Goal: Transaction & Acquisition: Obtain resource

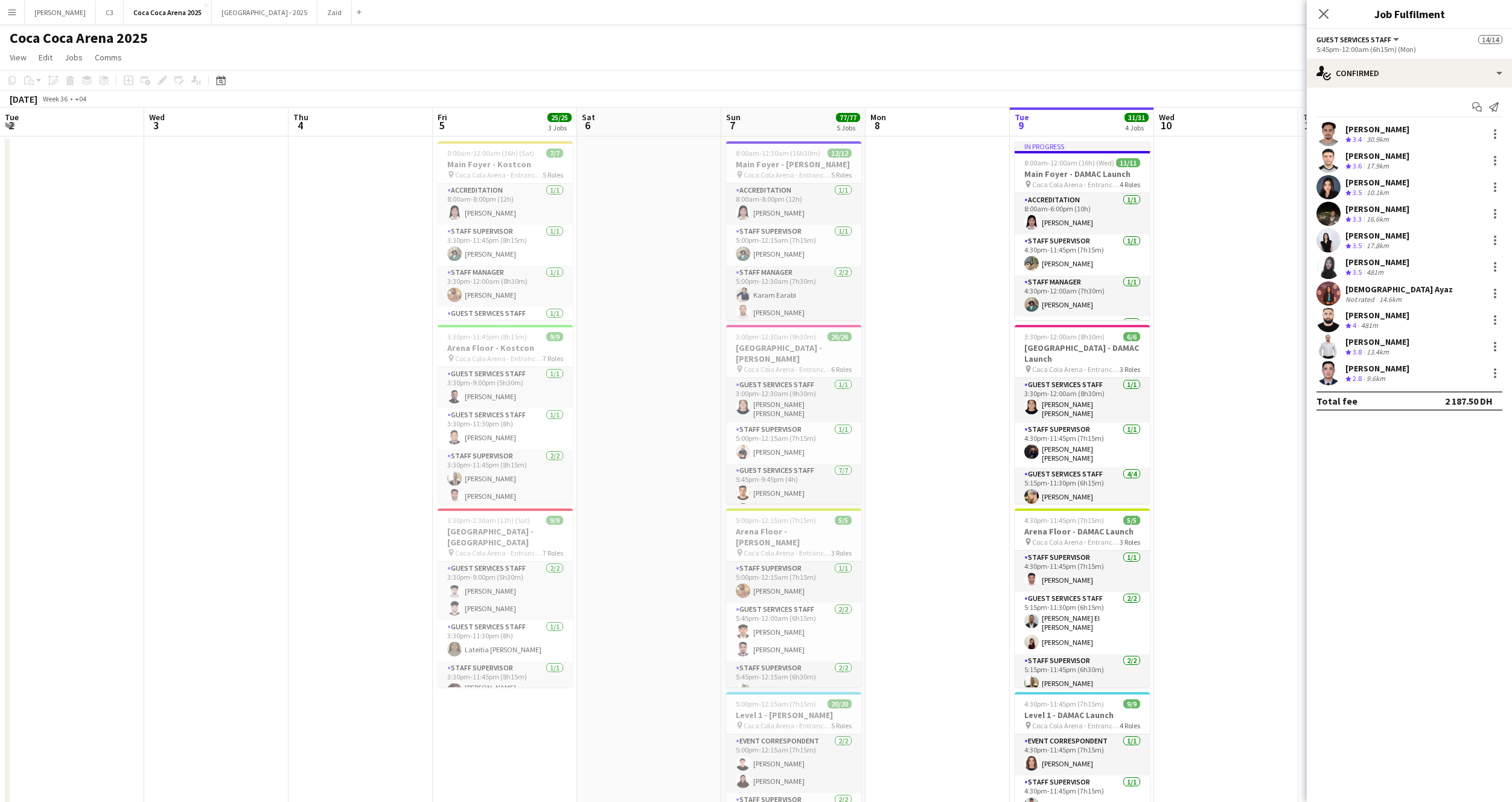
scroll to position [0, 285]
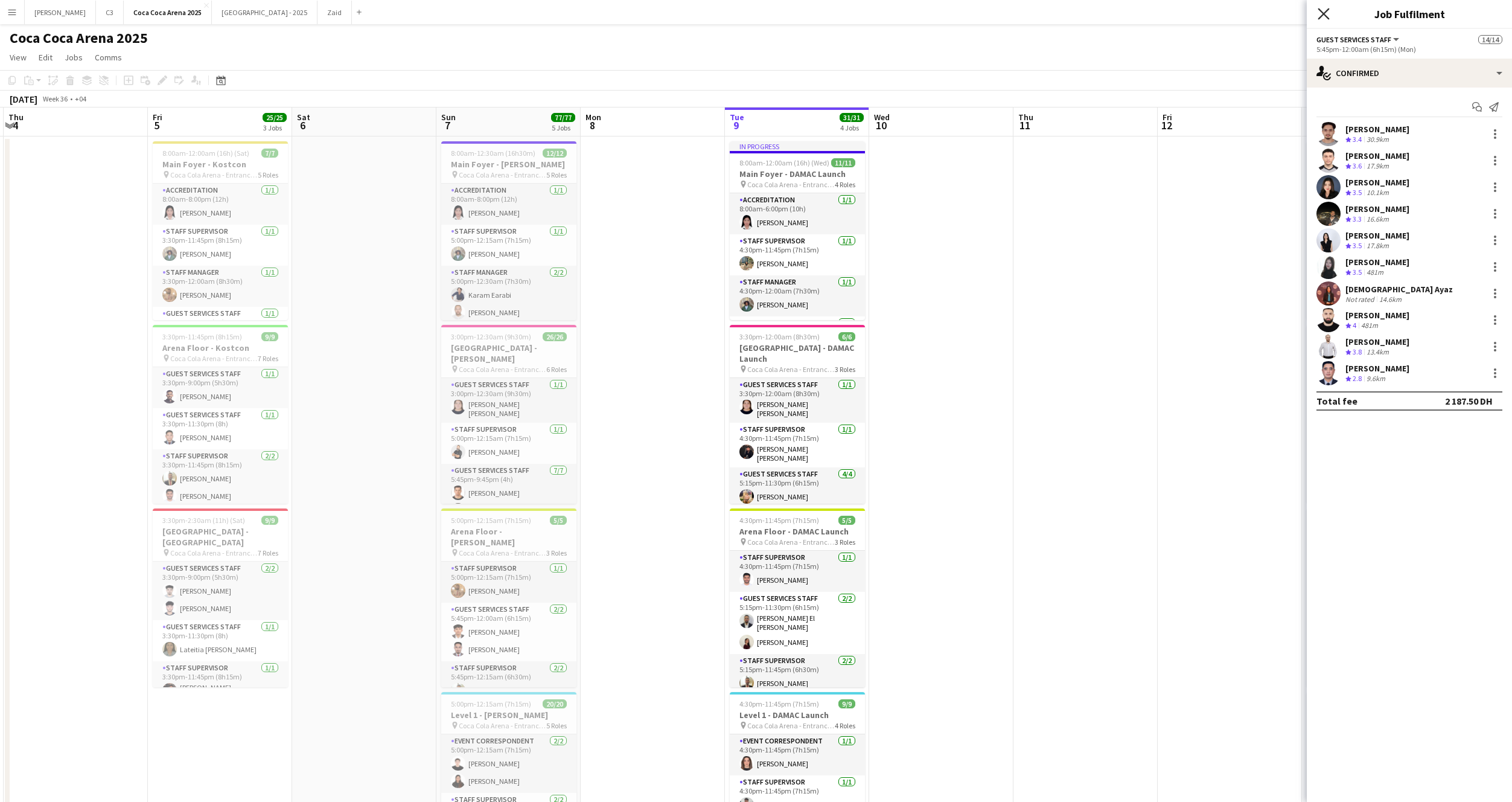
click at [1324, 16] on icon "Close pop-in" at bounding box center [1323, 13] width 12 height 12
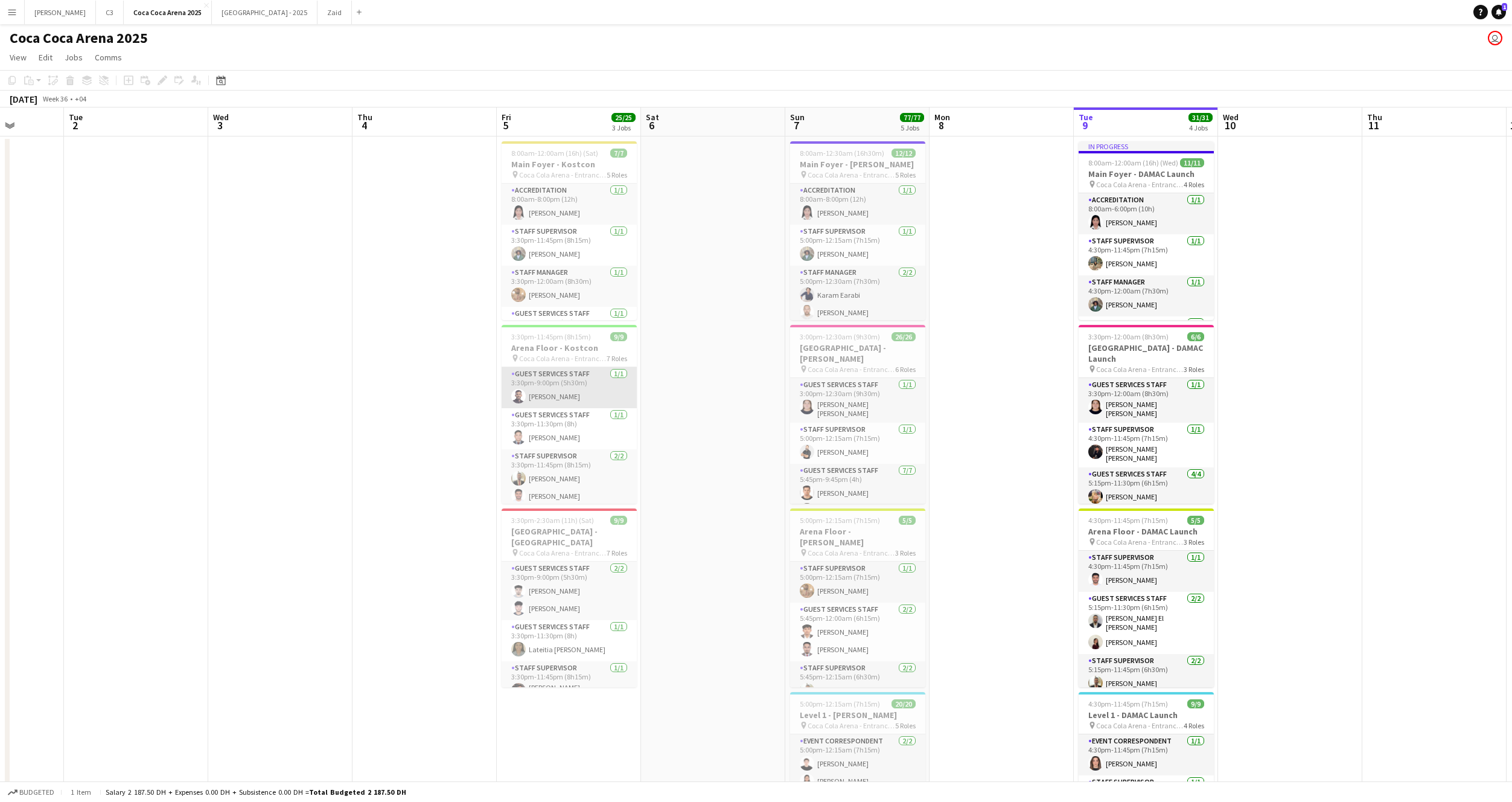
scroll to position [0, 332]
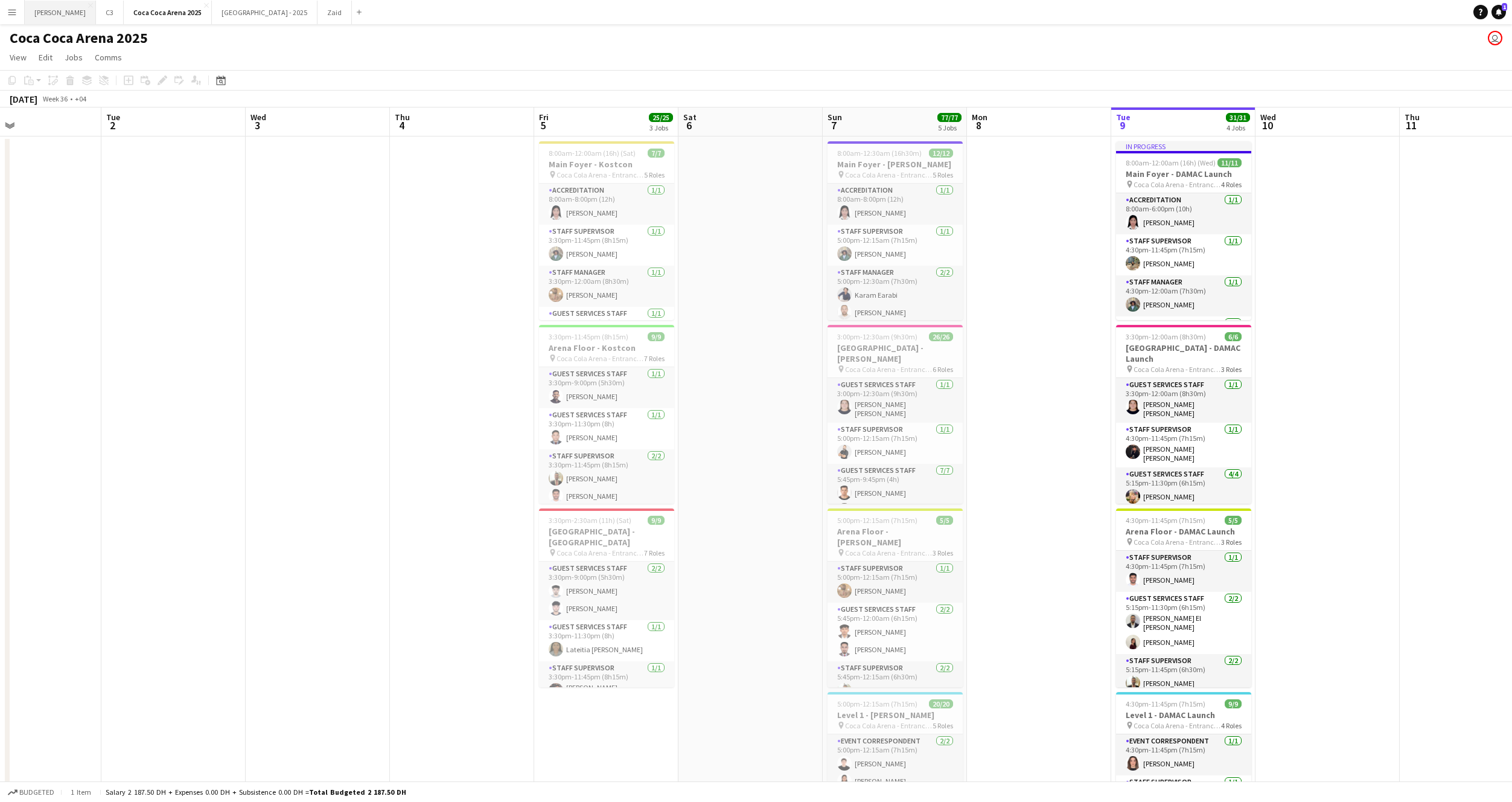
click at [42, 20] on button "[PERSON_NAME]" at bounding box center [60, 12] width 72 height 24
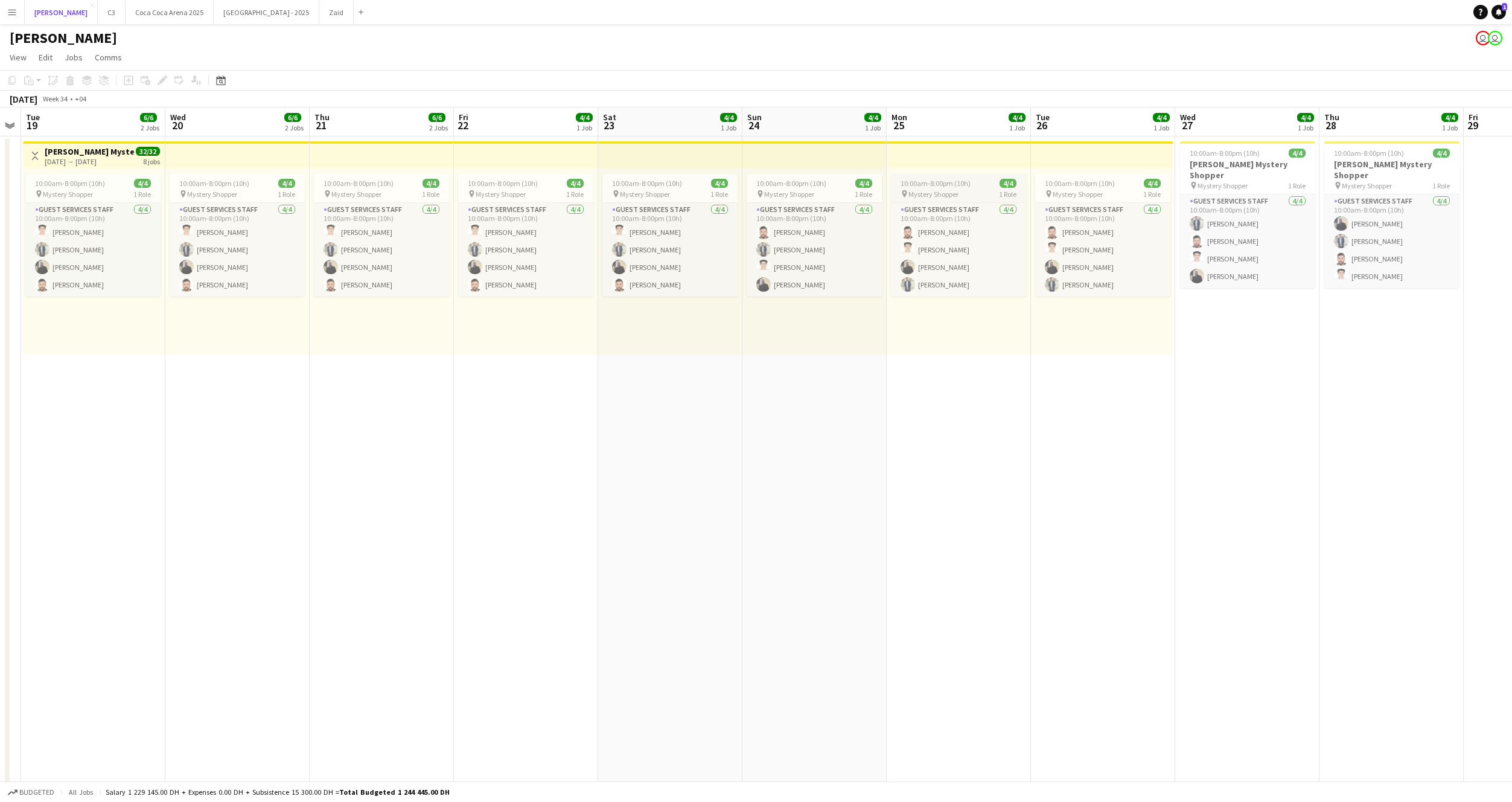
scroll to position [0, 402]
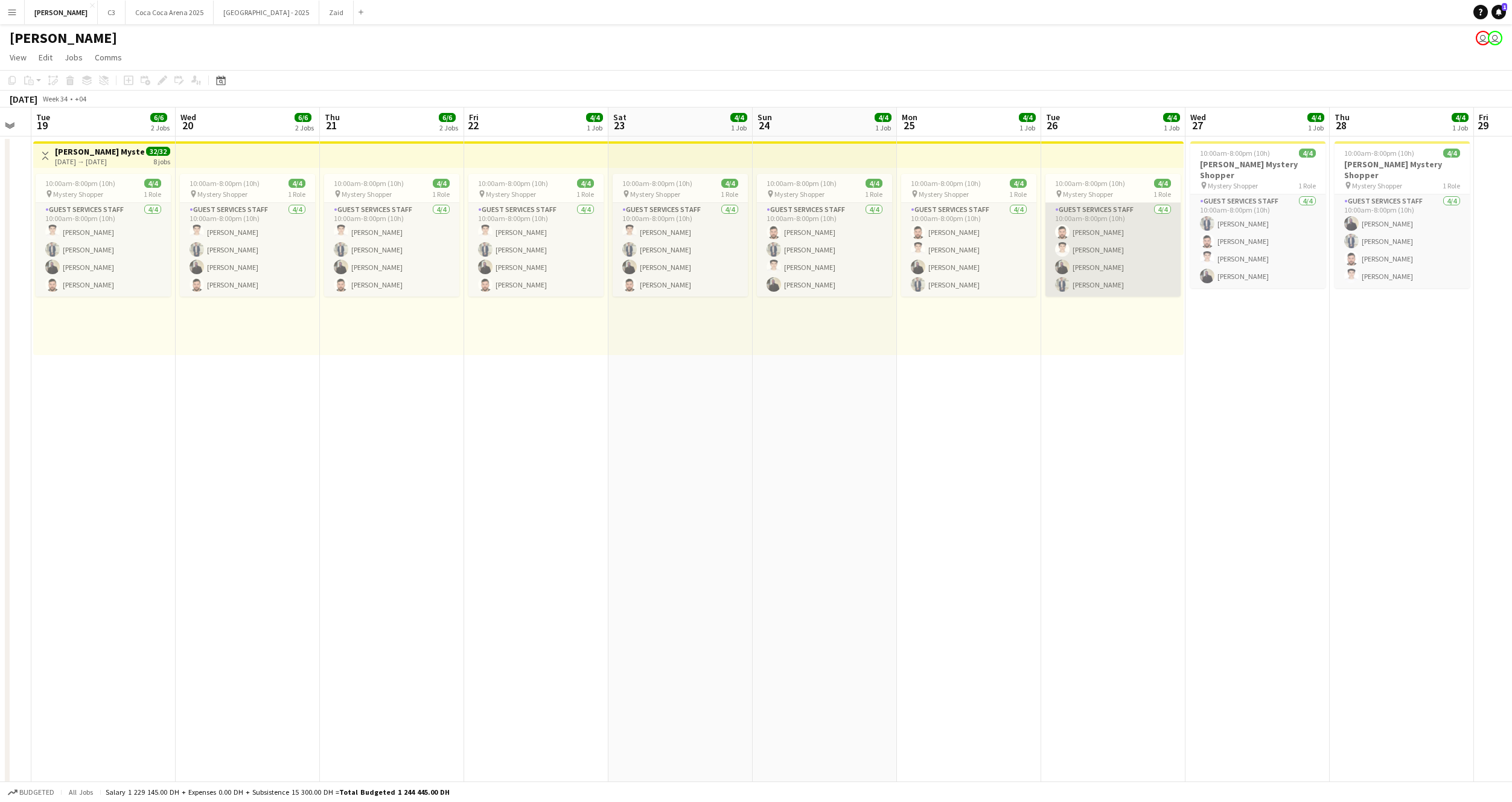
click at [1095, 247] on app-card-role "Guest Services Staff [DATE] 10:00am-8:00pm (10h) [PERSON_NAME] [PERSON_NAME] [P…" at bounding box center [1113, 250] width 135 height 94
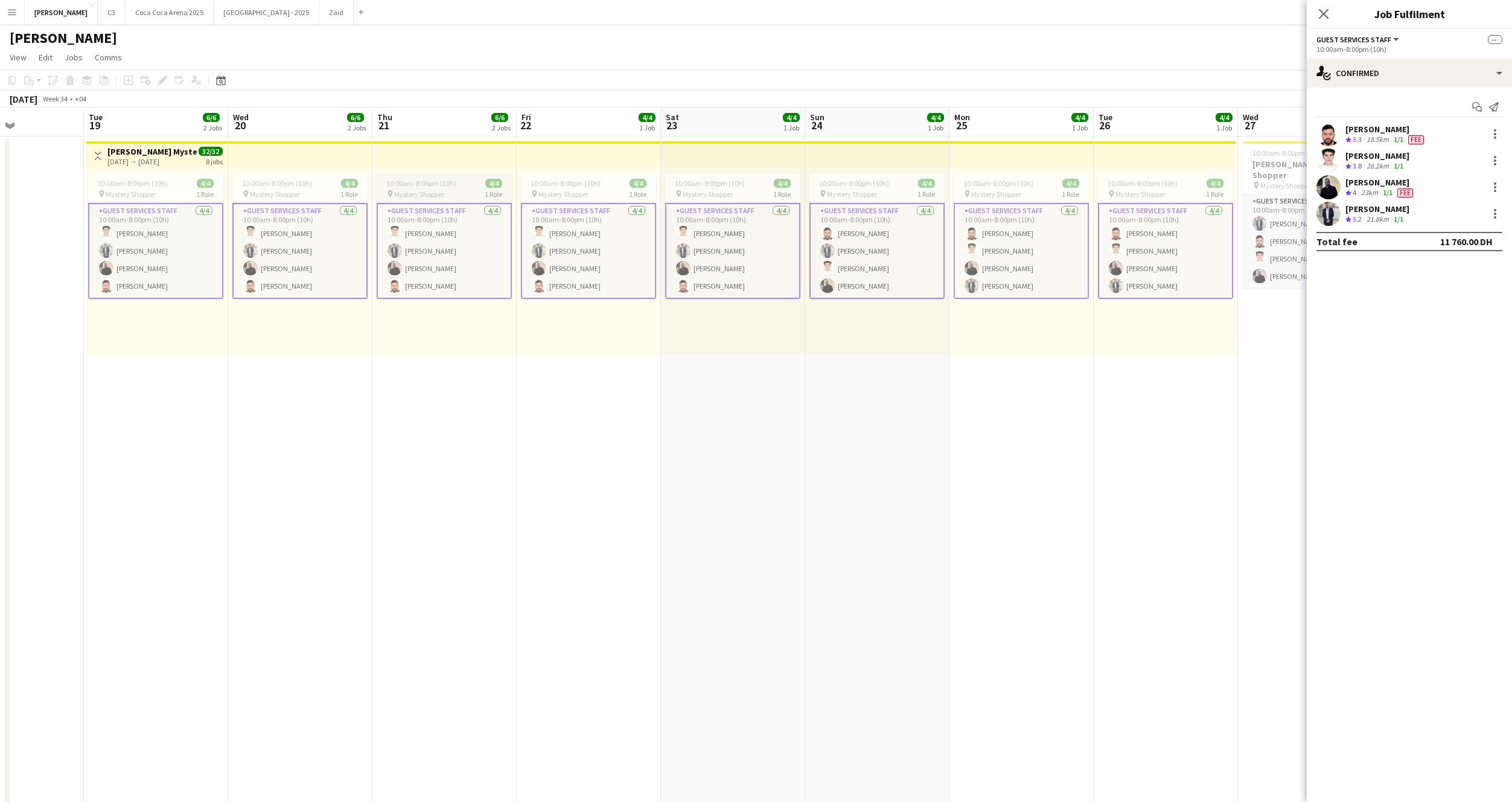
scroll to position [0, 358]
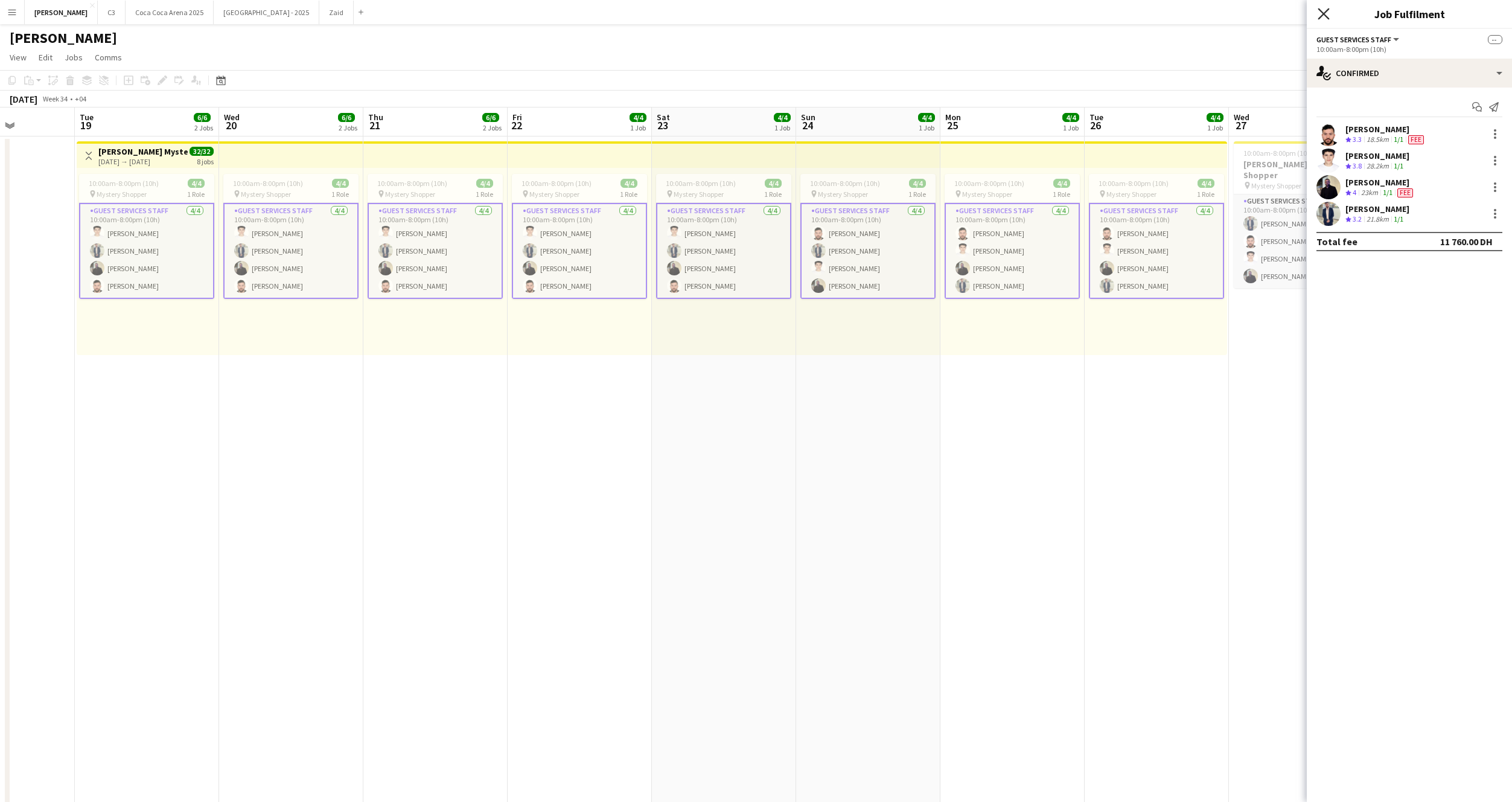
click at [1321, 14] on icon "Close pop-in" at bounding box center [1323, 13] width 12 height 12
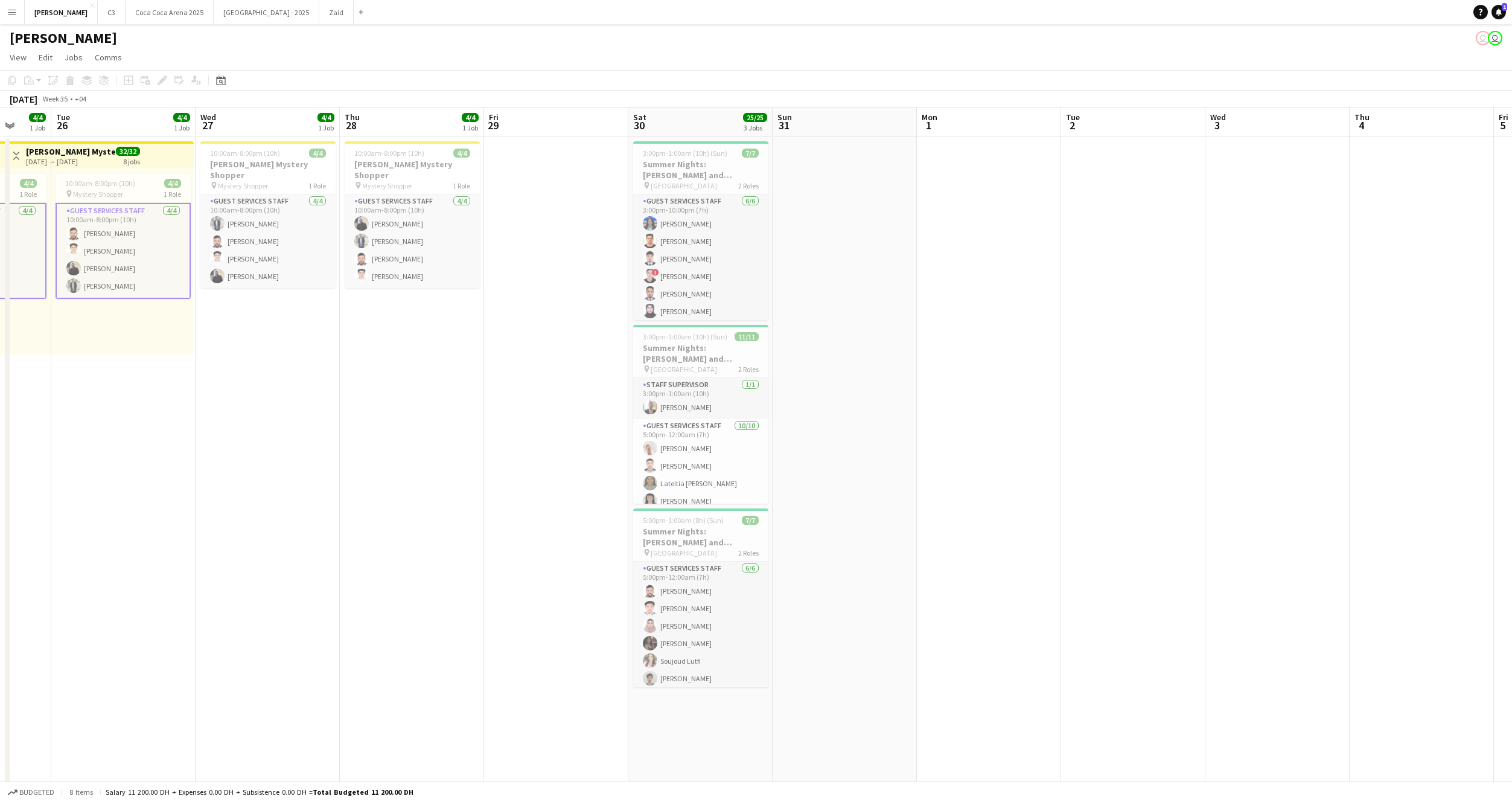
scroll to position [114, 0]
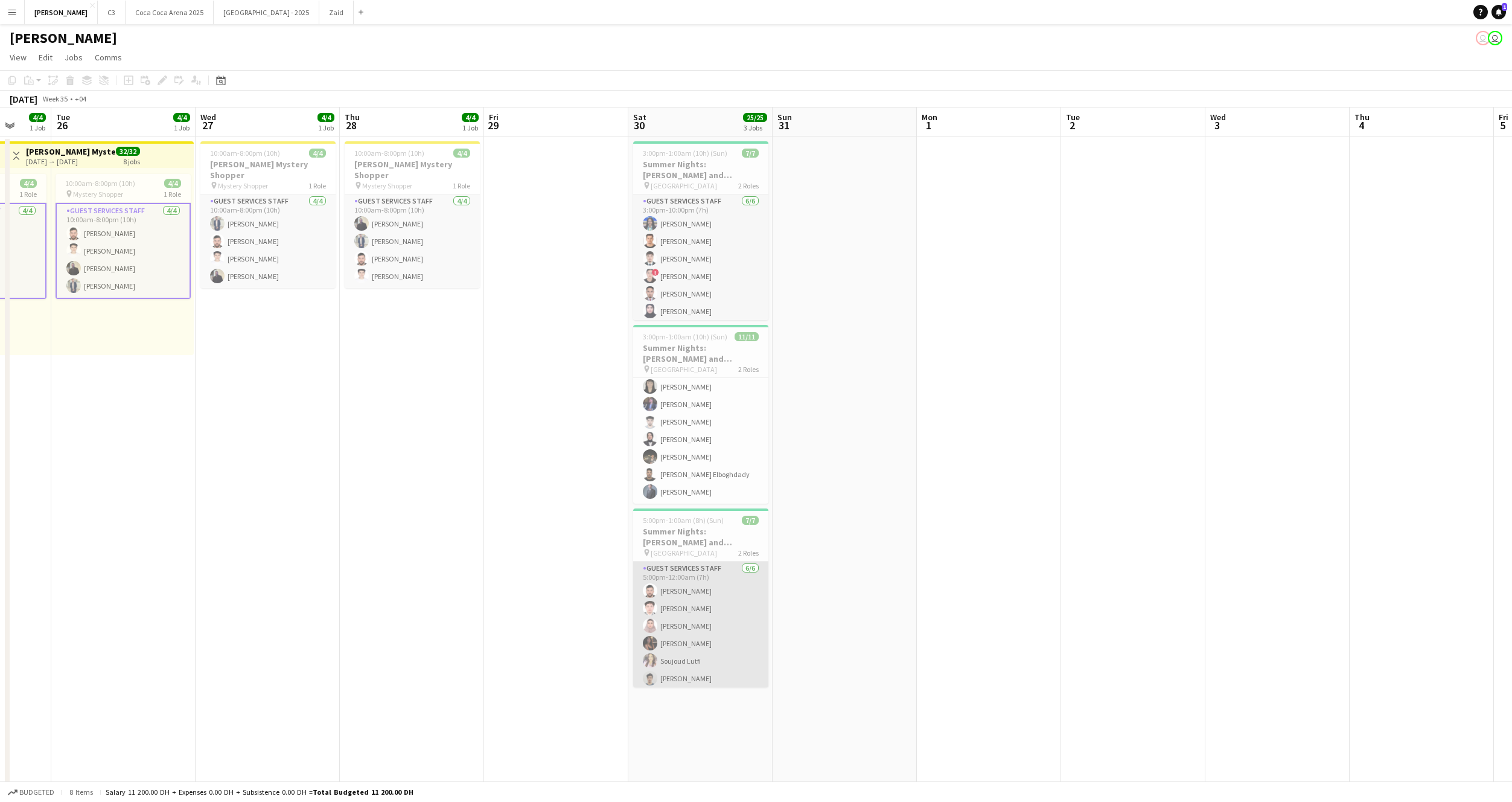
click at [698, 605] on app-card-role "Guest Services Staff [DATE] 5:00pm-12:00am (7h) [PERSON_NAME] [PERSON_NAME] [PE…" at bounding box center [701, 625] width 135 height 128
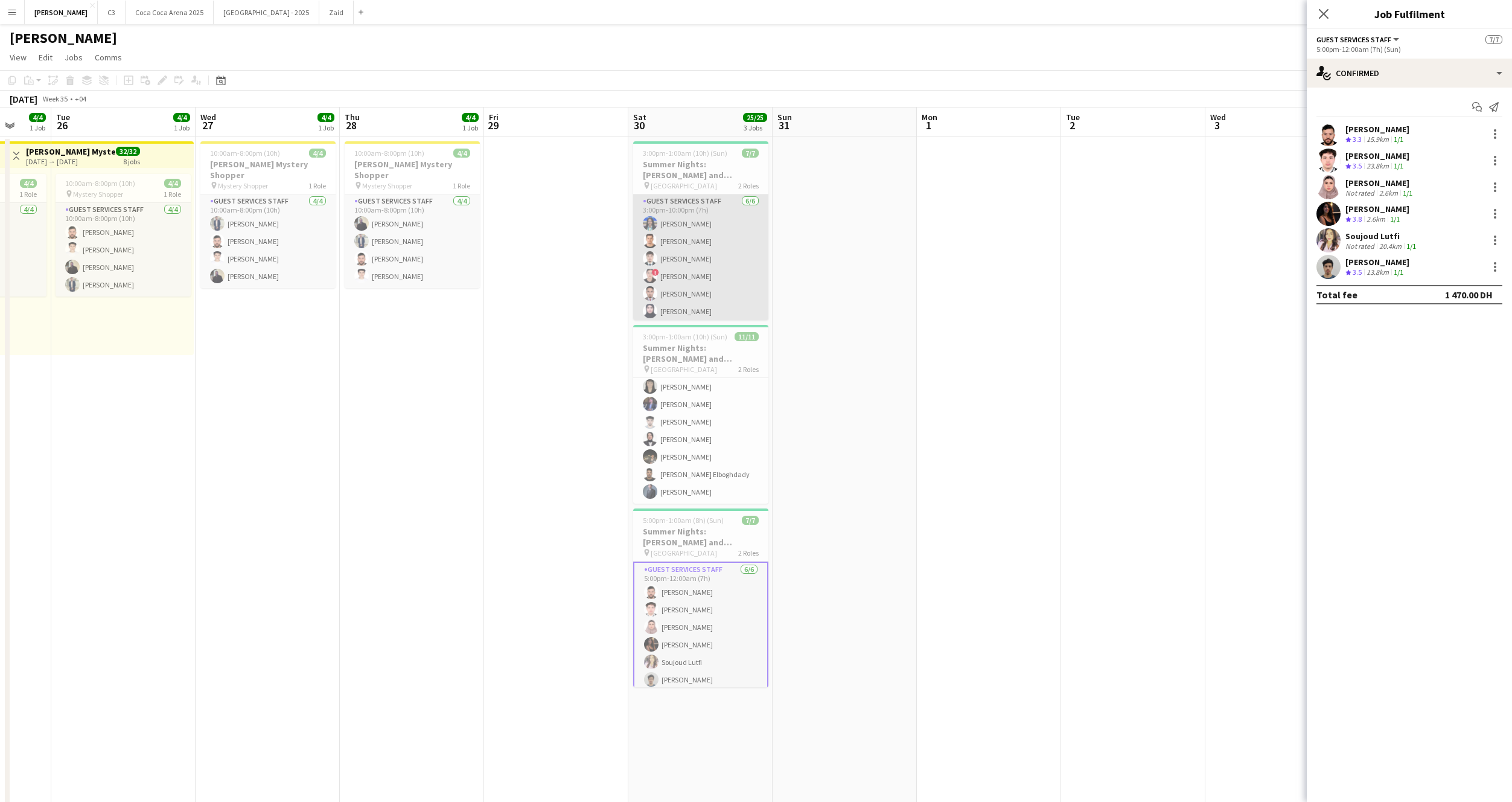
scroll to position [44, 0]
click at [710, 299] on app-card-role "Staff Supervisor [DATE] 3:00pm-1:00am (10h) [PERSON_NAME] [PERSON_NAME]" at bounding box center [701, 301] width 135 height 44
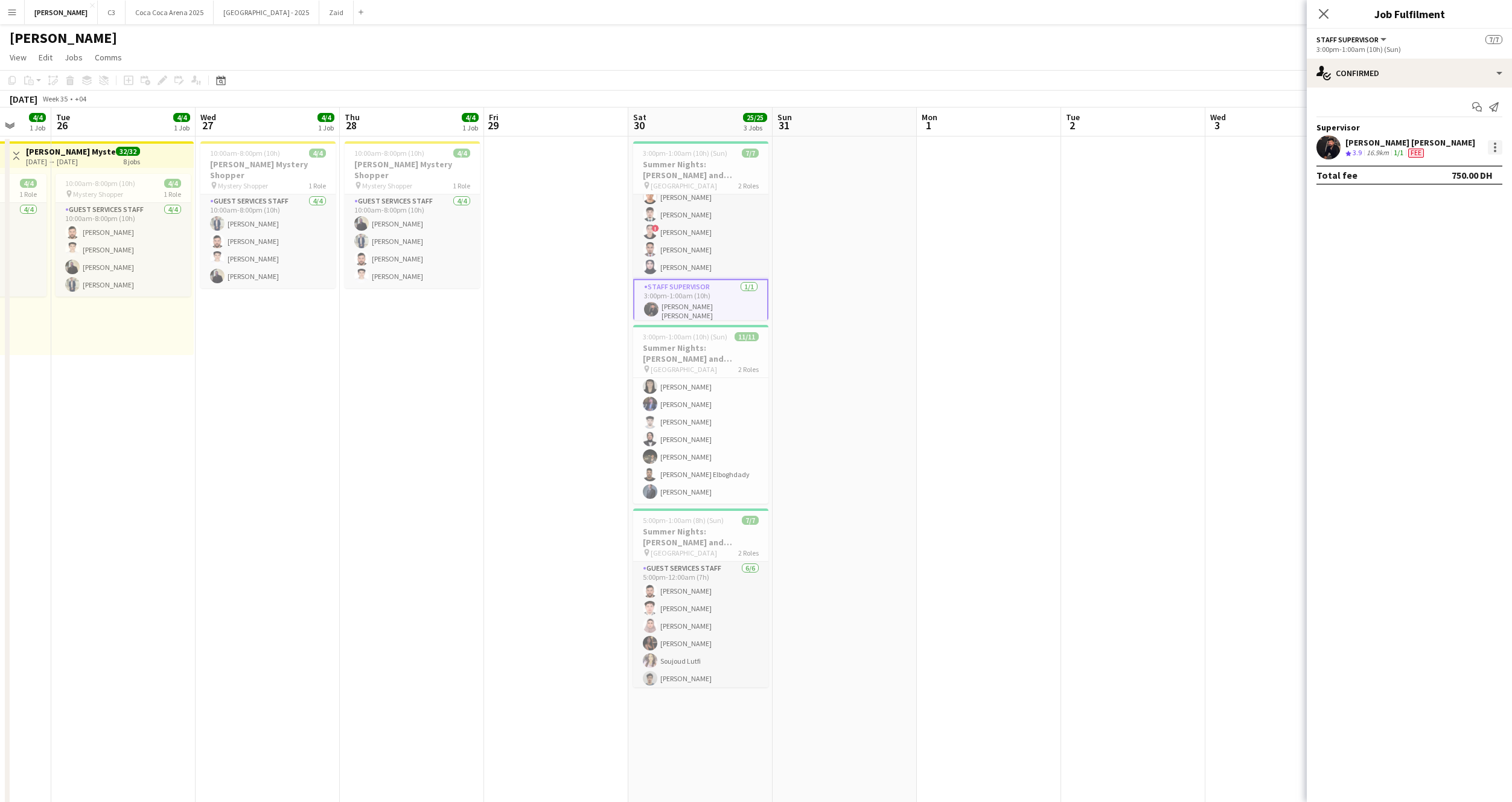
click at [1498, 149] on div at bounding box center [1495, 147] width 14 height 14
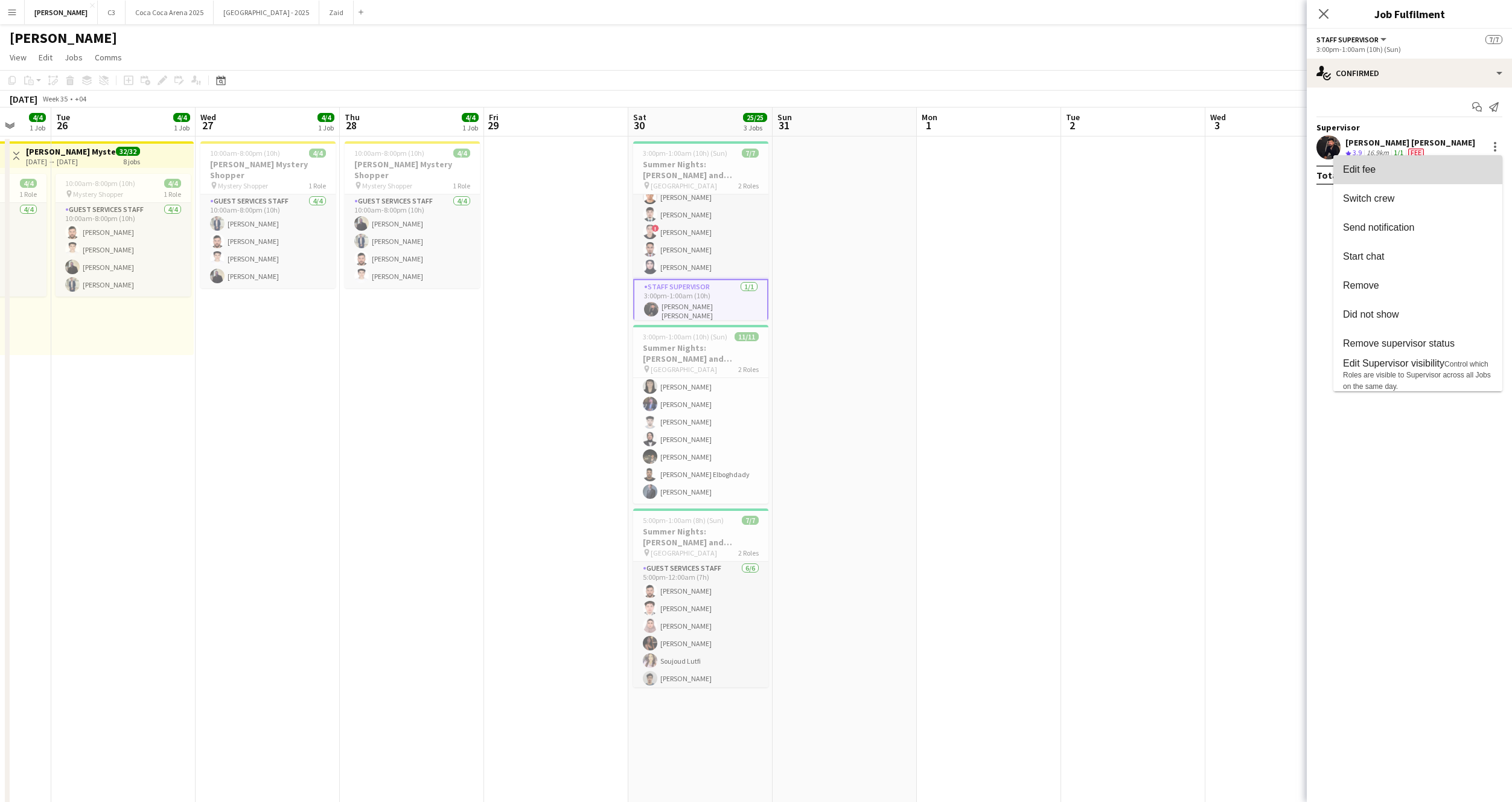
click at [1451, 168] on span "Edit fee" at bounding box center [1417, 170] width 150 height 11
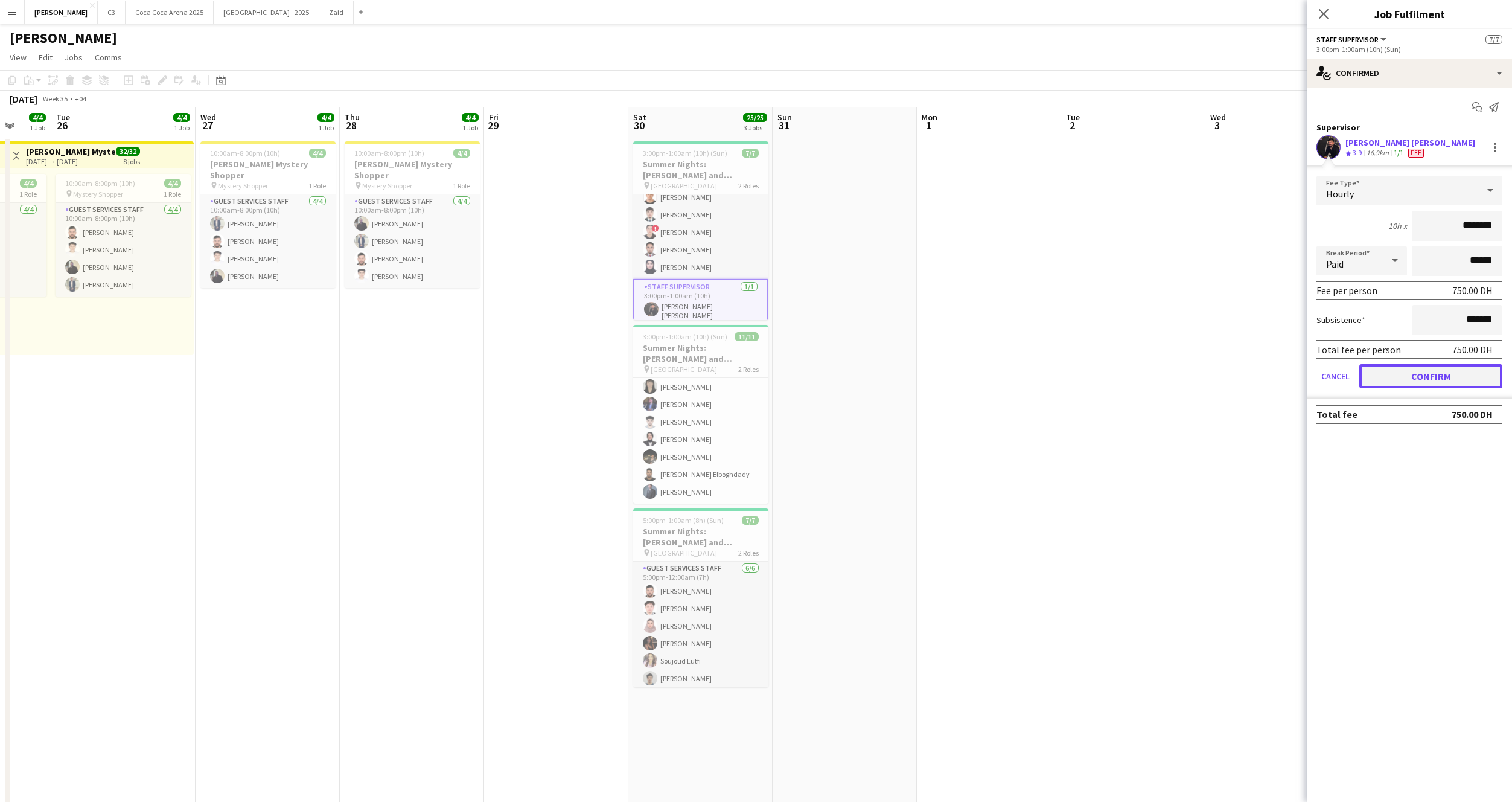
click at [1434, 379] on button "Confirm" at bounding box center [1431, 375] width 143 height 24
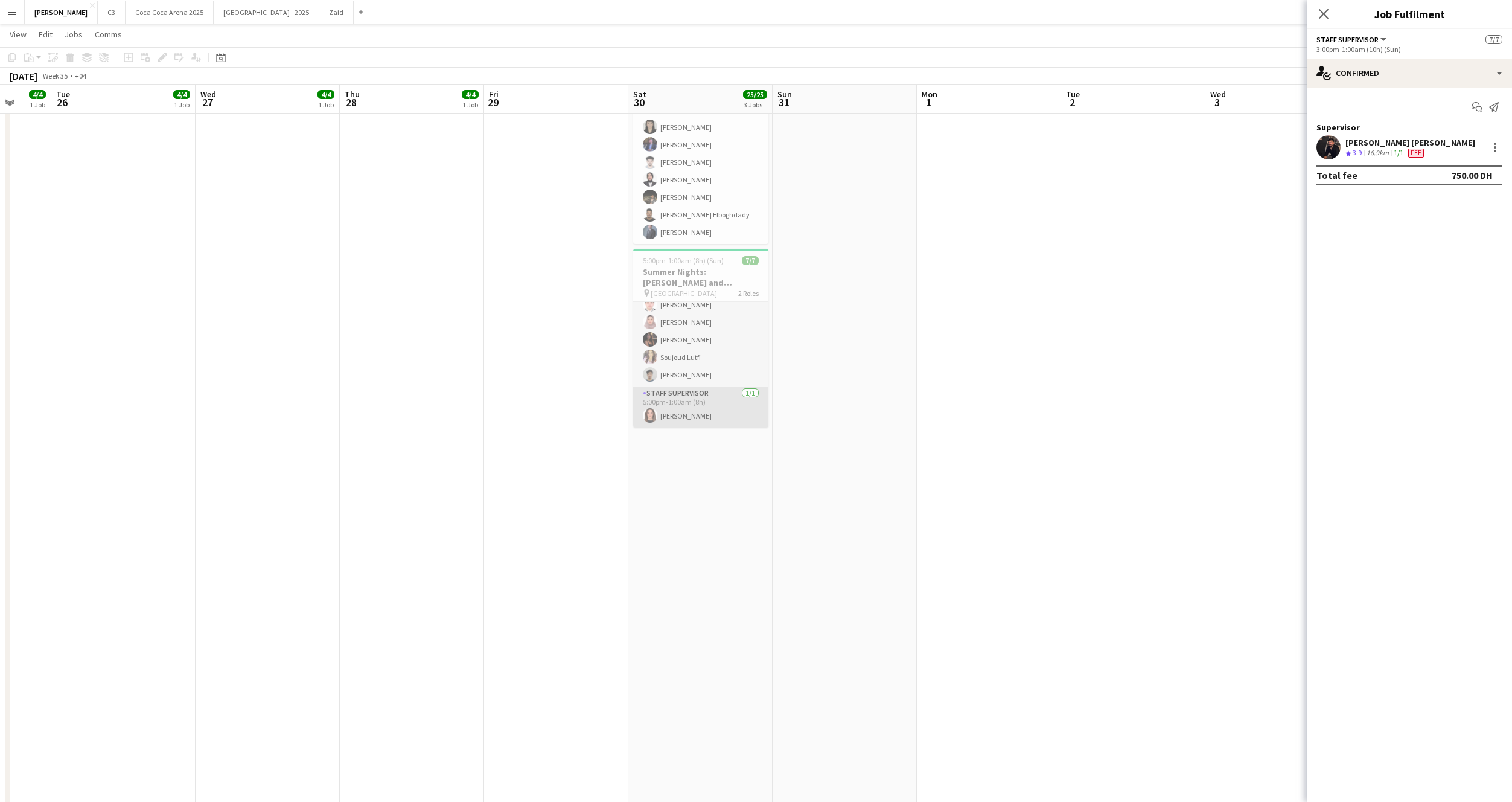
click at [717, 405] on app-card-role "Staff Supervisor [DATE] 5:00pm-1:00am (8h) [PERSON_NAME]" at bounding box center [701, 407] width 135 height 41
click at [1495, 147] on div at bounding box center [1495, 147] width 3 height 3
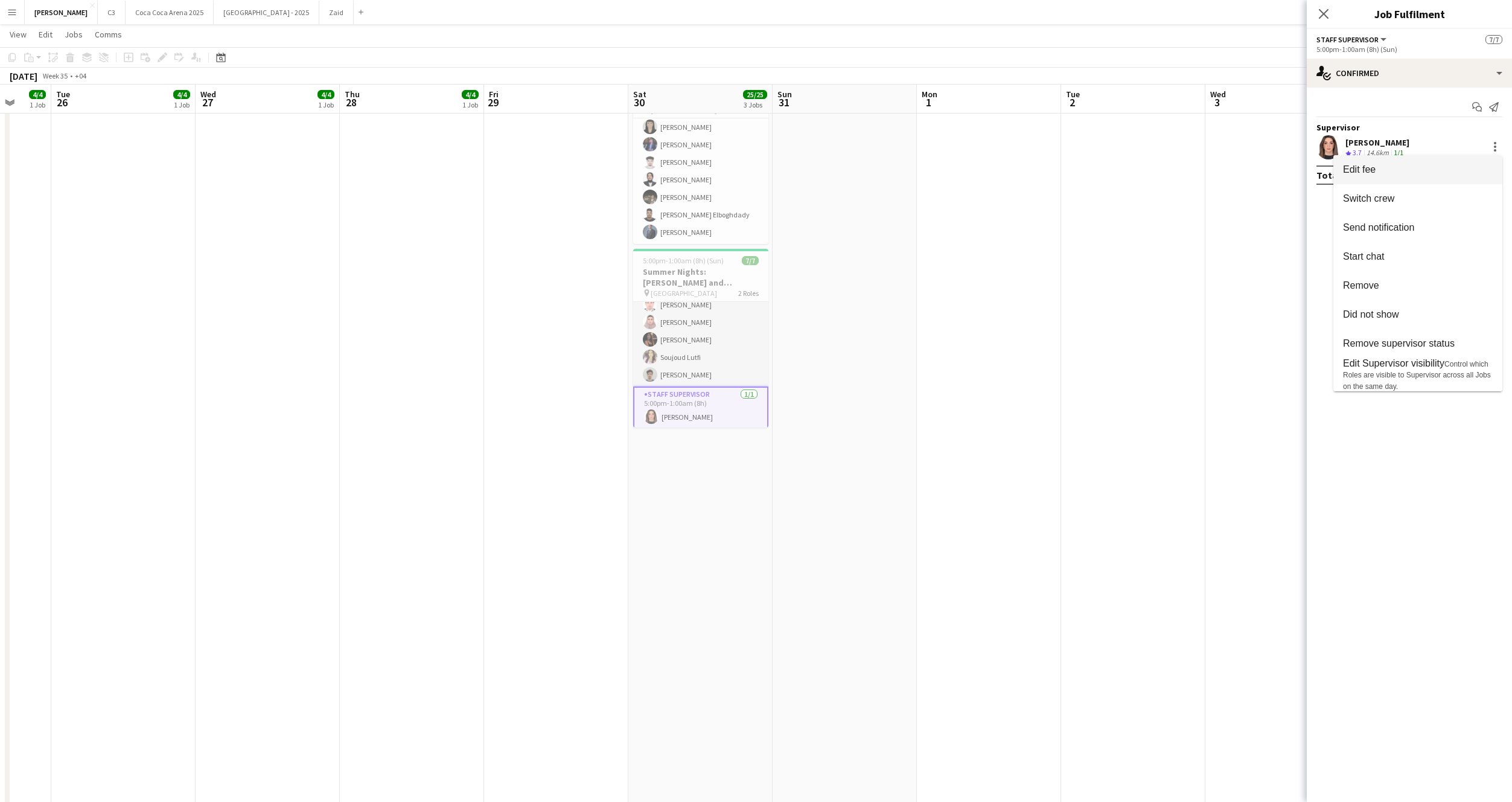
click at [1465, 166] on span "Edit fee" at bounding box center [1417, 170] width 150 height 11
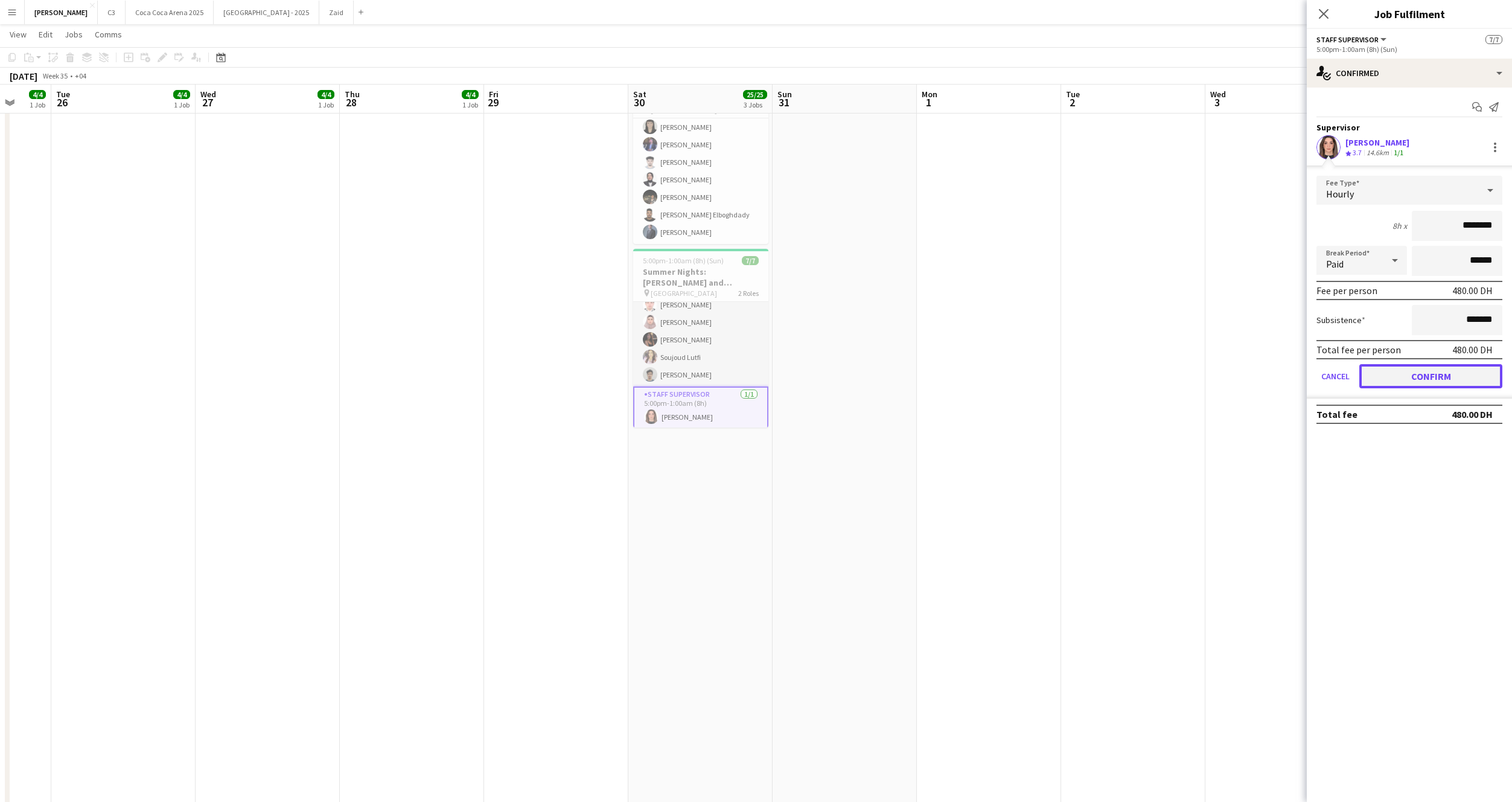
click at [1412, 374] on button "Confirm" at bounding box center [1431, 375] width 143 height 24
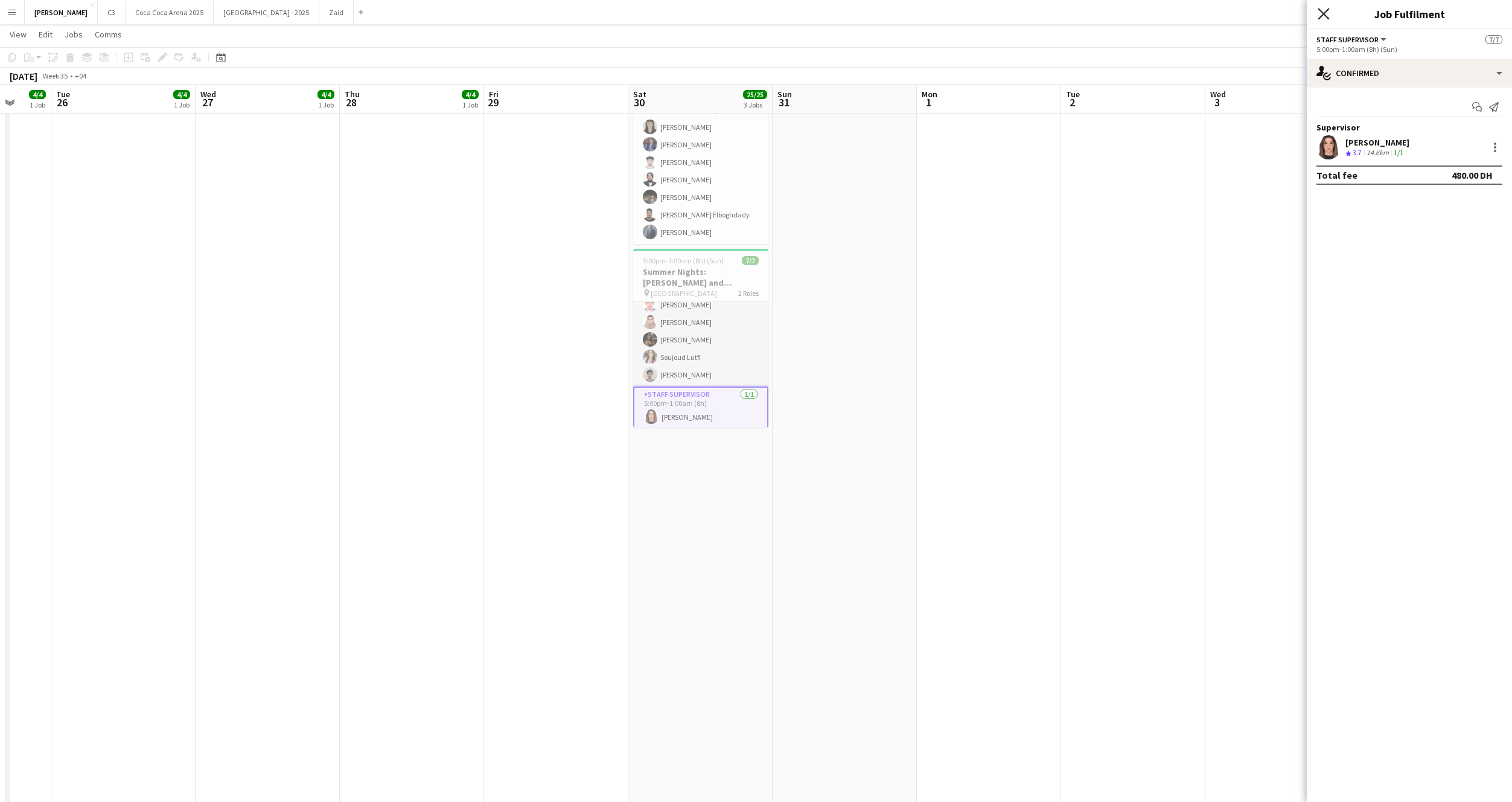
click at [1324, 14] on icon at bounding box center [1323, 13] width 12 height 12
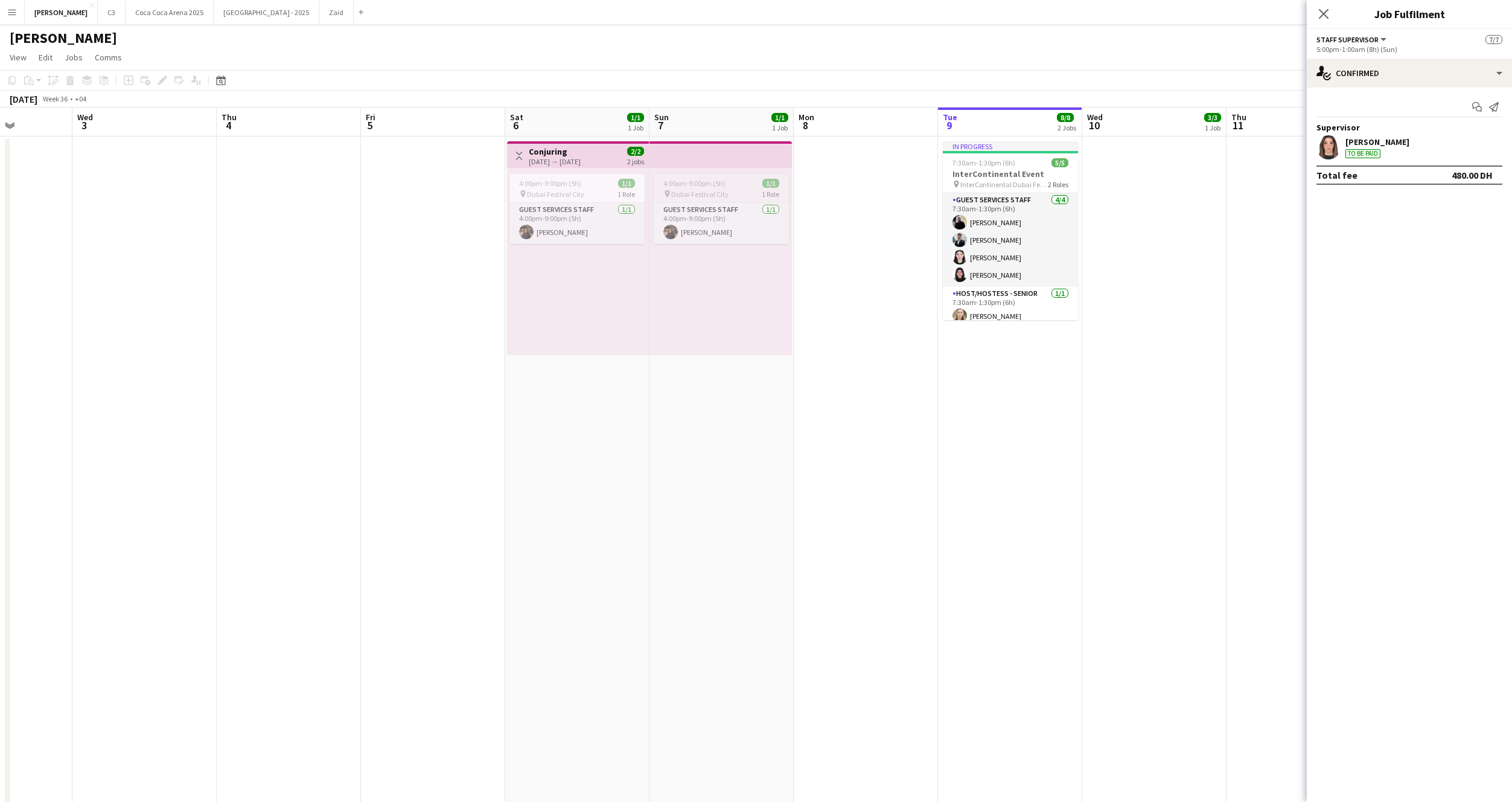
scroll to position [0, 414]
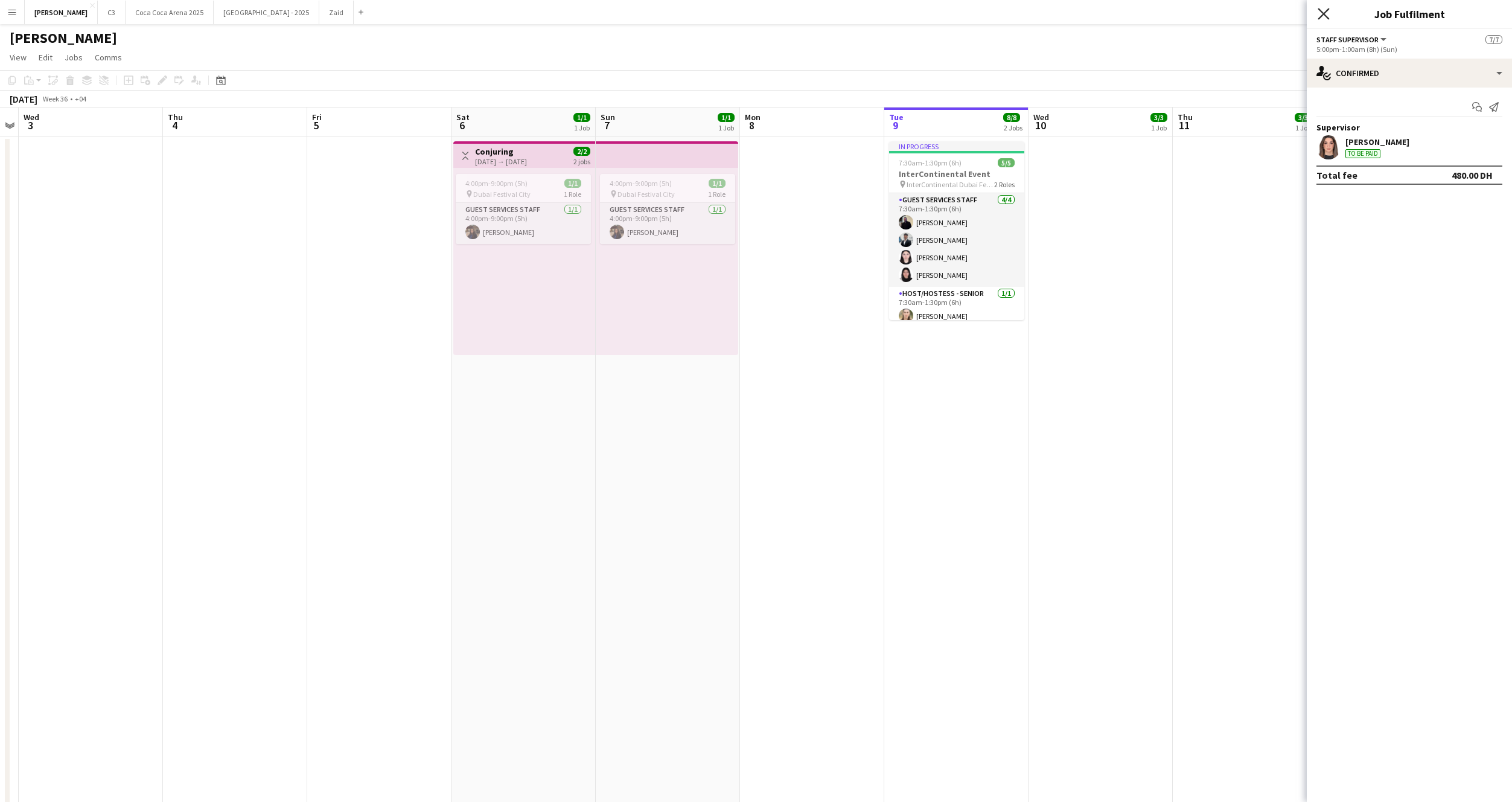
click at [1324, 18] on icon "Close pop-in" at bounding box center [1323, 13] width 12 height 12
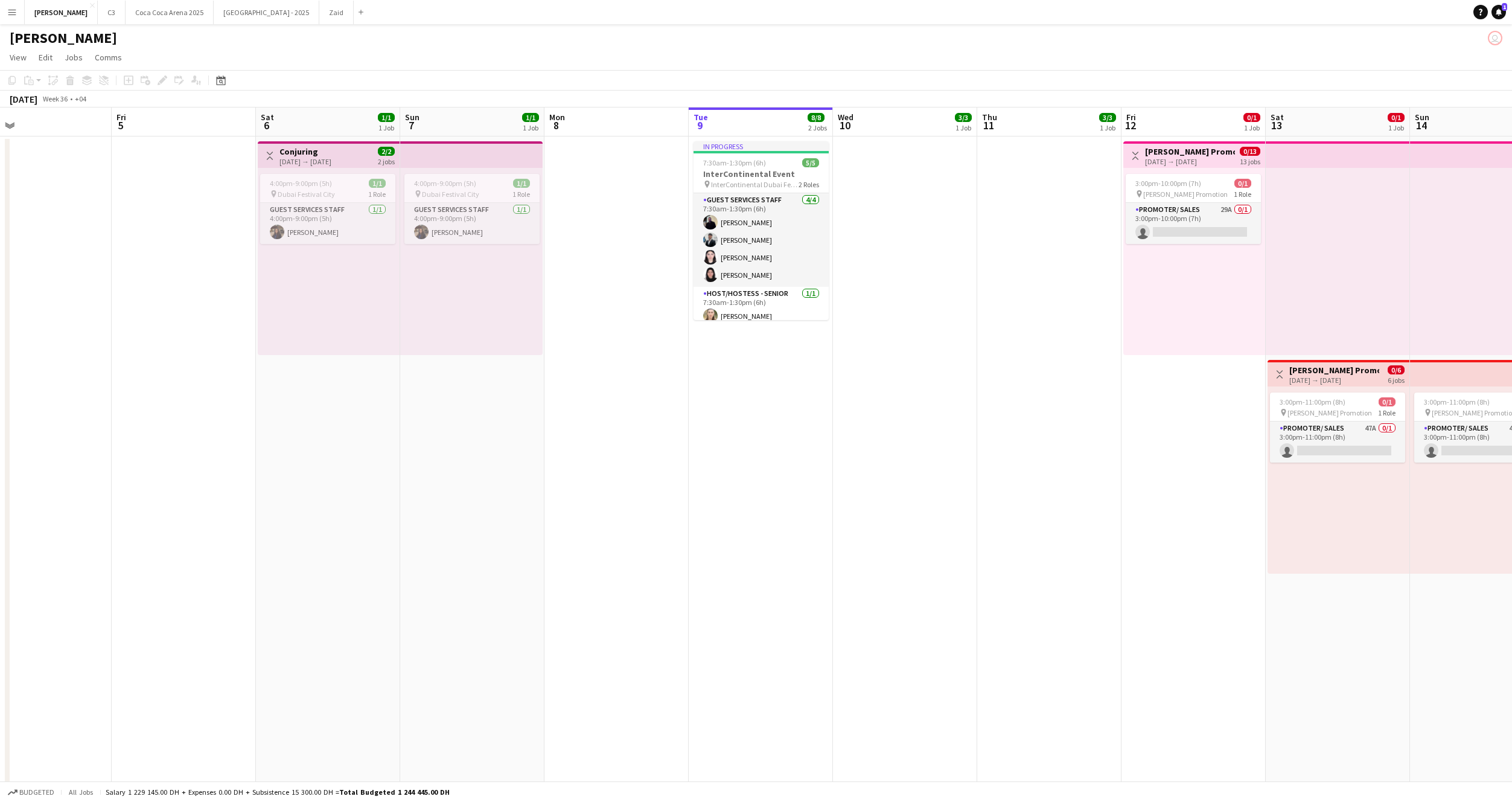
scroll to position [0, 495]
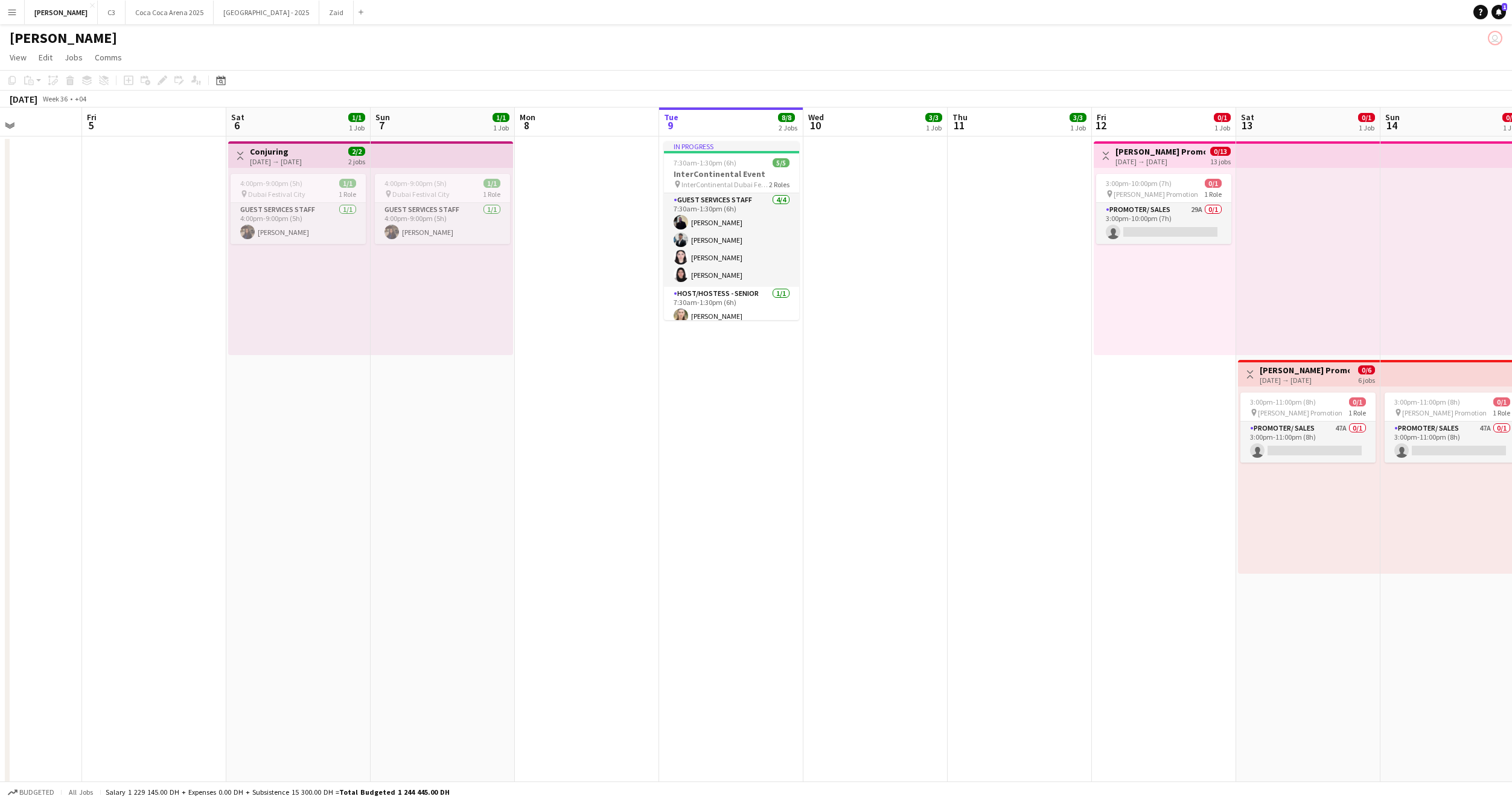
click at [15, 11] on app-icon "Menu" at bounding box center [12, 12] width 10 height 10
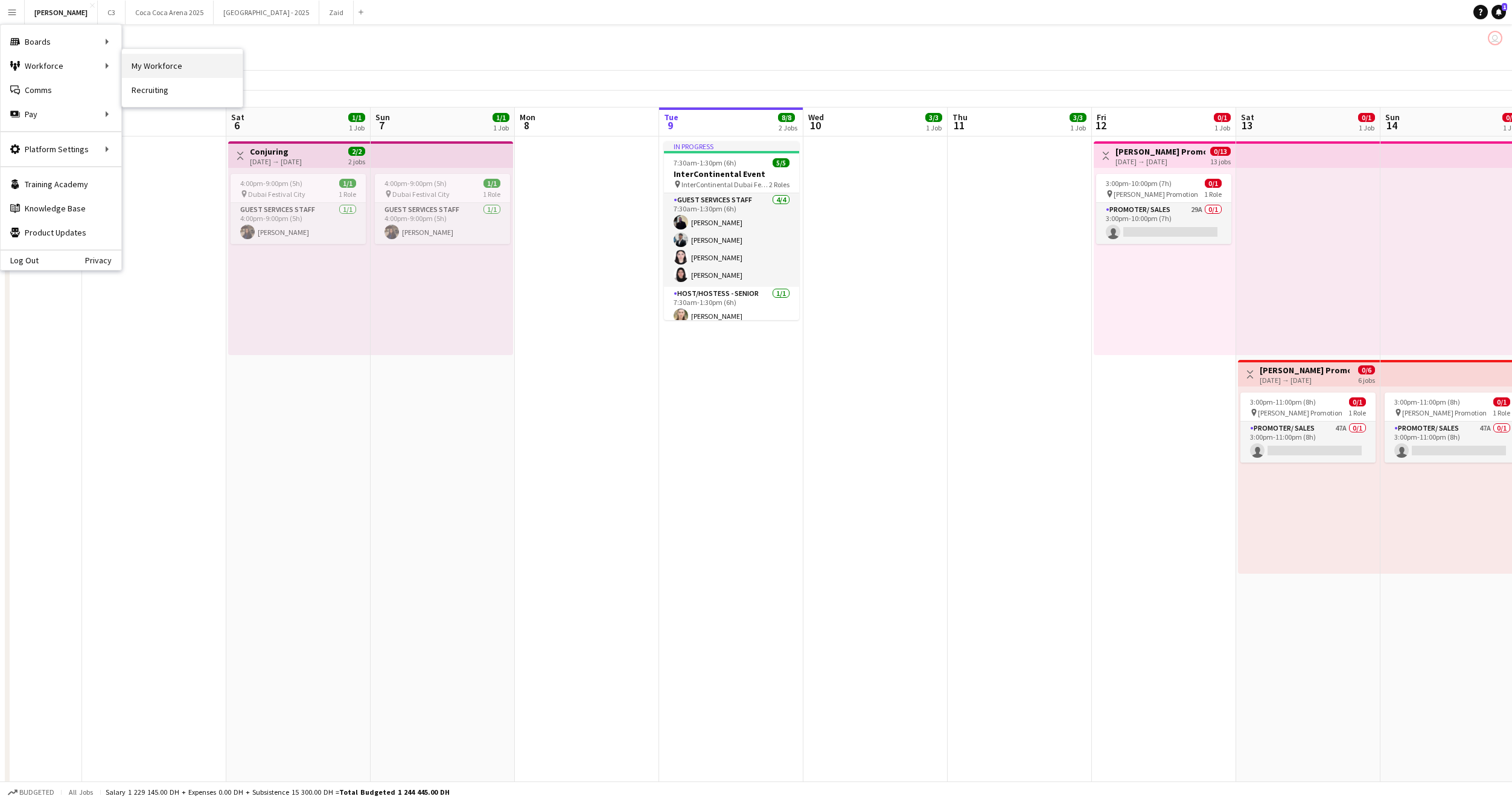
click at [135, 60] on link "My Workforce" at bounding box center [182, 66] width 120 height 24
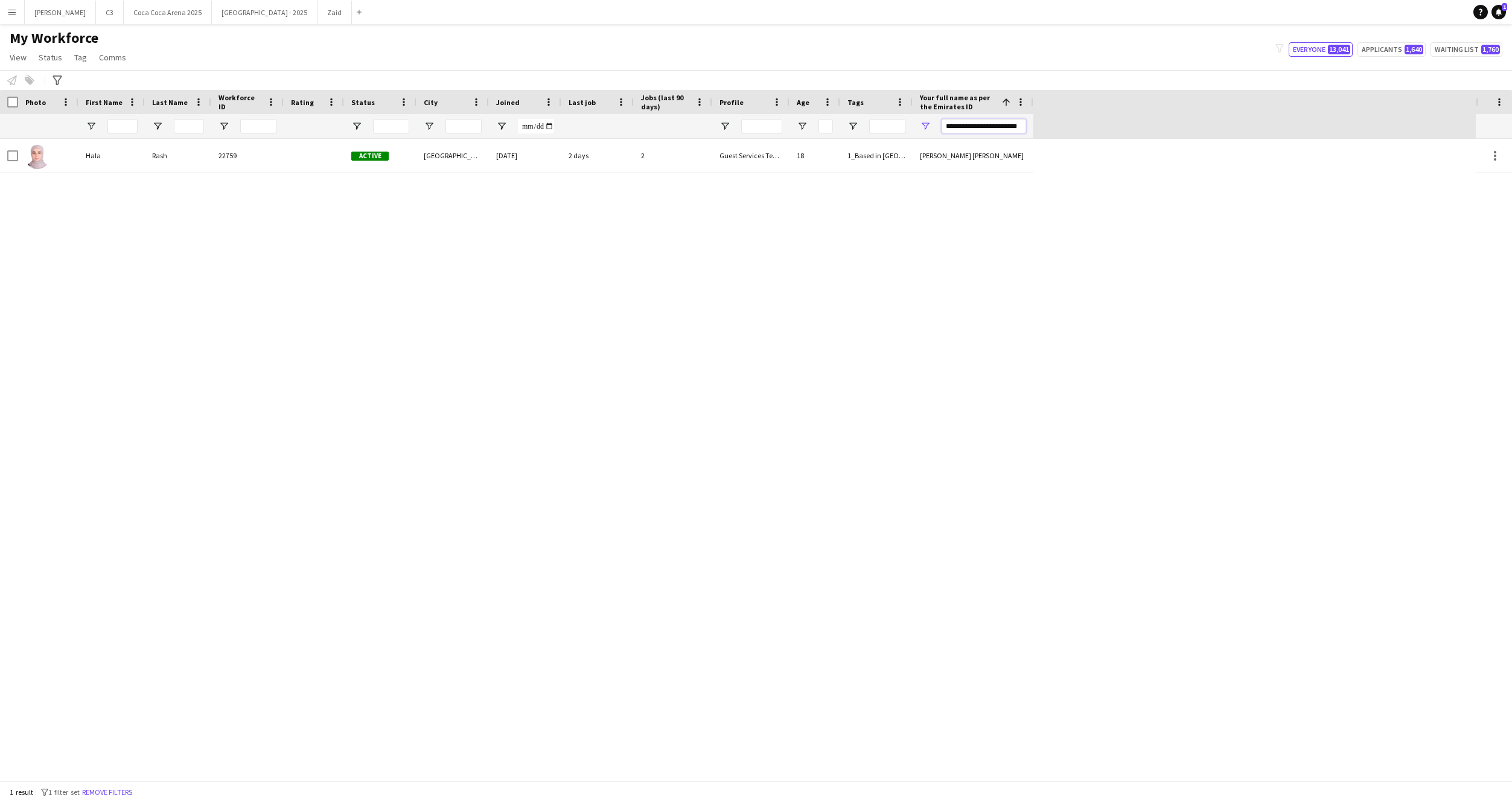
click at [970, 125] on input "**********" at bounding box center [984, 126] width 85 height 14
paste input "Your full name as per the Emirates ID Filter Input"
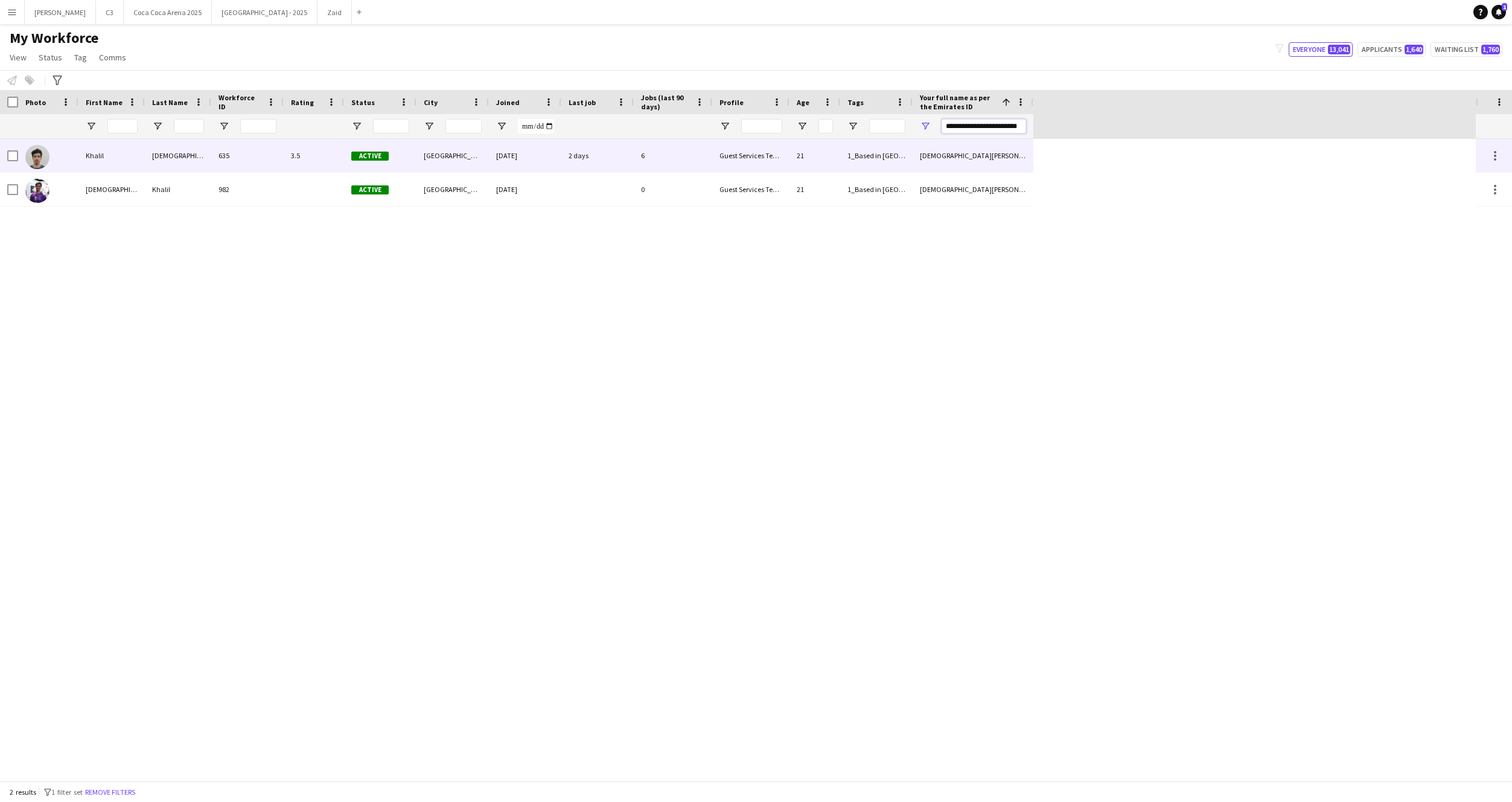
type input "**********"
click at [301, 157] on div "3.5" at bounding box center [314, 156] width 60 height 34
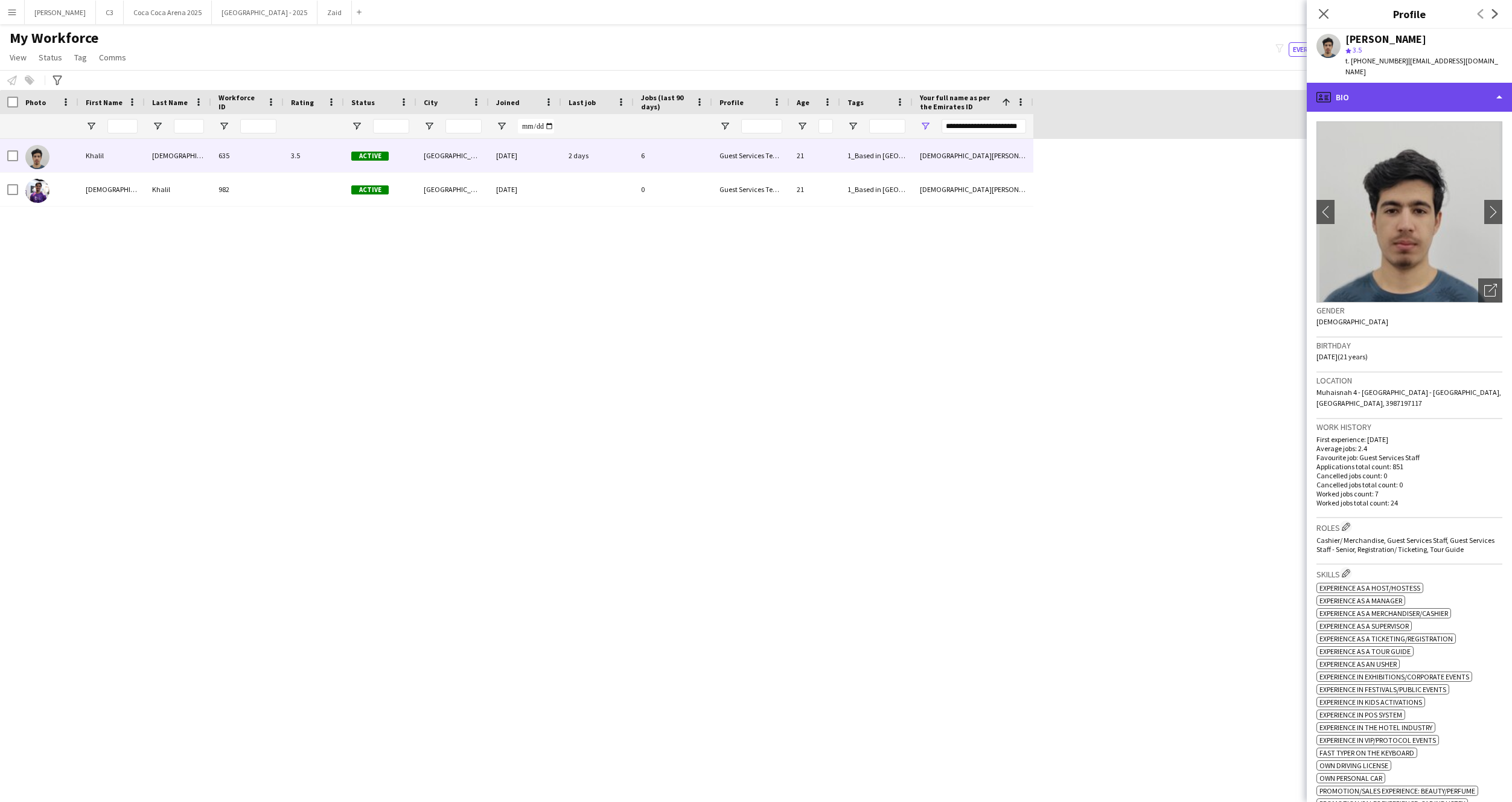
click at [1393, 98] on div "profile Bio" at bounding box center [1409, 96] width 205 height 29
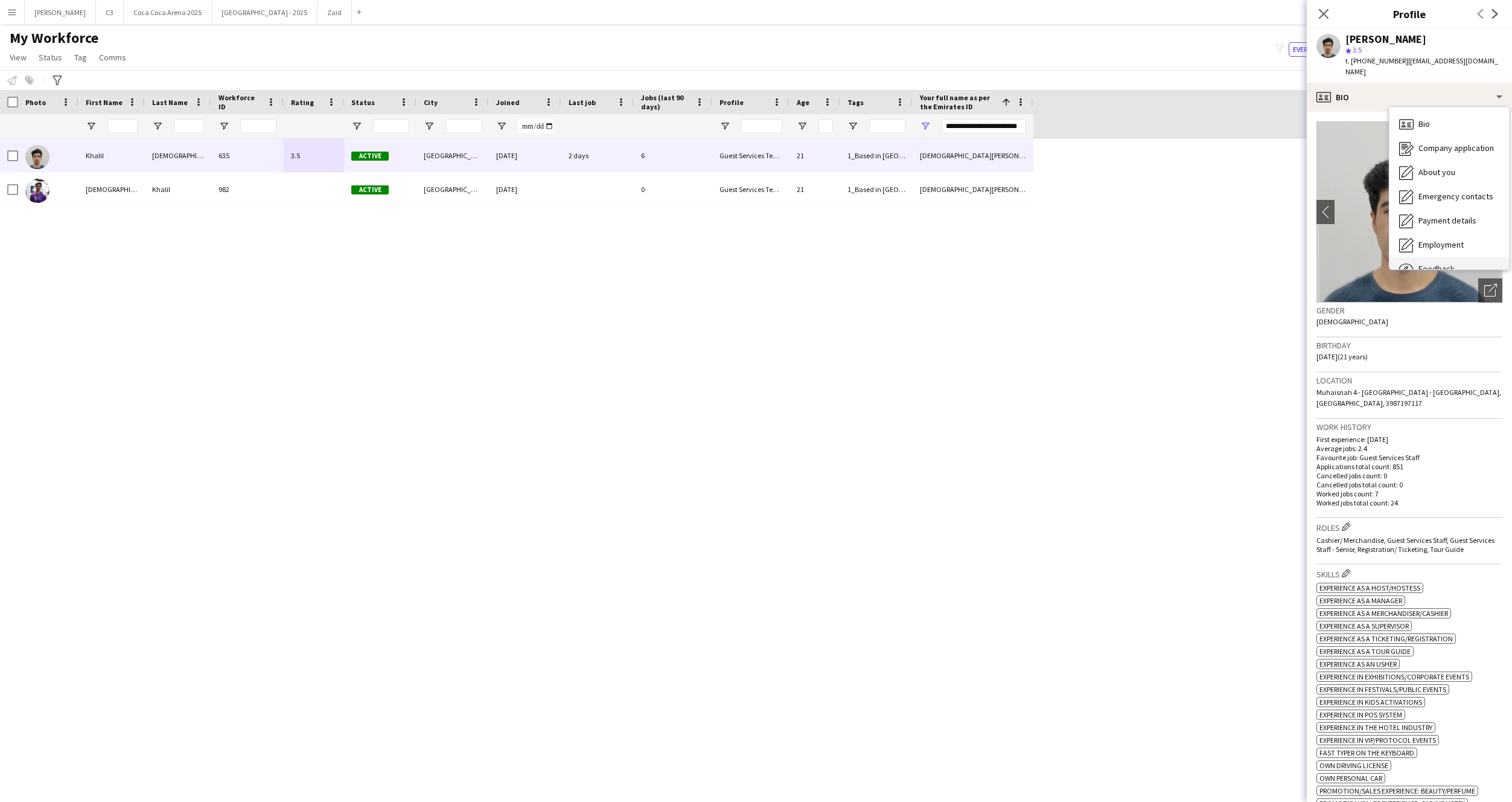
click at [1438, 258] on div "Feedback Feedback" at bounding box center [1449, 269] width 119 height 24
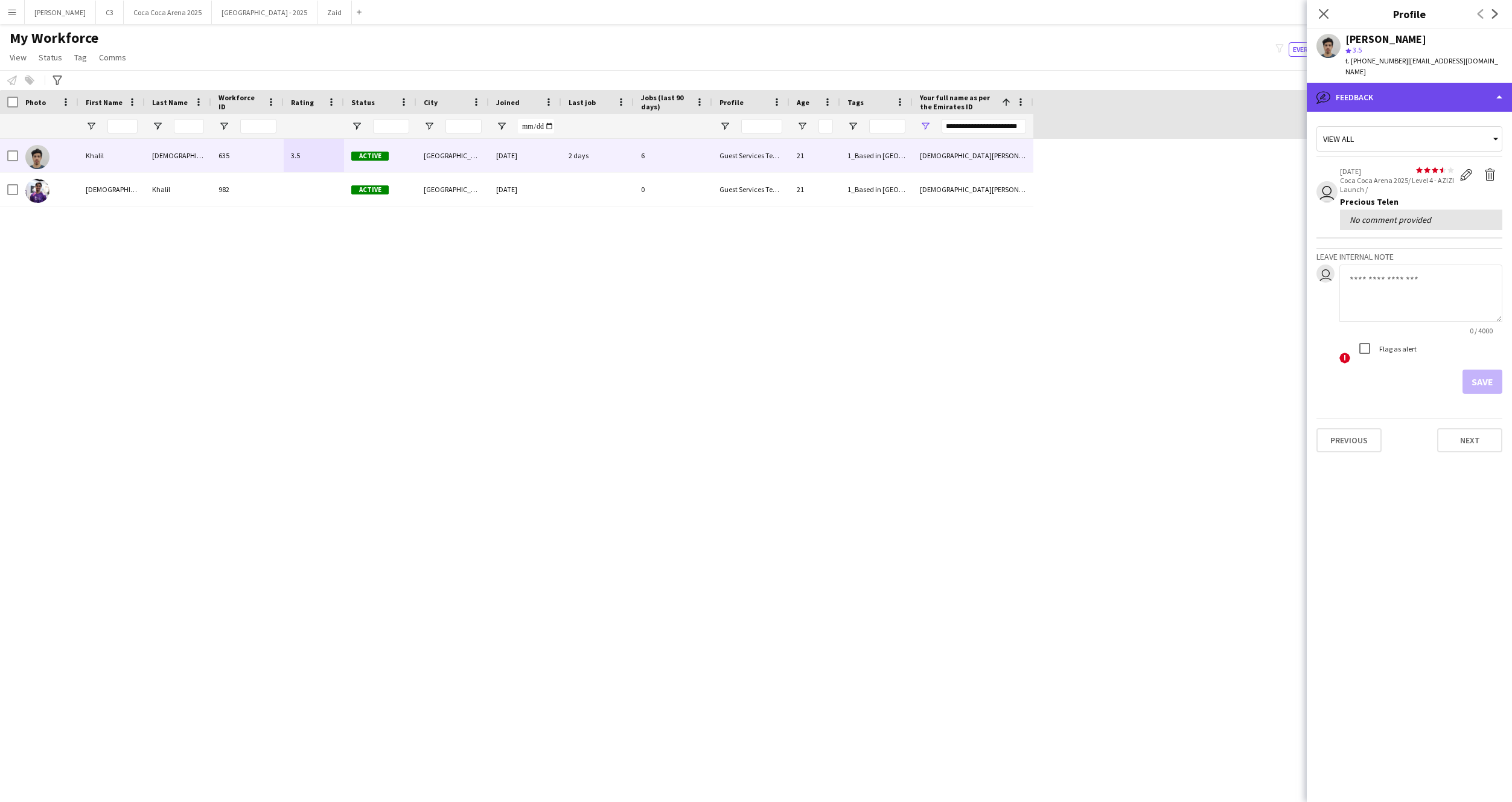
click at [1416, 89] on div "bubble-pencil Feedback" at bounding box center [1409, 96] width 205 height 29
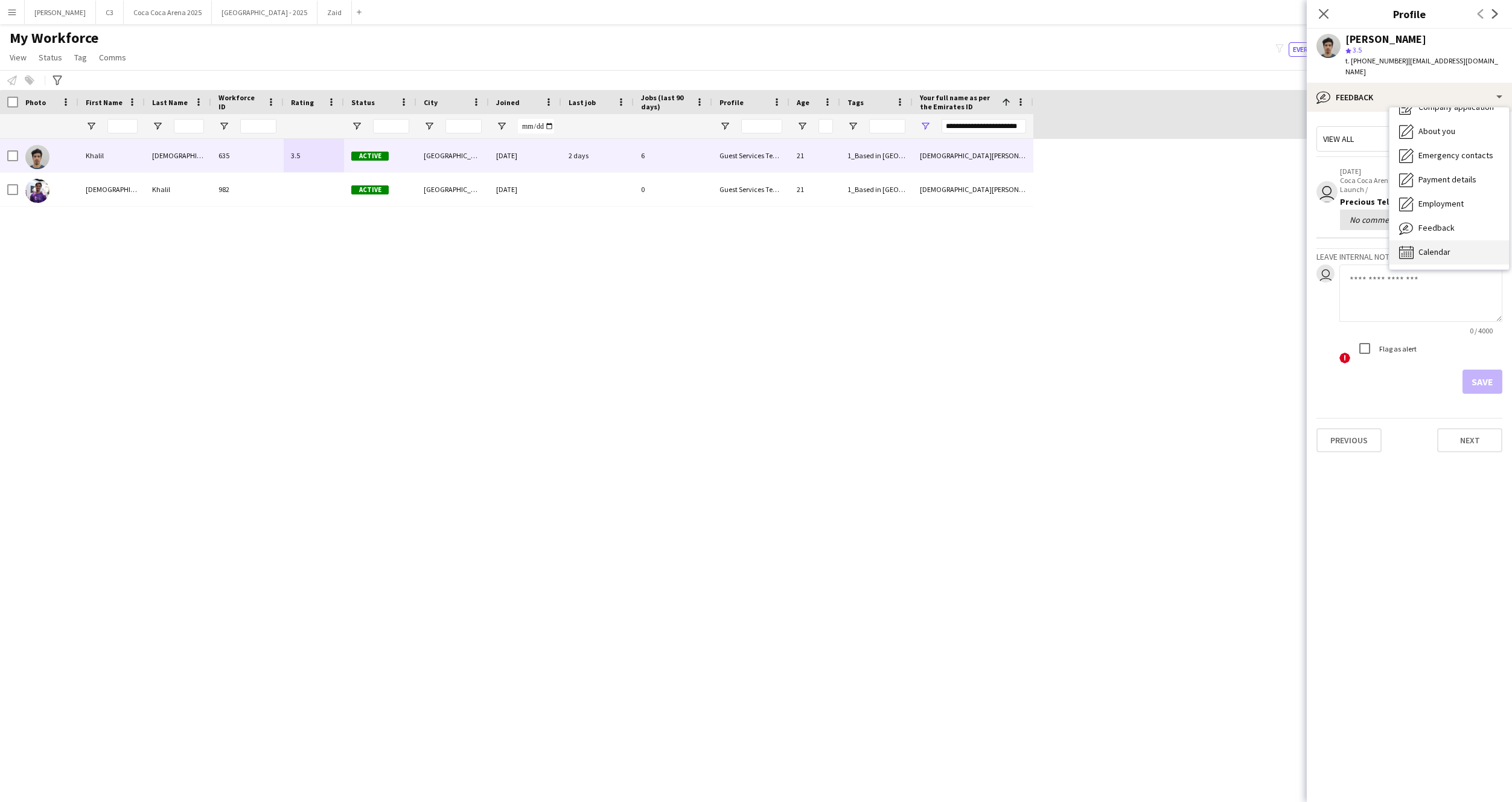
click at [1445, 246] on span "Calendar" at bounding box center [1434, 251] width 32 height 11
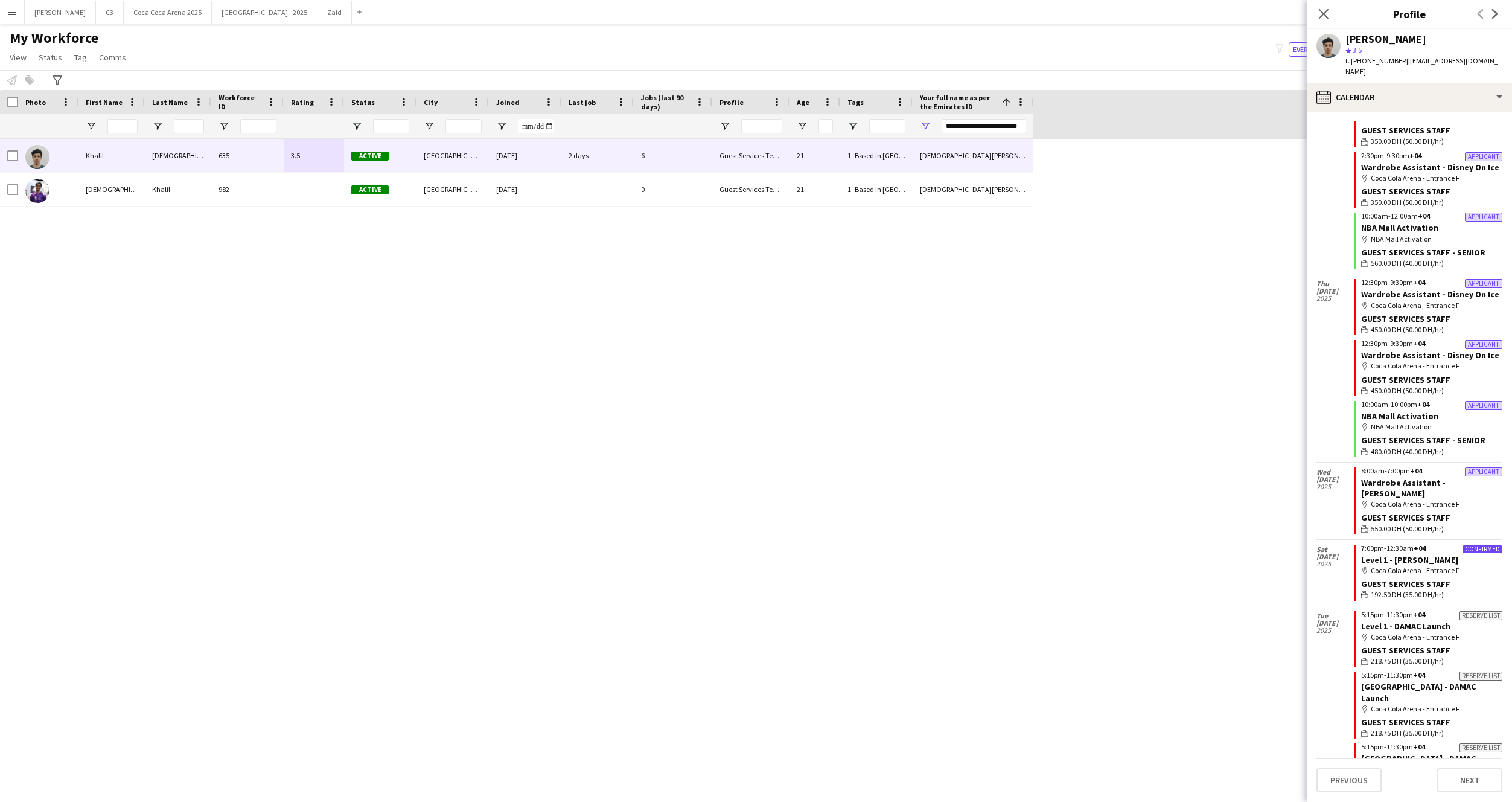
scroll to position [1304, 0]
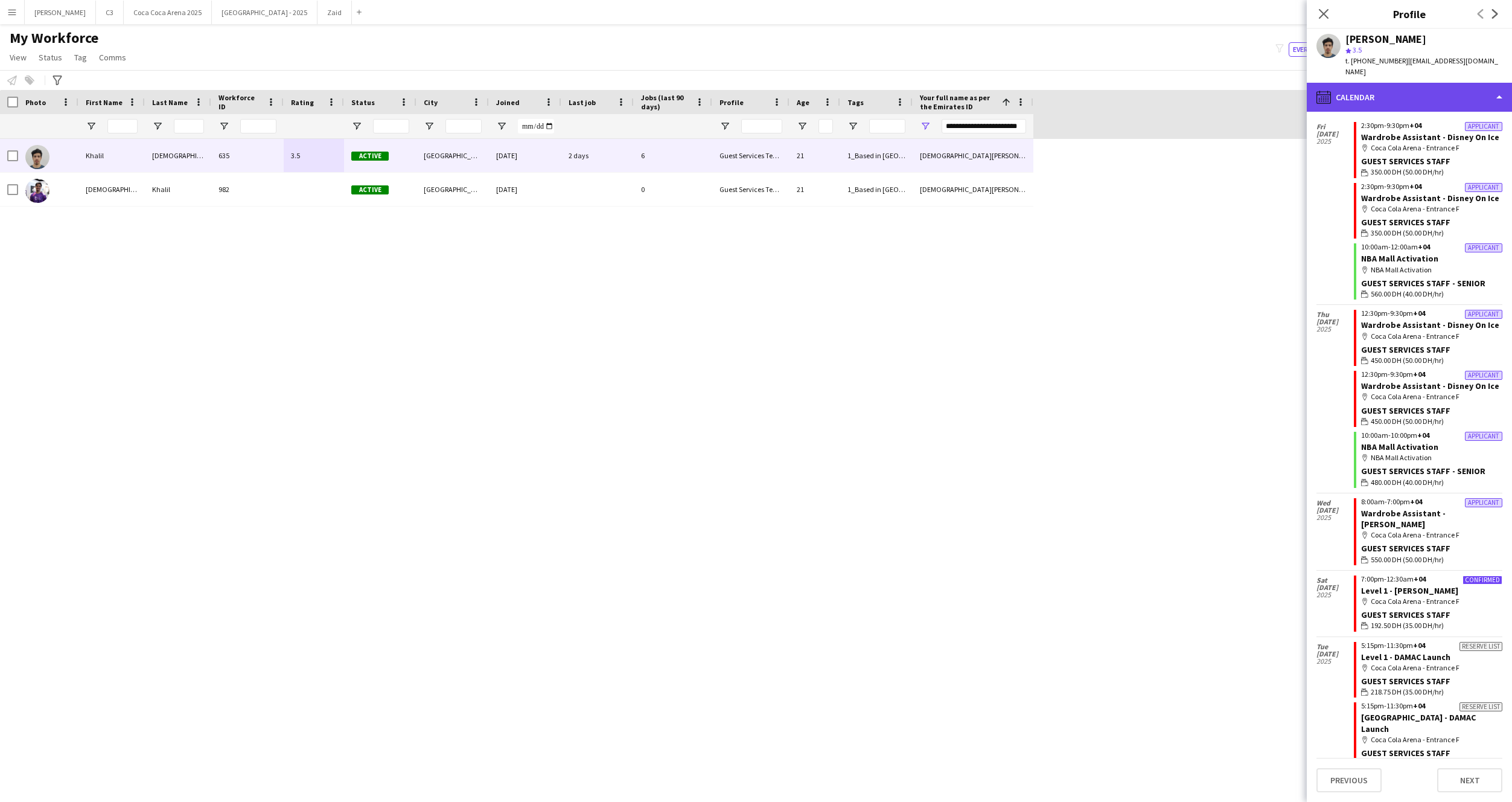
click at [1370, 89] on div "calendar-full Calendar" at bounding box center [1409, 96] width 205 height 29
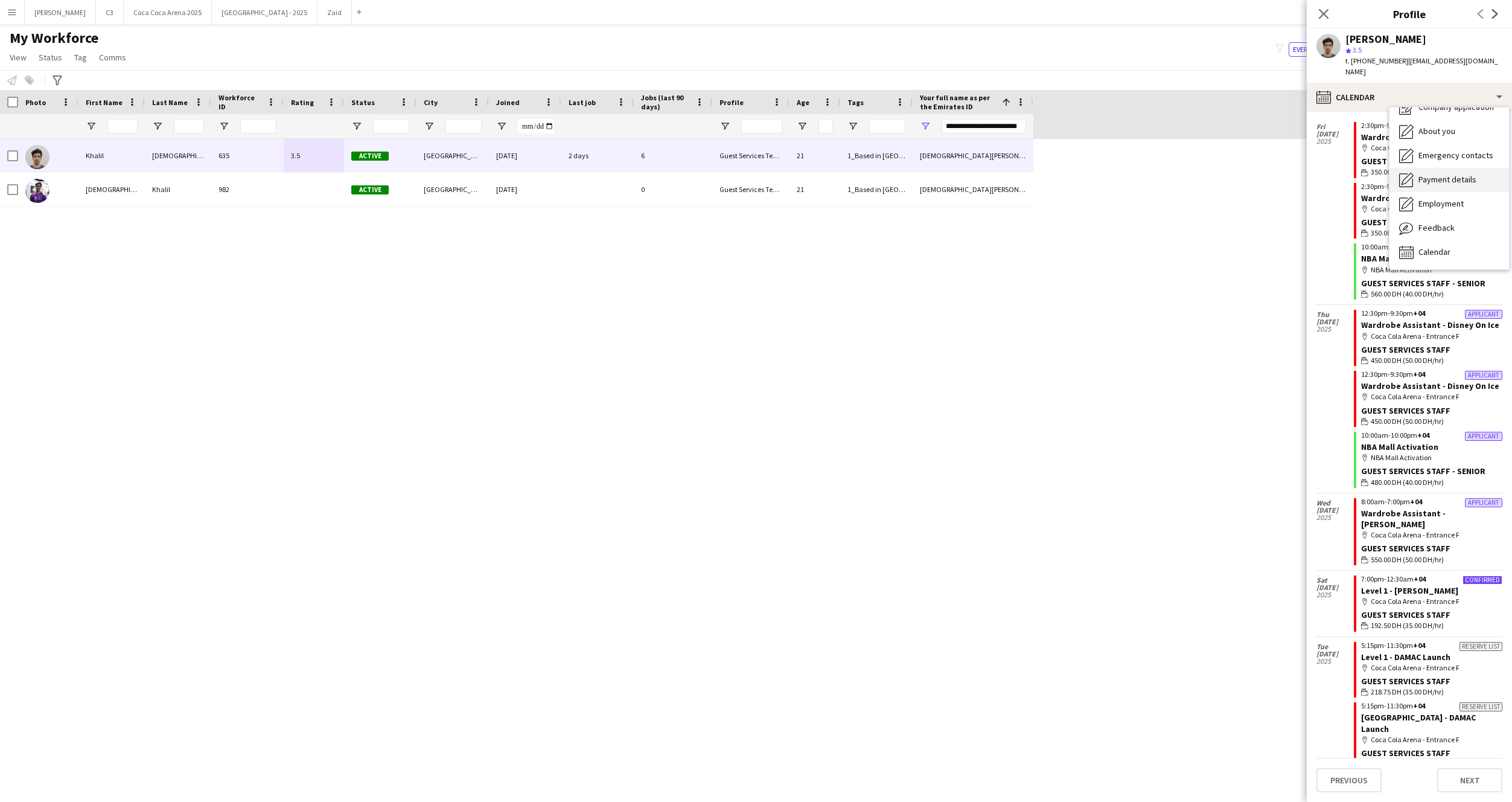
click at [1430, 174] on div "Payment details Payment details" at bounding box center [1449, 180] width 119 height 24
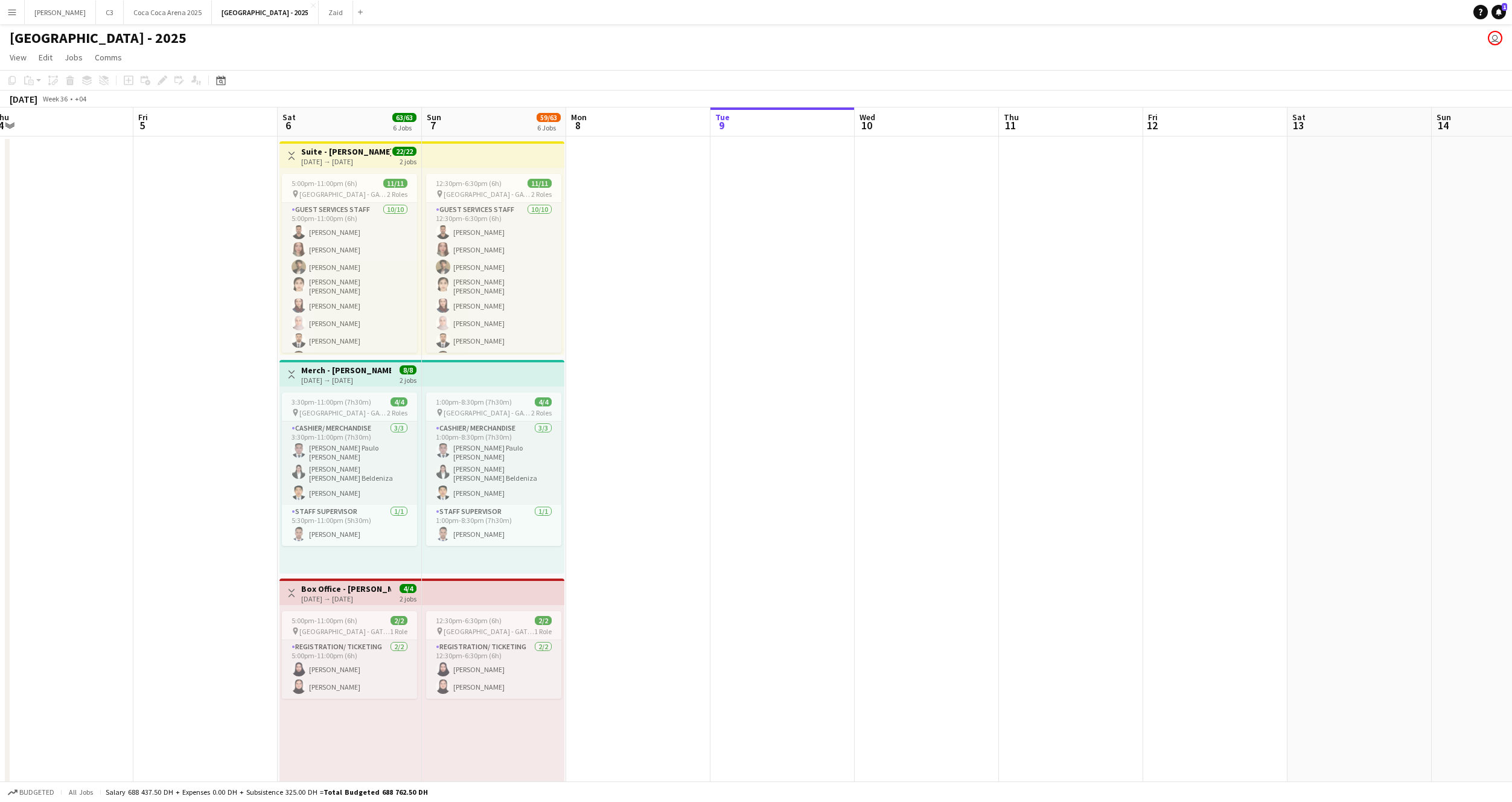
scroll to position [0, 293]
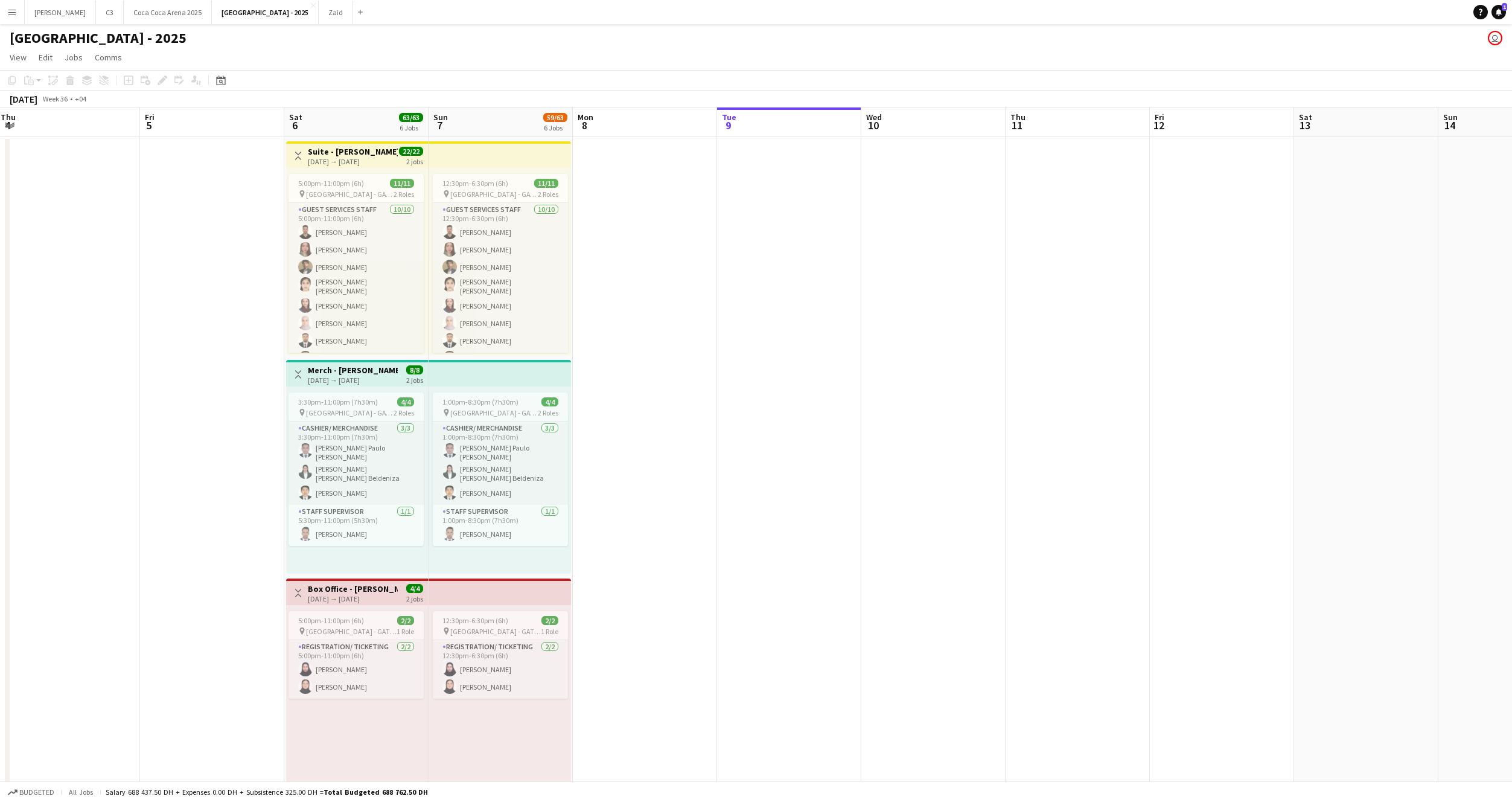
click at [16, 5] on button "Menu" at bounding box center [12, 12] width 24 height 24
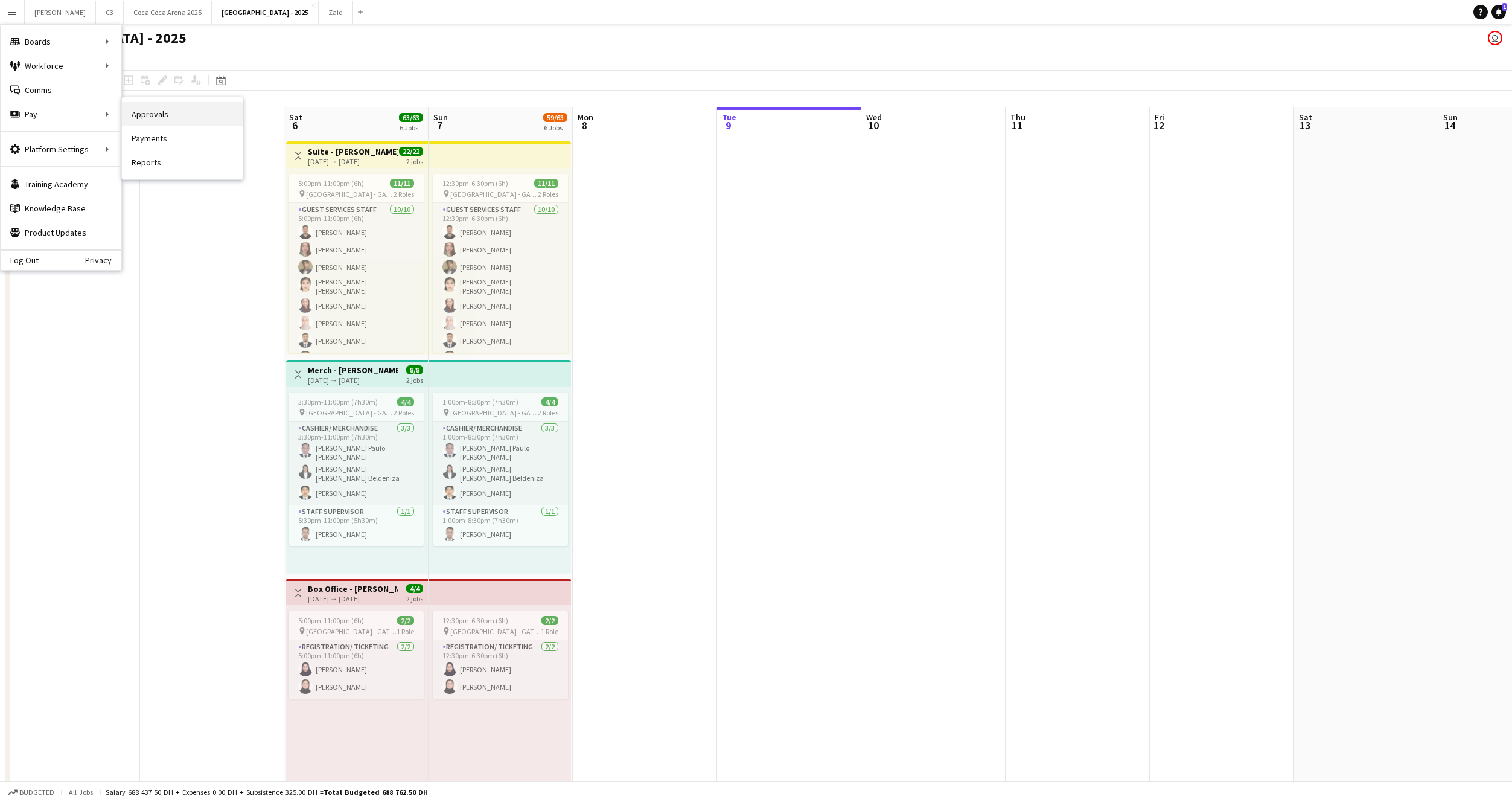
click at [173, 110] on link "Approvals" at bounding box center [182, 113] width 120 height 24
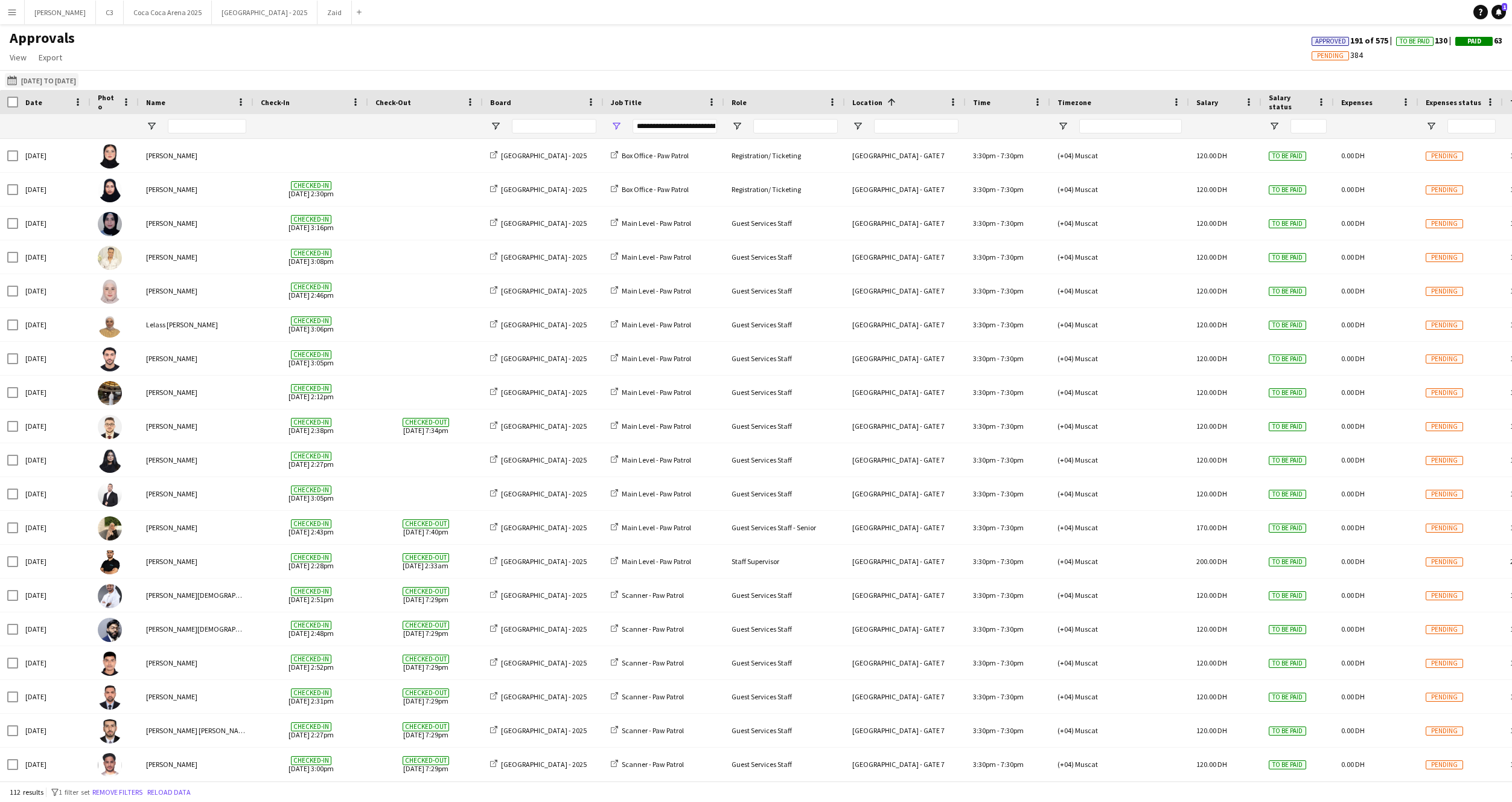
click at [76, 83] on button "29-08-2025 to 31-08-2025 29-08-2025 to 31-08-2025" at bounding box center [41, 81] width 73 height 14
click at [151, 133] on span "Previous month" at bounding box center [149, 127] width 24 height 24
click at [138, 178] on span "1" at bounding box center [141, 175] width 14 height 17
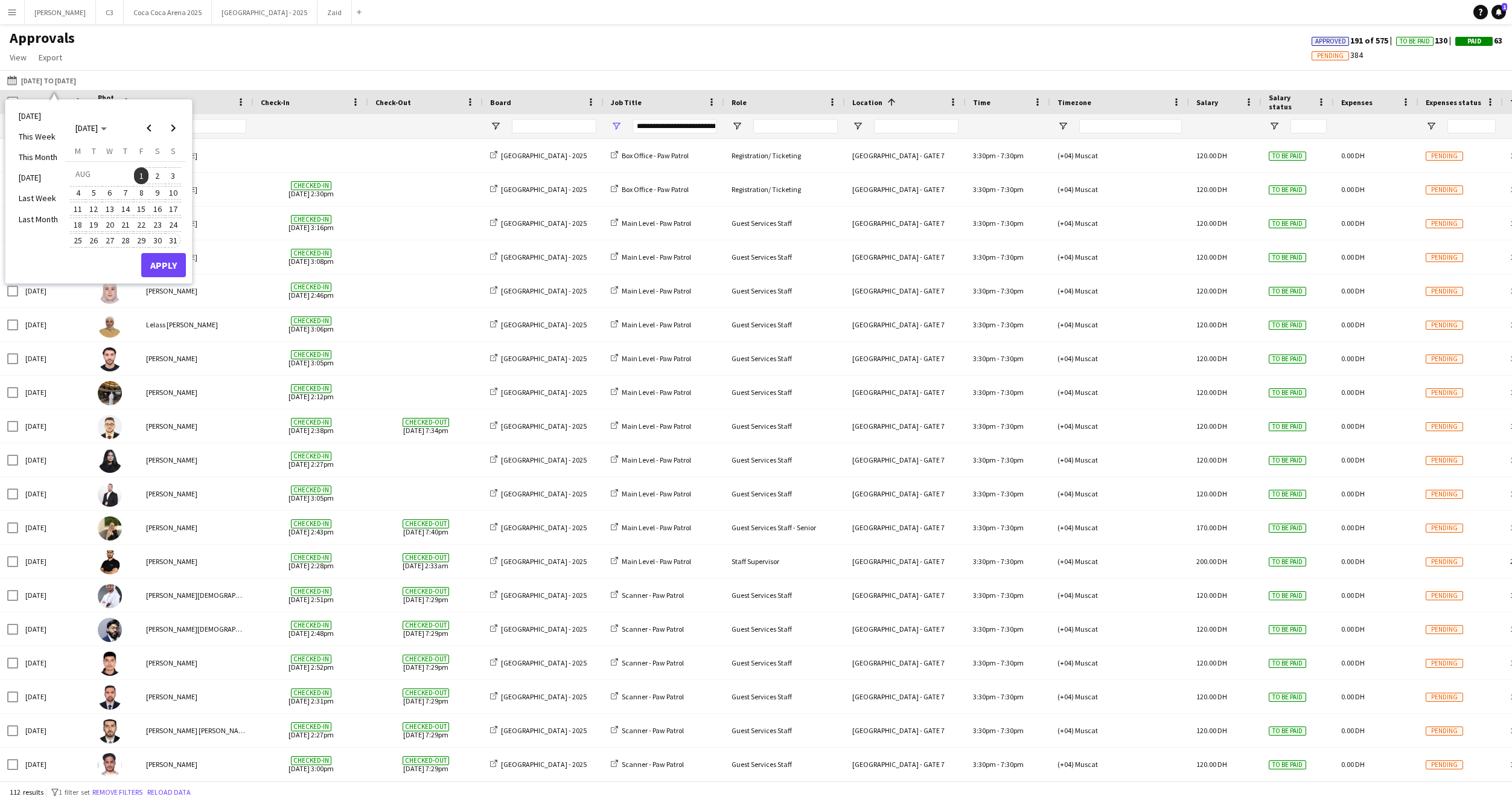
click at [171, 237] on span "31" at bounding box center [173, 240] width 14 height 14
click at [171, 266] on button "Apply" at bounding box center [164, 265] width 44 height 24
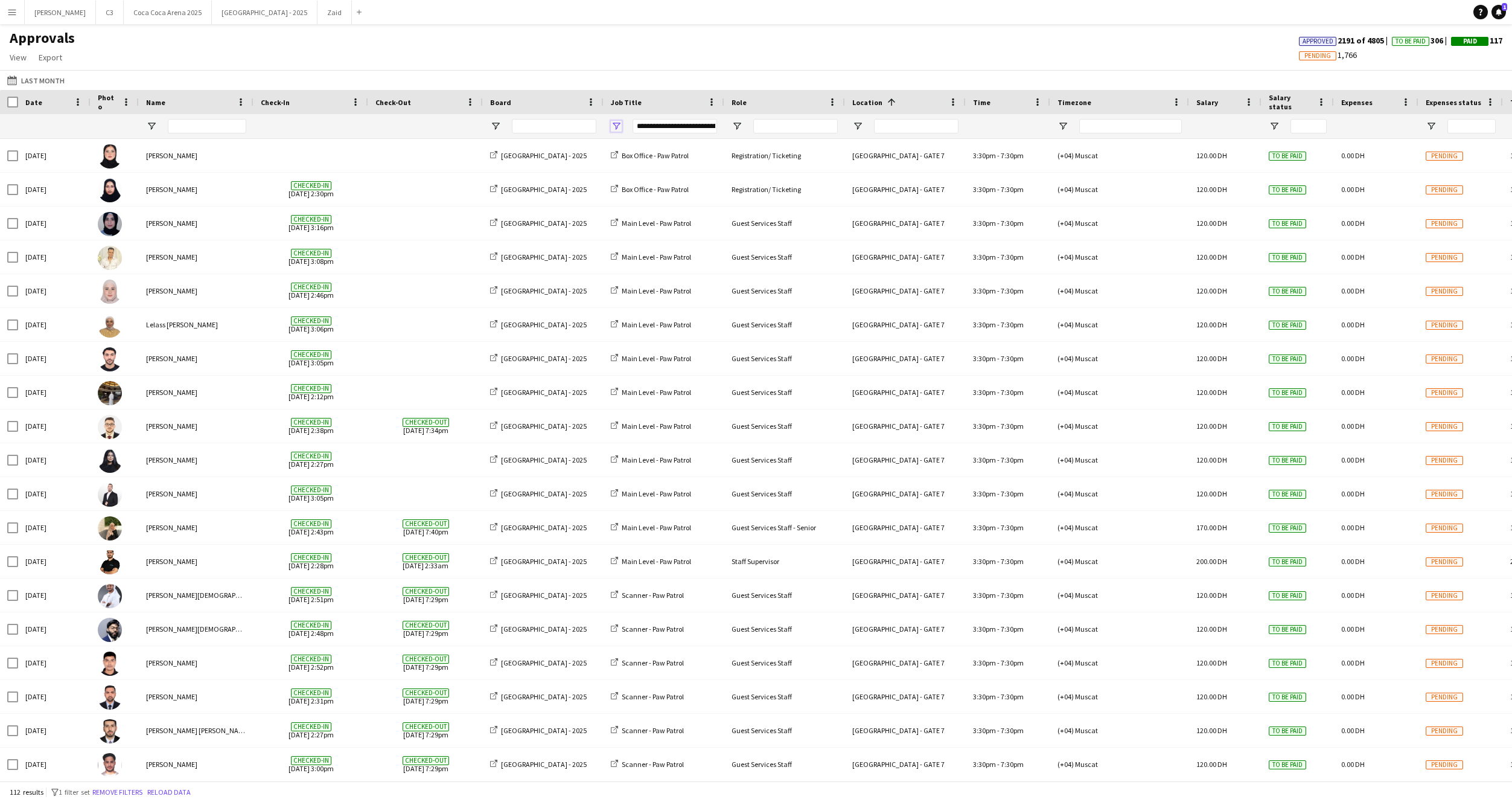
click at [618, 123] on span "Open Filter Menu" at bounding box center [616, 126] width 11 height 11
click at [626, 197] on div "(Select All)" at bounding box center [672, 200] width 113 height 14
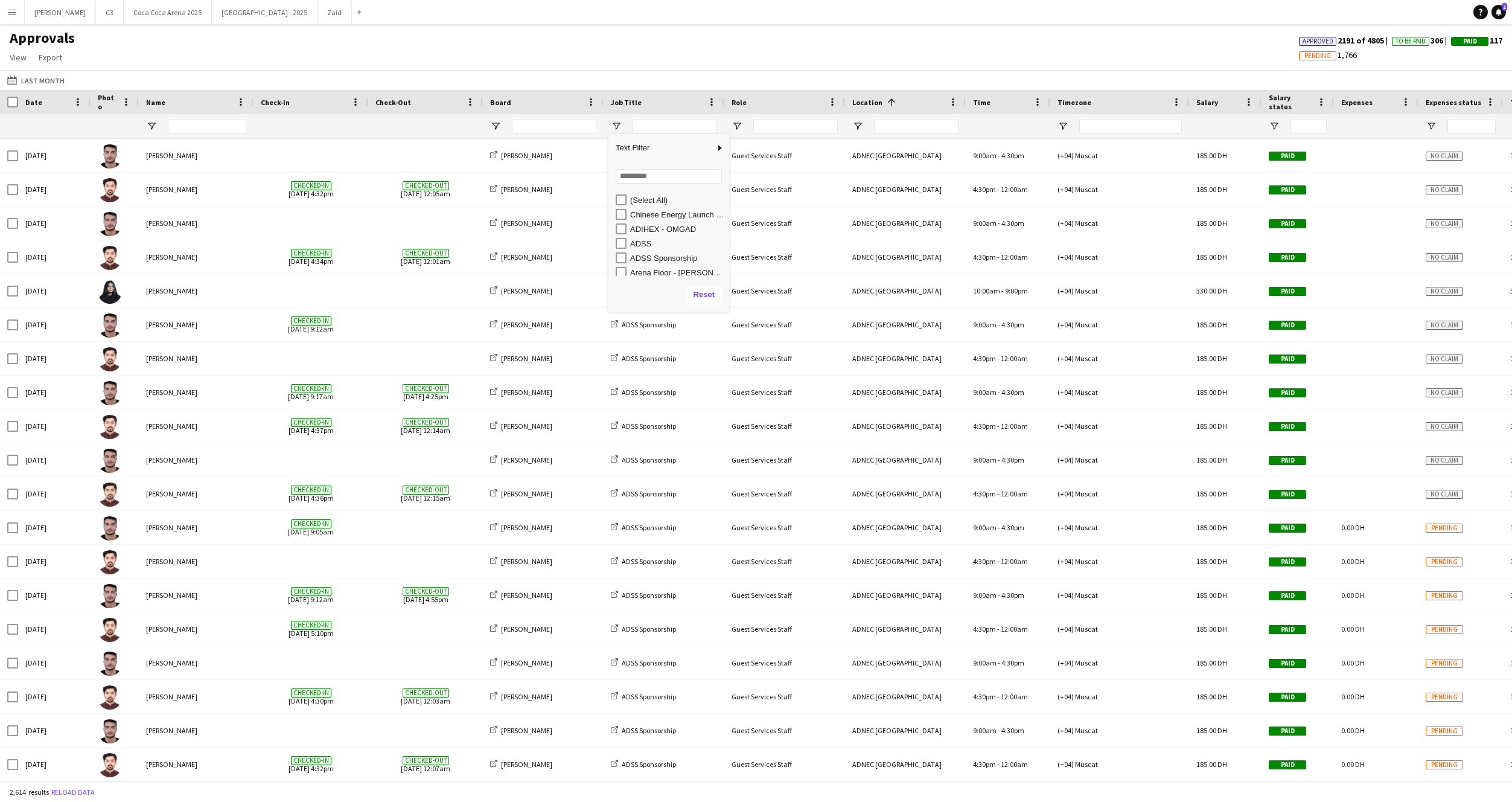
type input "***"
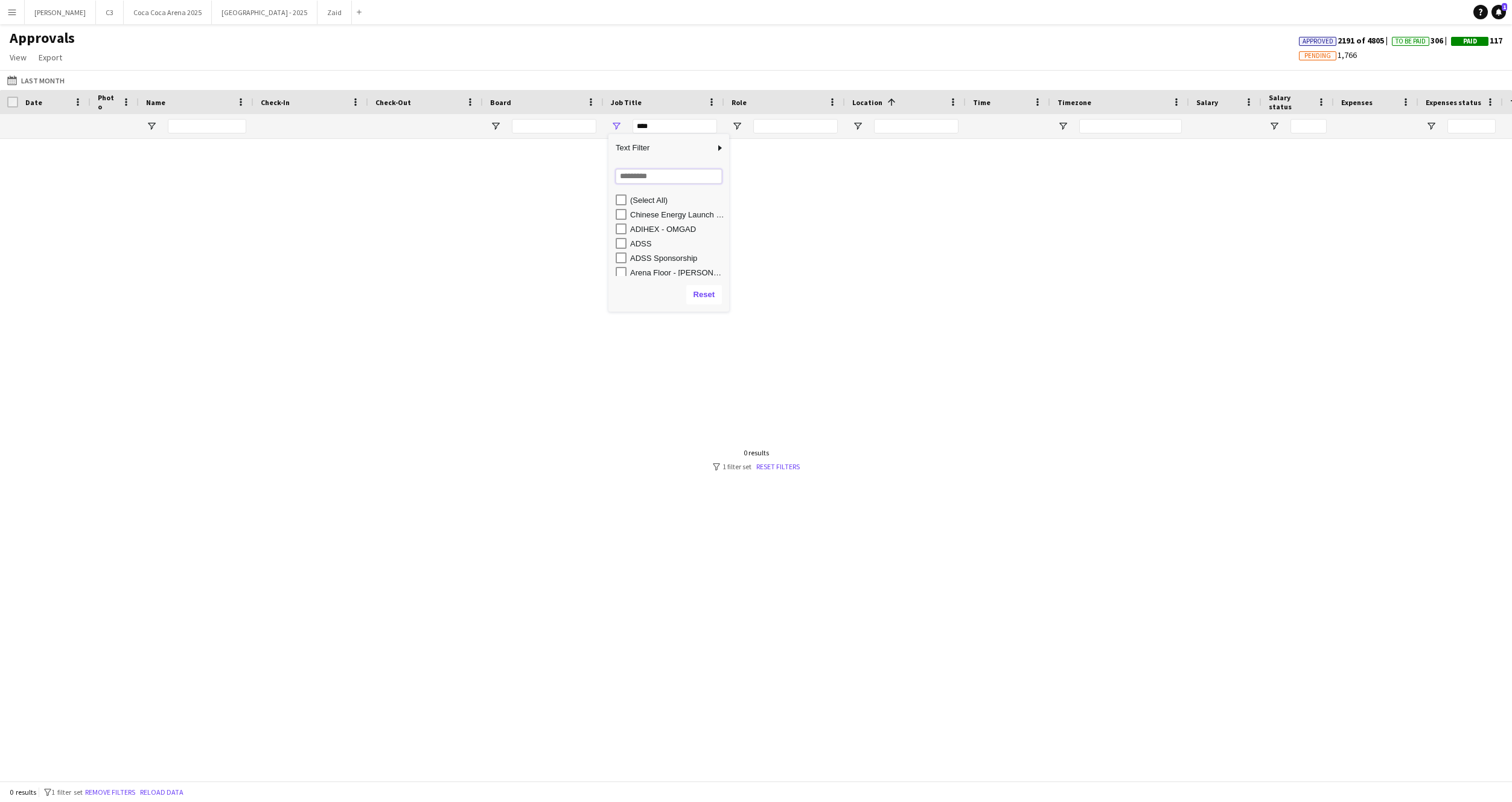
click at [658, 175] on input "Search filter values" at bounding box center [669, 176] width 106 height 14
type input "******"
type input "**********"
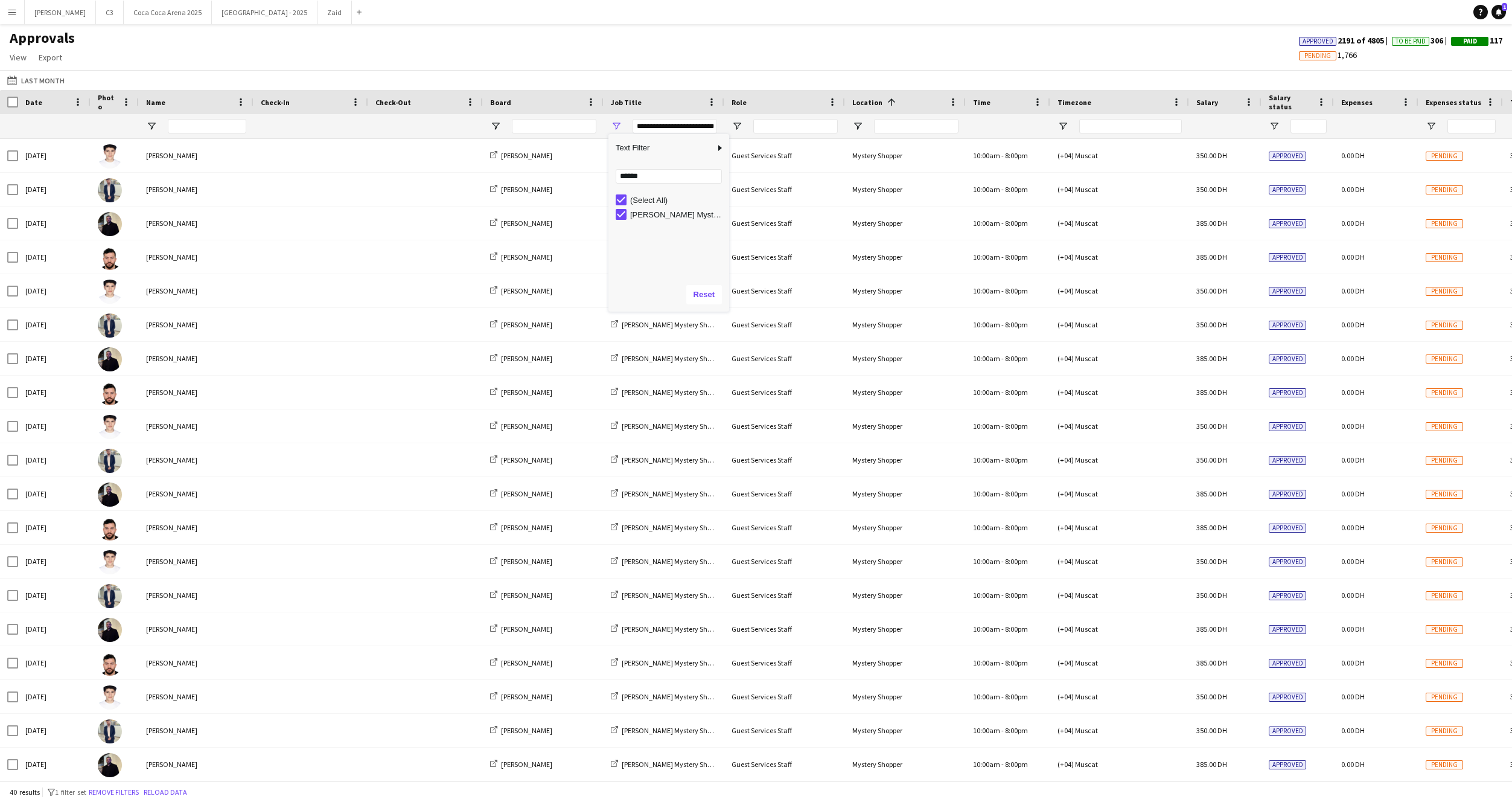
click at [483, 27] on main "Approvals View Customise view Customise filters Reset Filters Reset View Reset …" at bounding box center [756, 405] width 1512 height 761
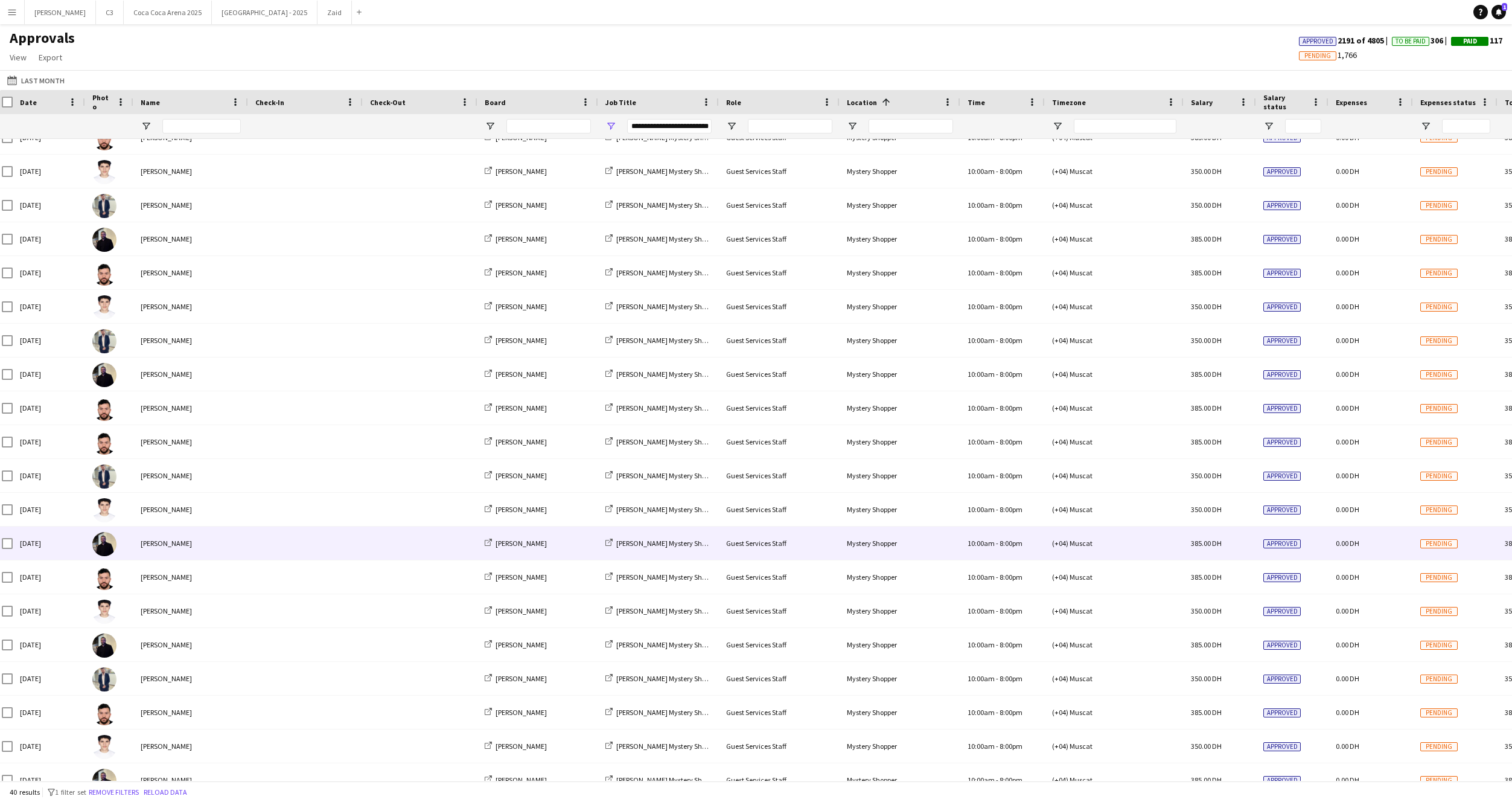
scroll to position [711, 0]
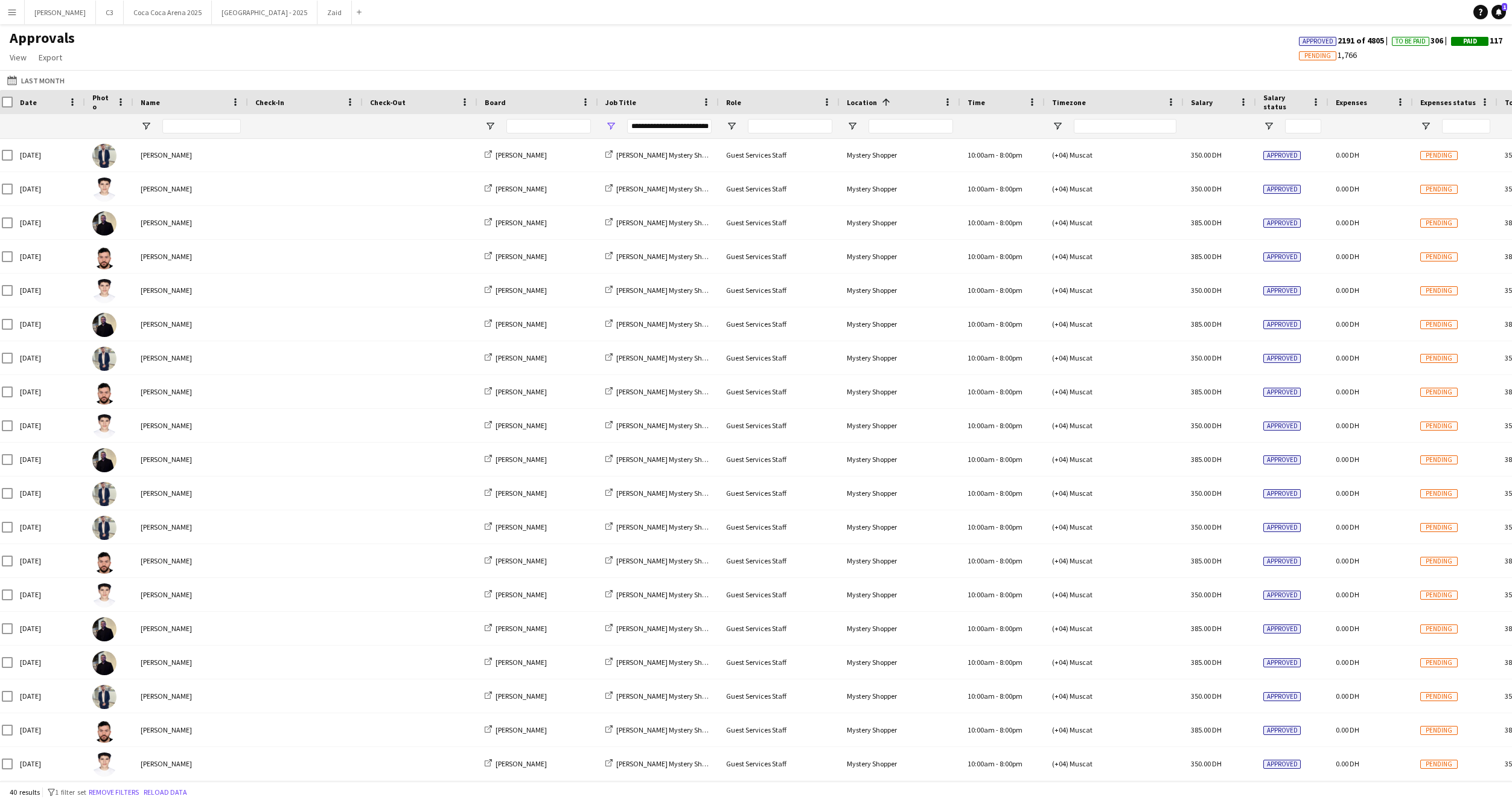
click at [16, 11] on app-icon "Menu" at bounding box center [12, 12] width 10 height 10
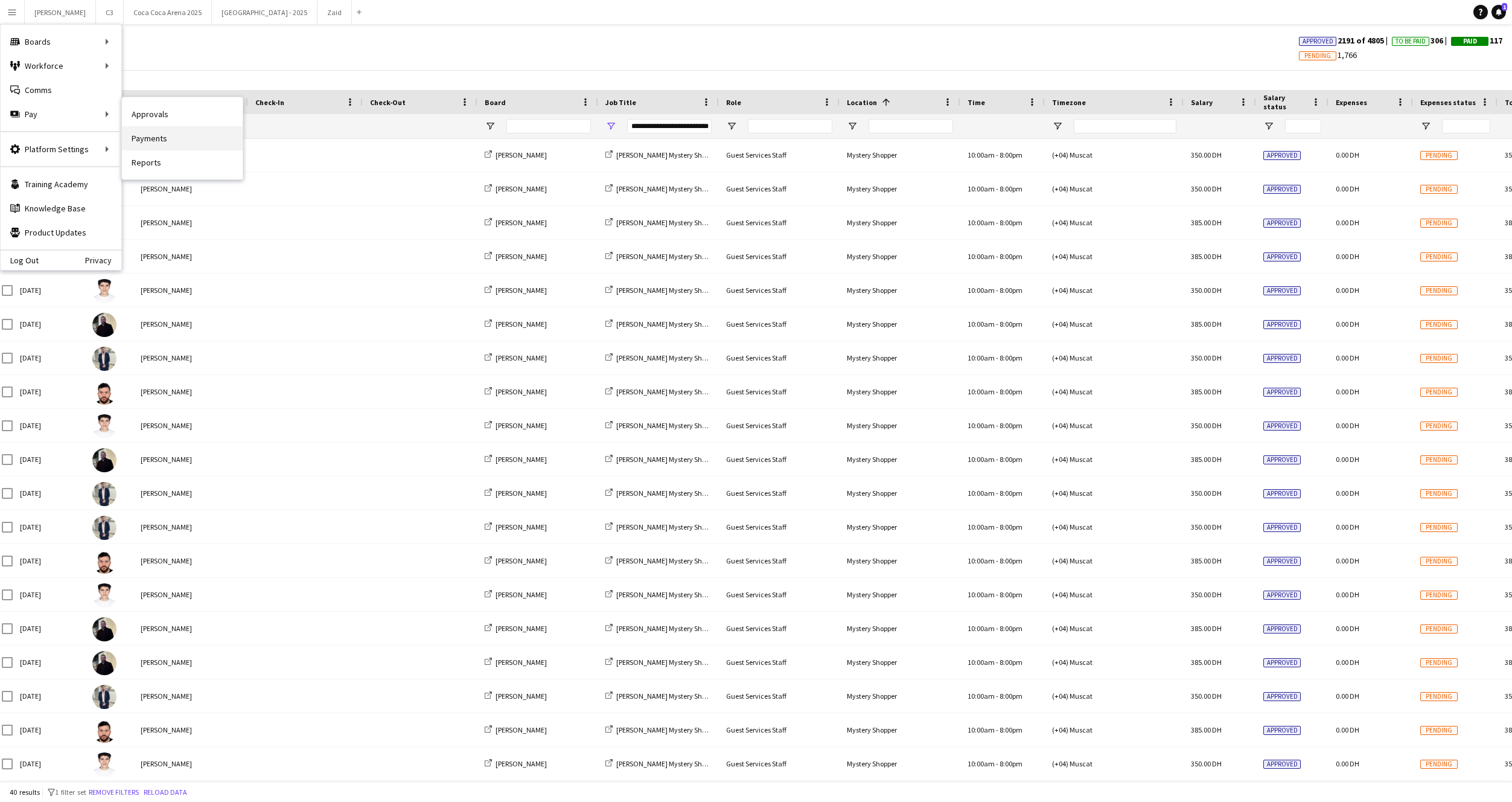
click at [147, 135] on link "Payments" at bounding box center [182, 138] width 120 height 24
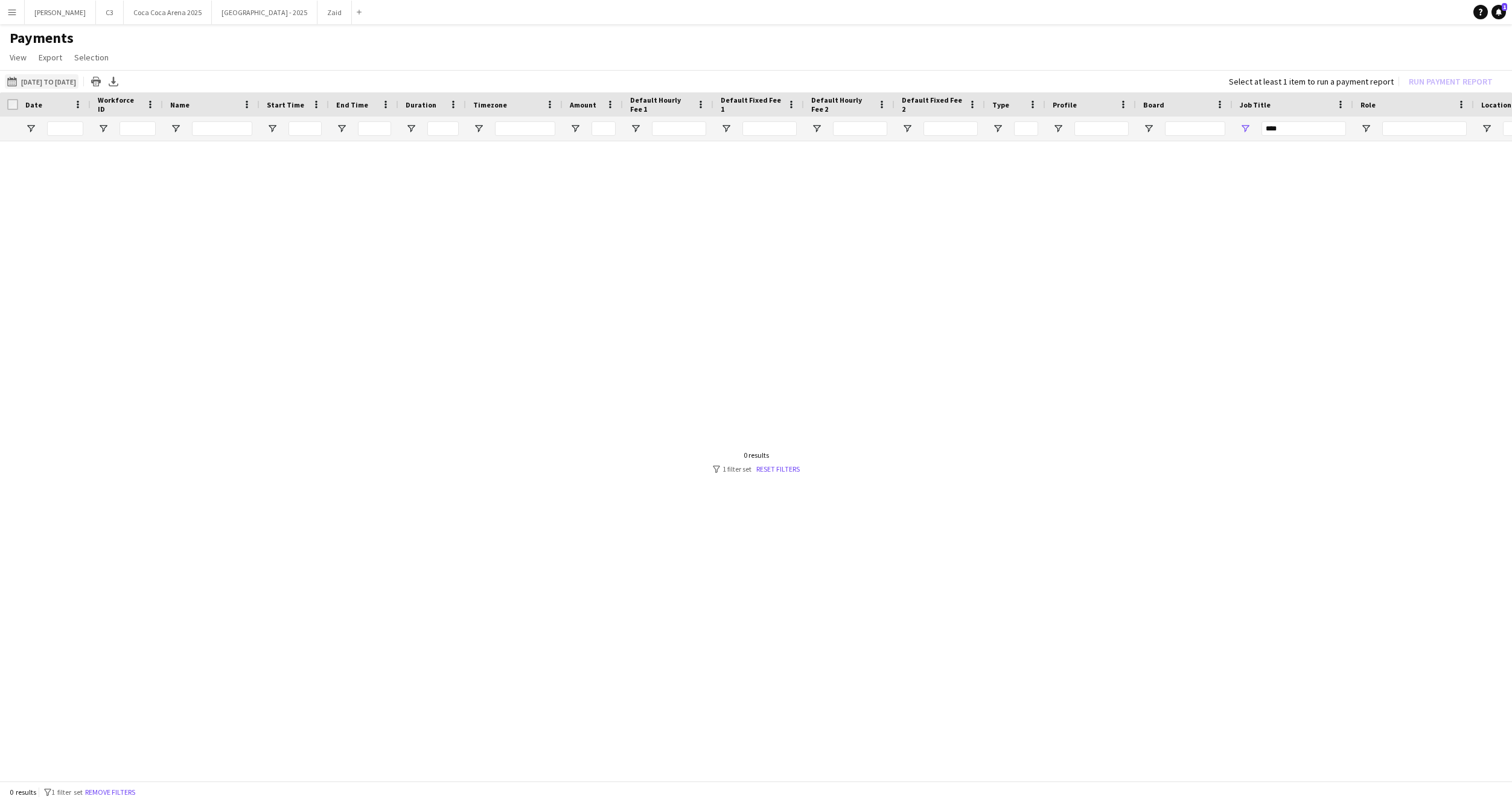
click at [74, 84] on button "29-08-2025 to 31-08-2025 29-08-2025 to 31-08-2025" at bounding box center [41, 81] width 73 height 14
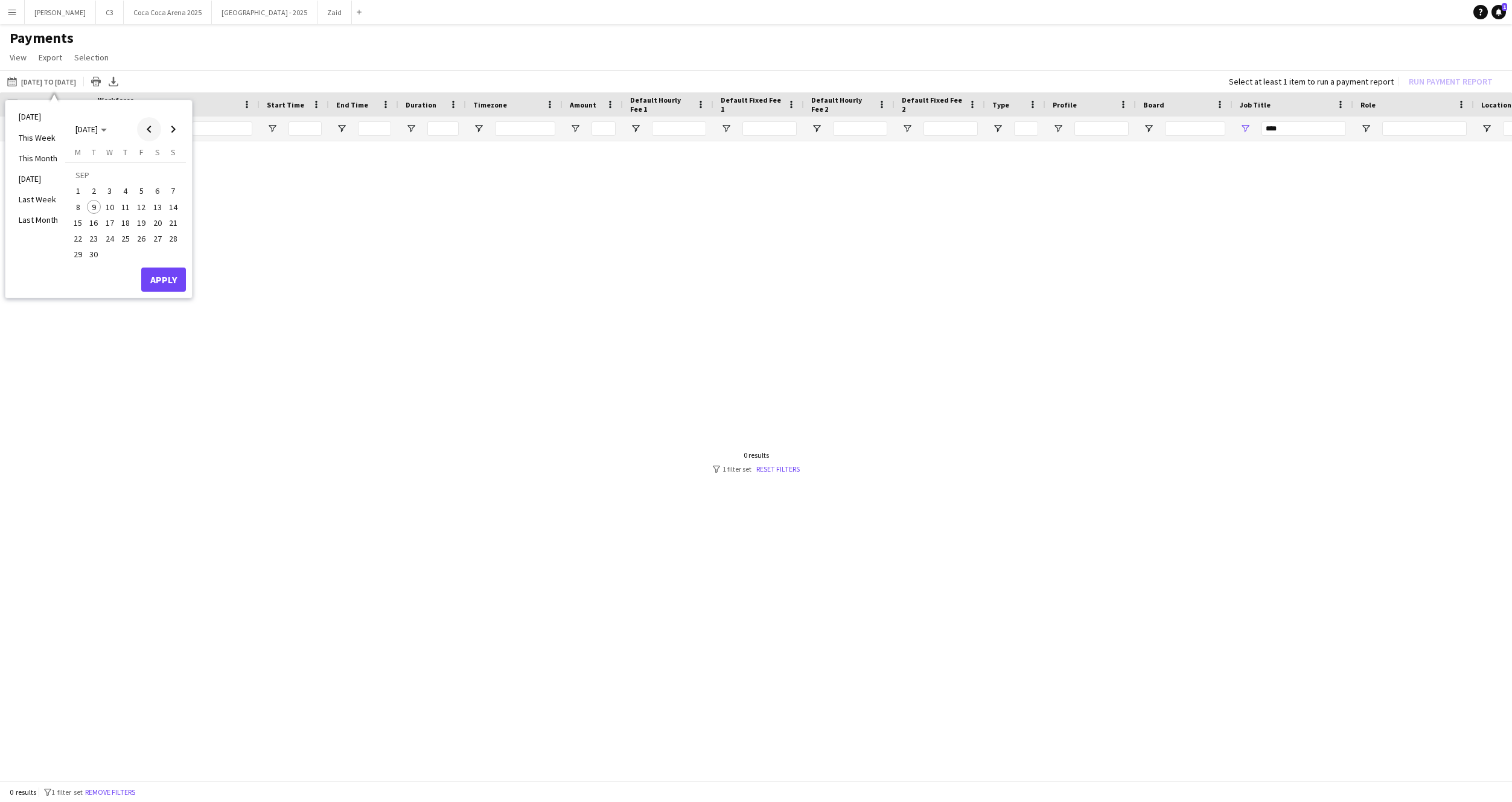
click at [150, 129] on span "Previous month" at bounding box center [149, 128] width 24 height 24
click at [141, 183] on span "1" at bounding box center [141, 176] width 14 height 17
click at [173, 246] on span "31" at bounding box center [173, 242] width 14 height 14
click at [173, 265] on button "Apply" at bounding box center [164, 266] width 44 height 24
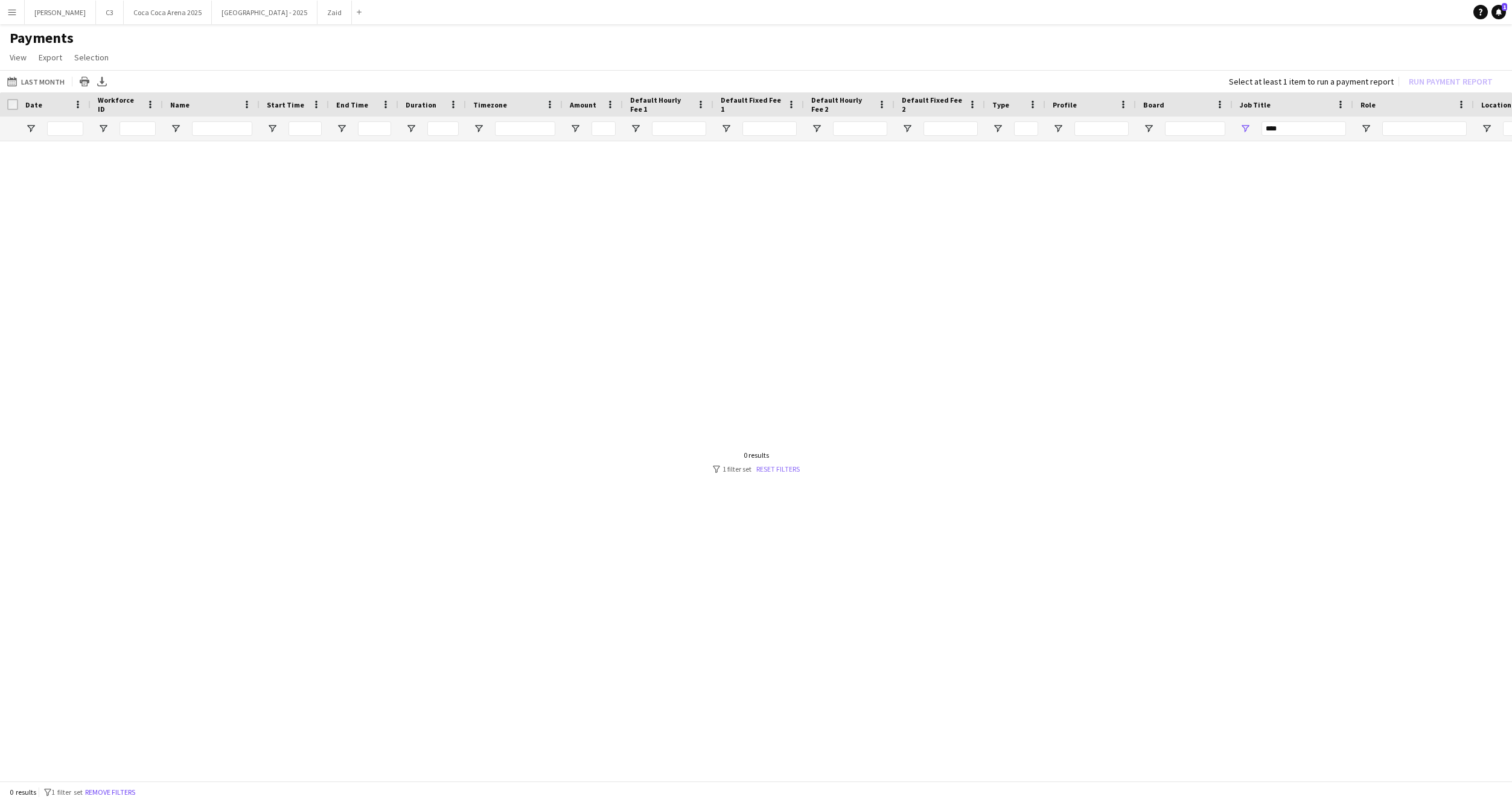
click at [784, 473] on link "Reset filters" at bounding box center [778, 469] width 43 height 9
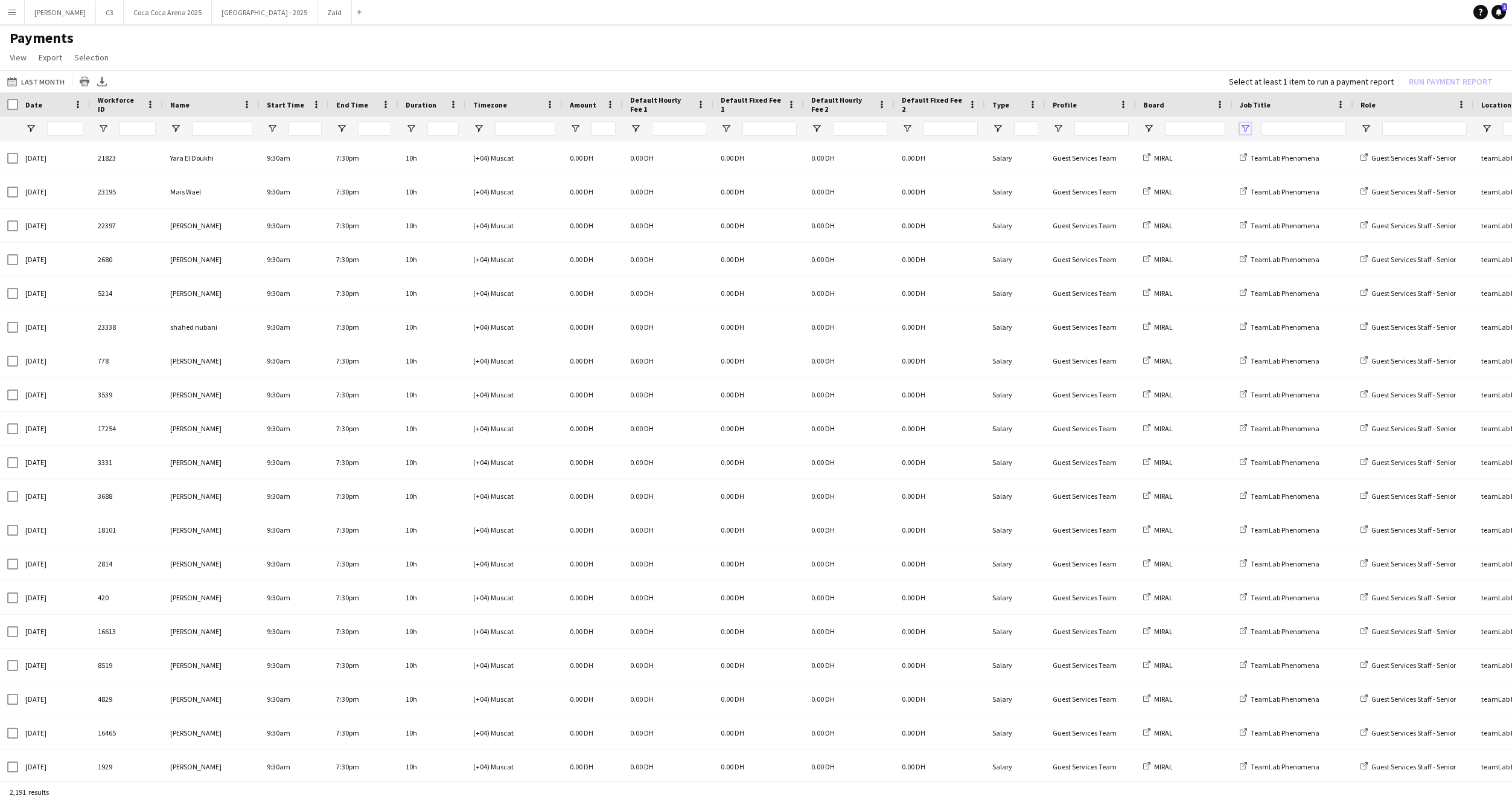
click at [1247, 128] on span "Open Filter Menu" at bounding box center [1245, 128] width 11 height 11
type input "***"
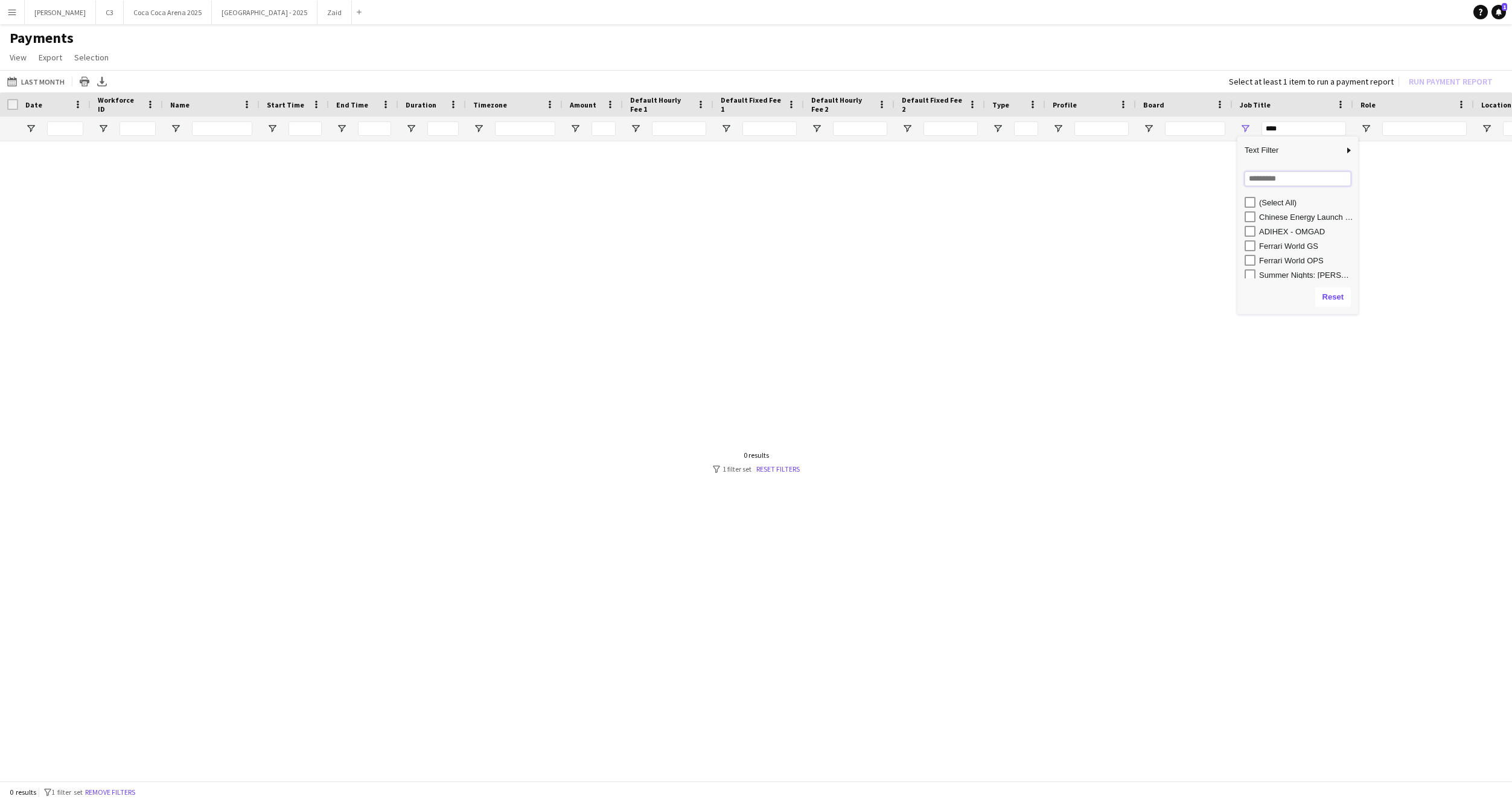
click at [1266, 174] on input "Search filter values" at bounding box center [1298, 179] width 106 height 14
type input "****"
type input "**********"
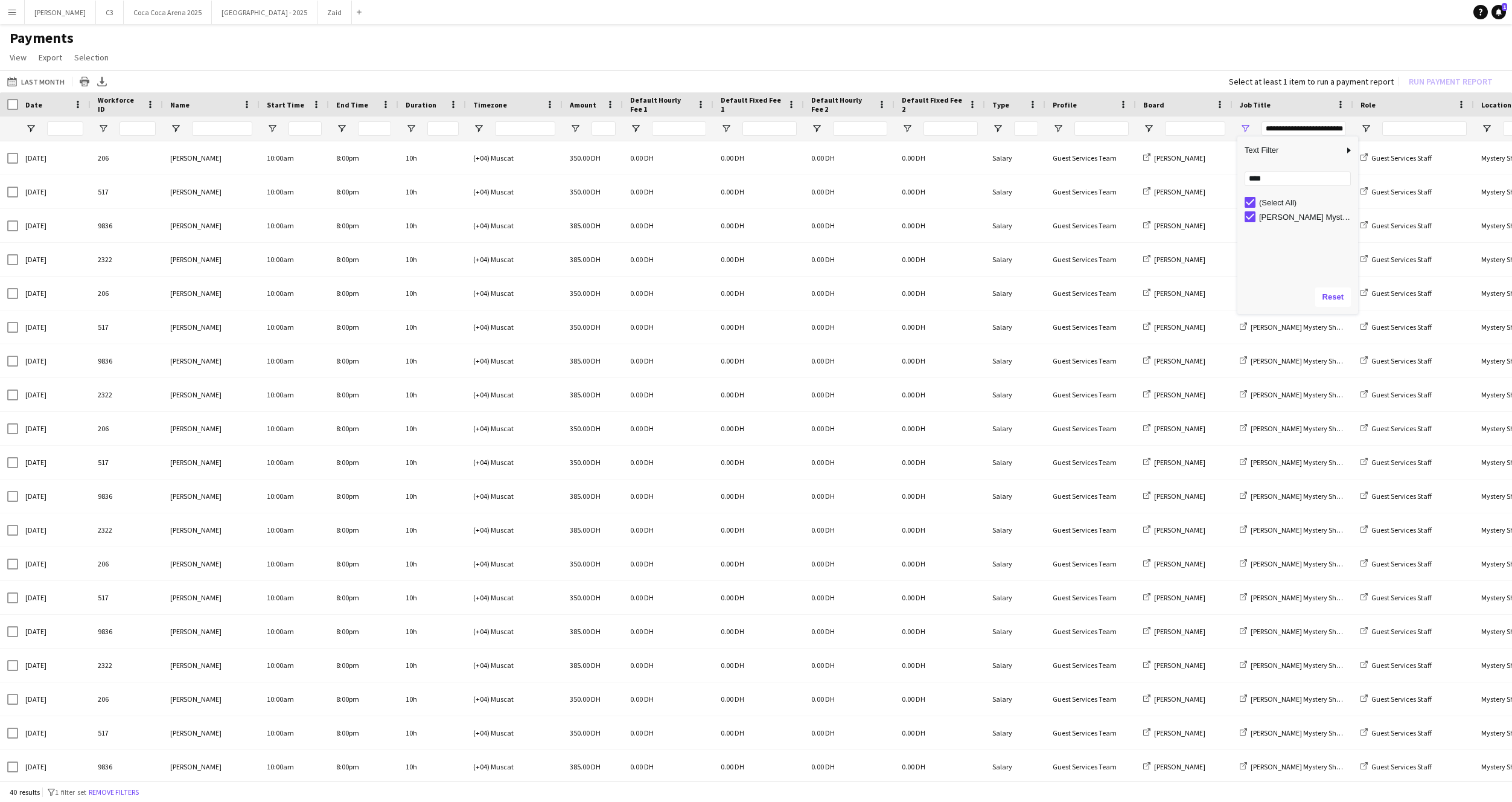
click at [1072, 42] on h1 "Payments" at bounding box center [756, 38] width 1512 height 18
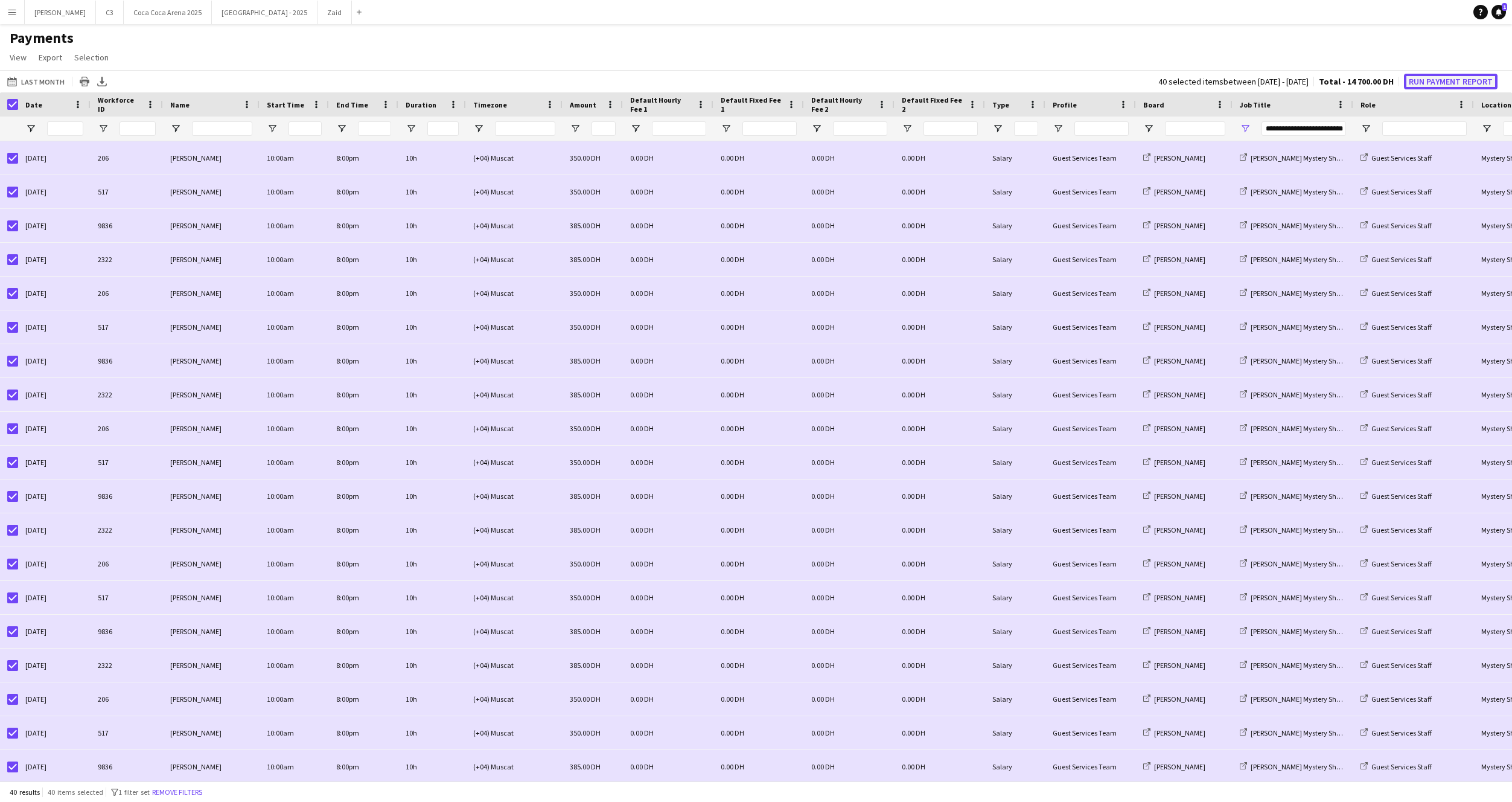
click at [1436, 81] on button "Run Payment Report" at bounding box center [1451, 81] width 94 height 16
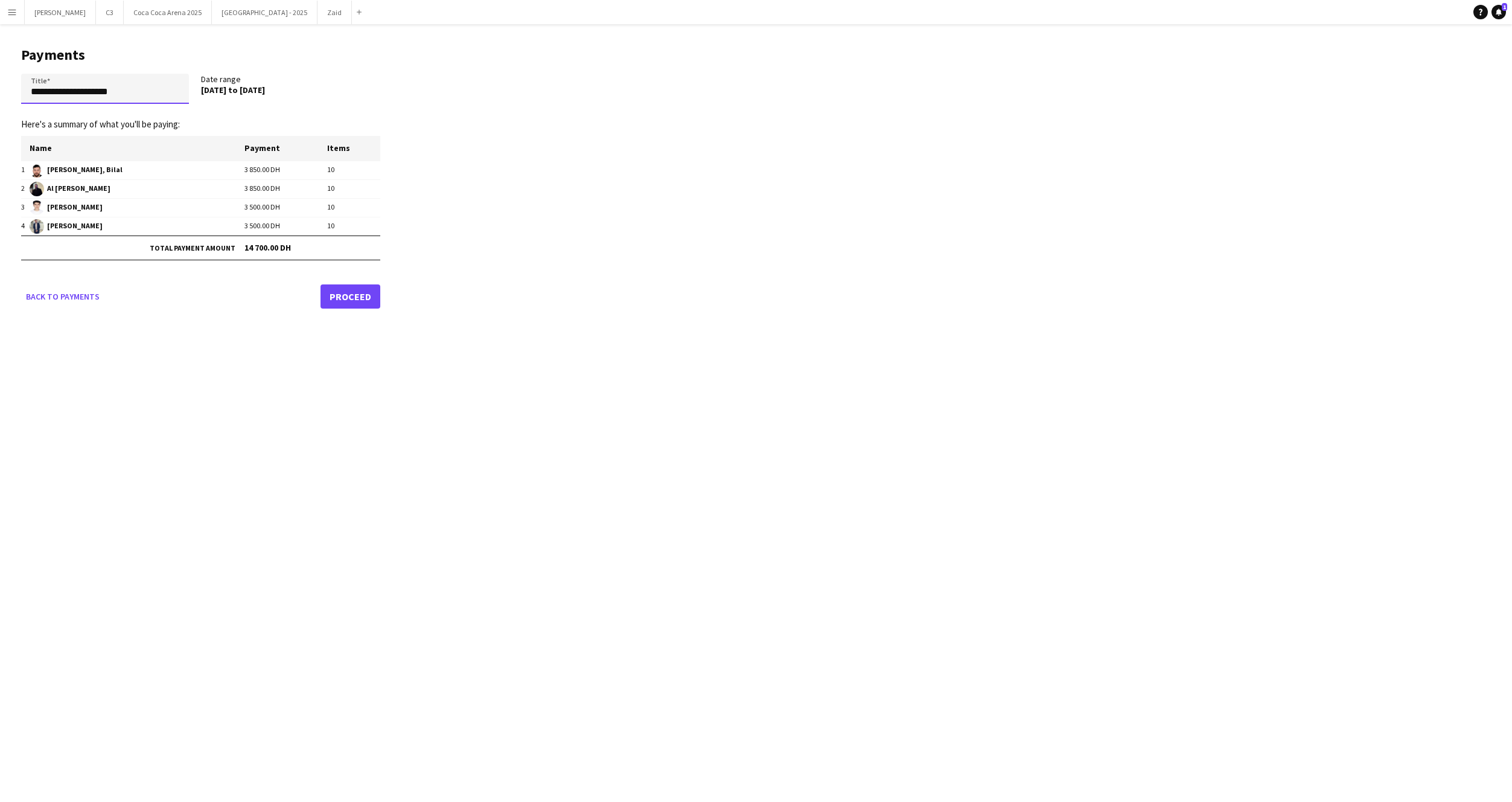
click at [94, 90] on input "**********" at bounding box center [105, 89] width 168 height 30
paste input "**********"
click at [64, 90] on input "**********" at bounding box center [105, 89] width 168 height 30
type input "**********"
click at [349, 301] on link "Proceed" at bounding box center [350, 296] width 60 height 24
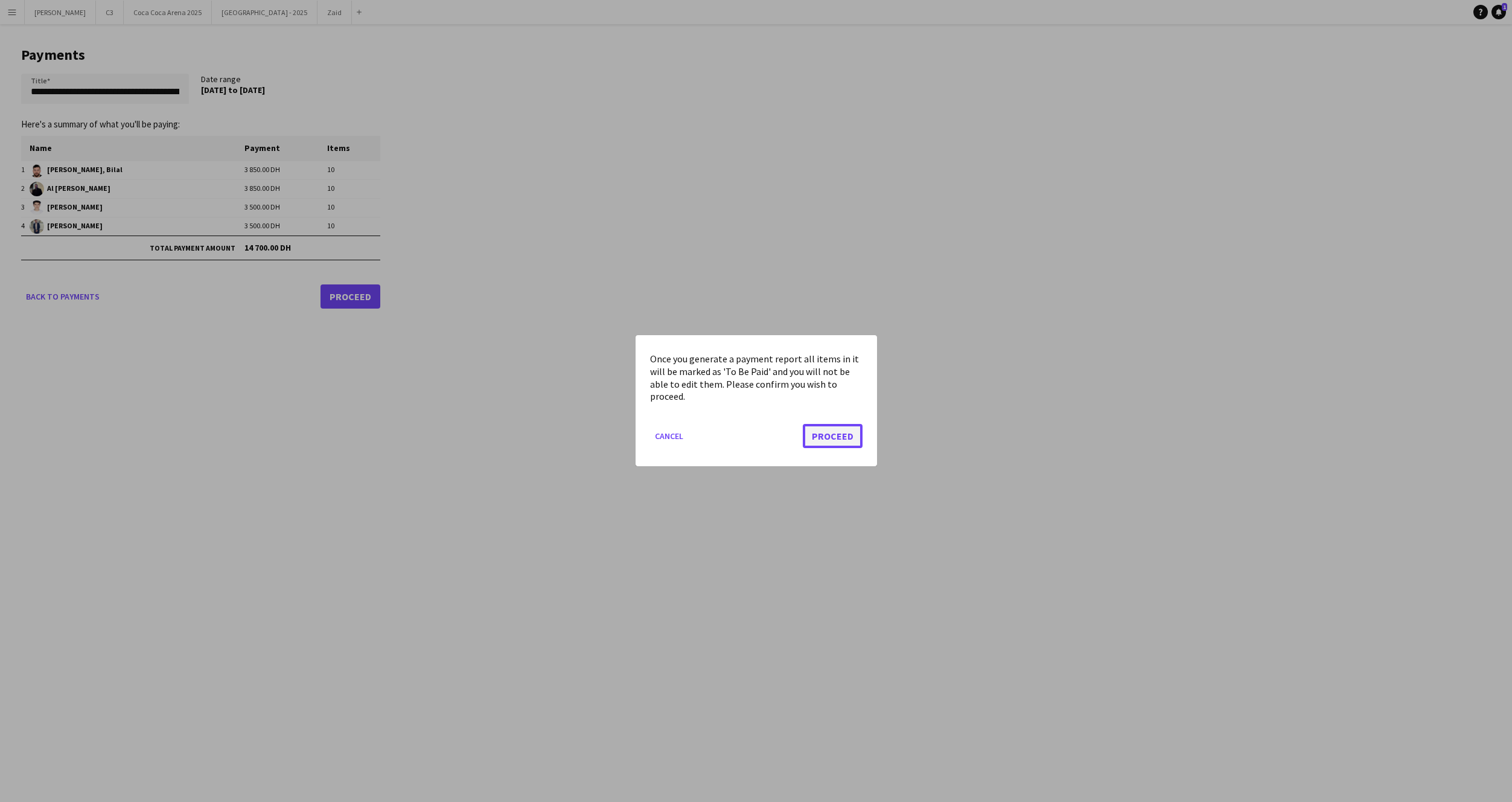
click at [837, 436] on button "Proceed" at bounding box center [833, 436] width 60 height 24
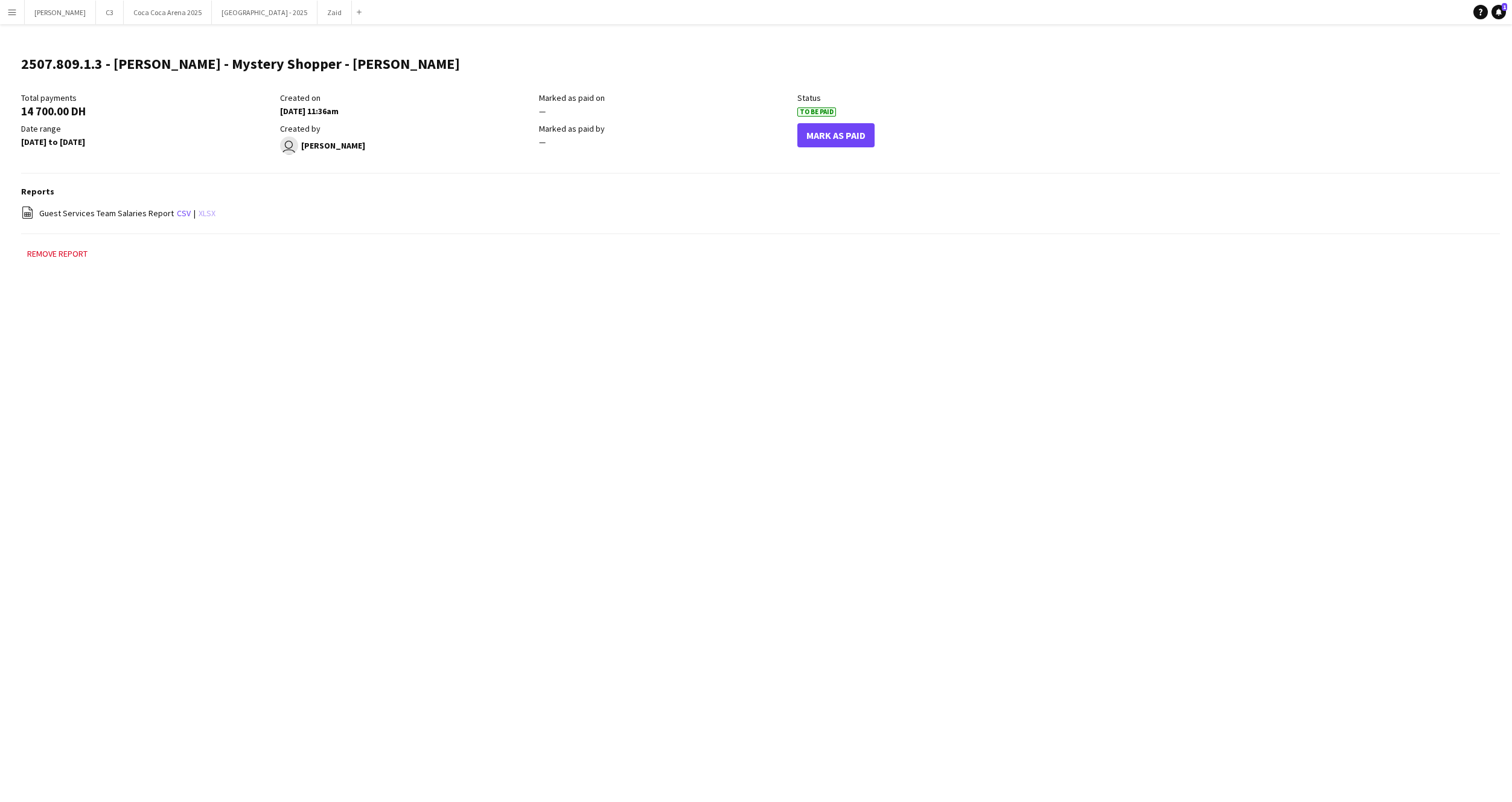
click at [202, 210] on link "xlsx" at bounding box center [206, 213] width 17 height 11
click at [18, 11] on button "Menu" at bounding box center [12, 12] width 24 height 24
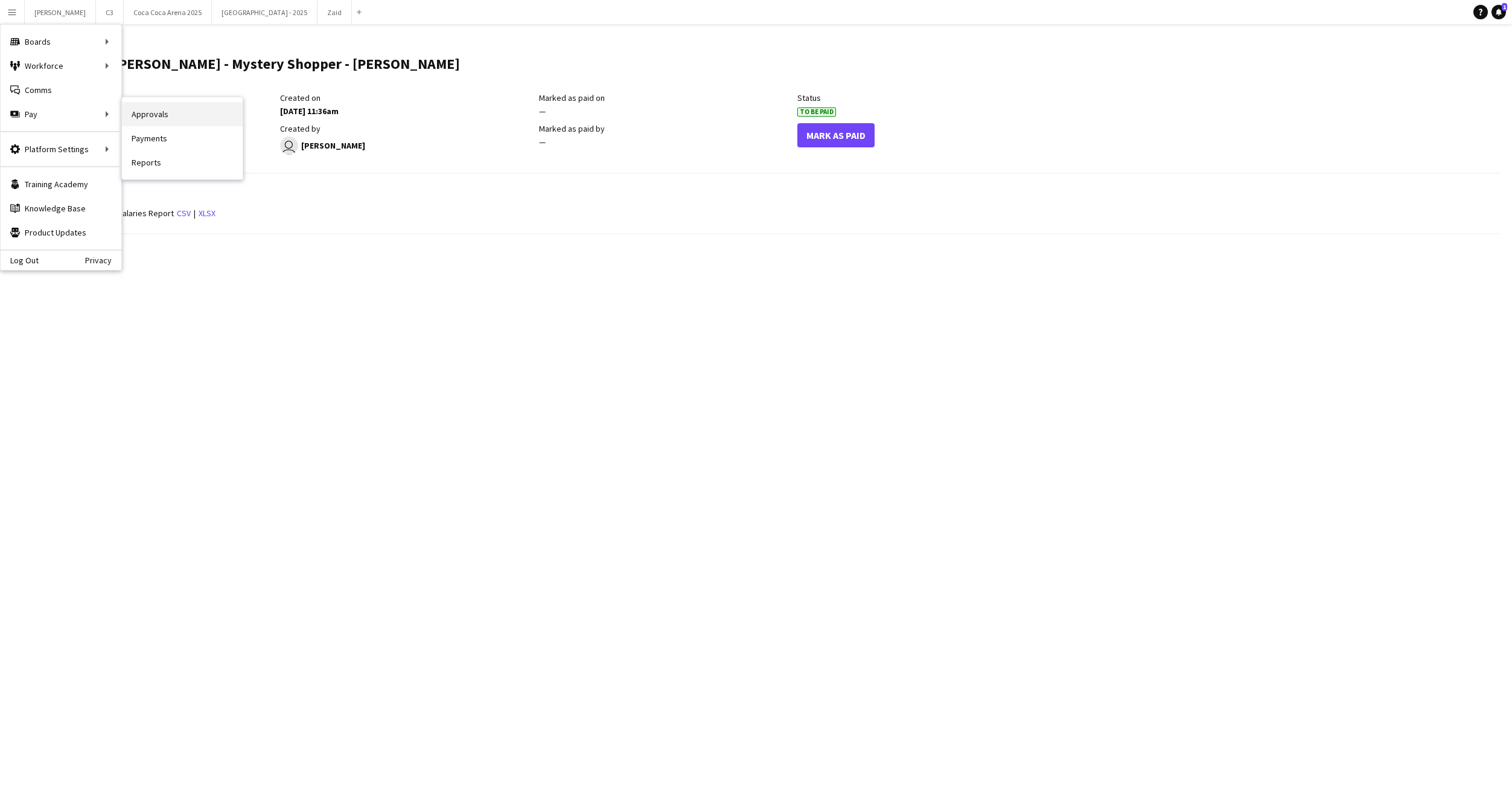
click at [194, 122] on link "Approvals" at bounding box center [182, 113] width 120 height 24
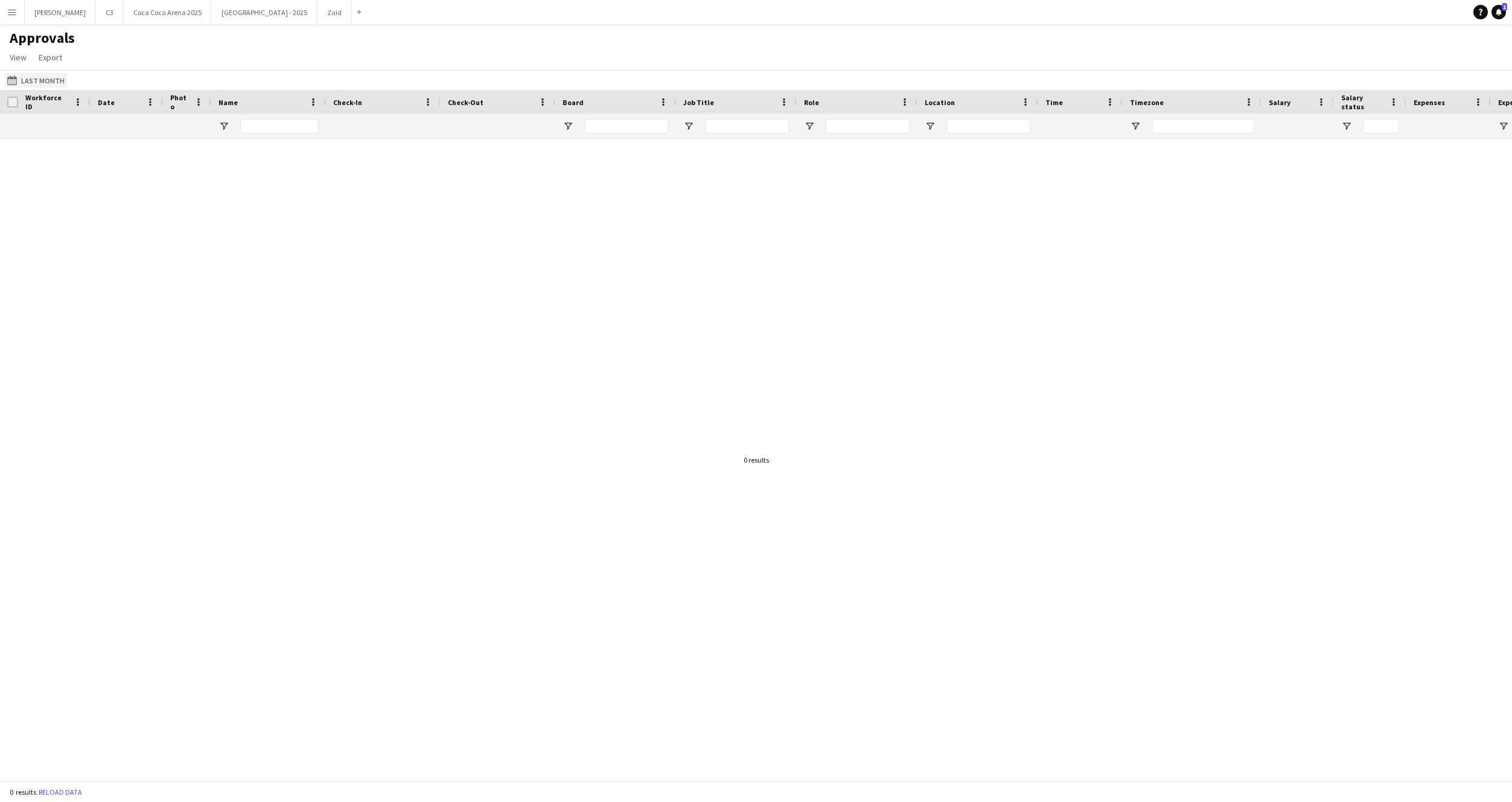
click at [44, 81] on button "Last Month Last Month" at bounding box center [35, 81] width 62 height 14
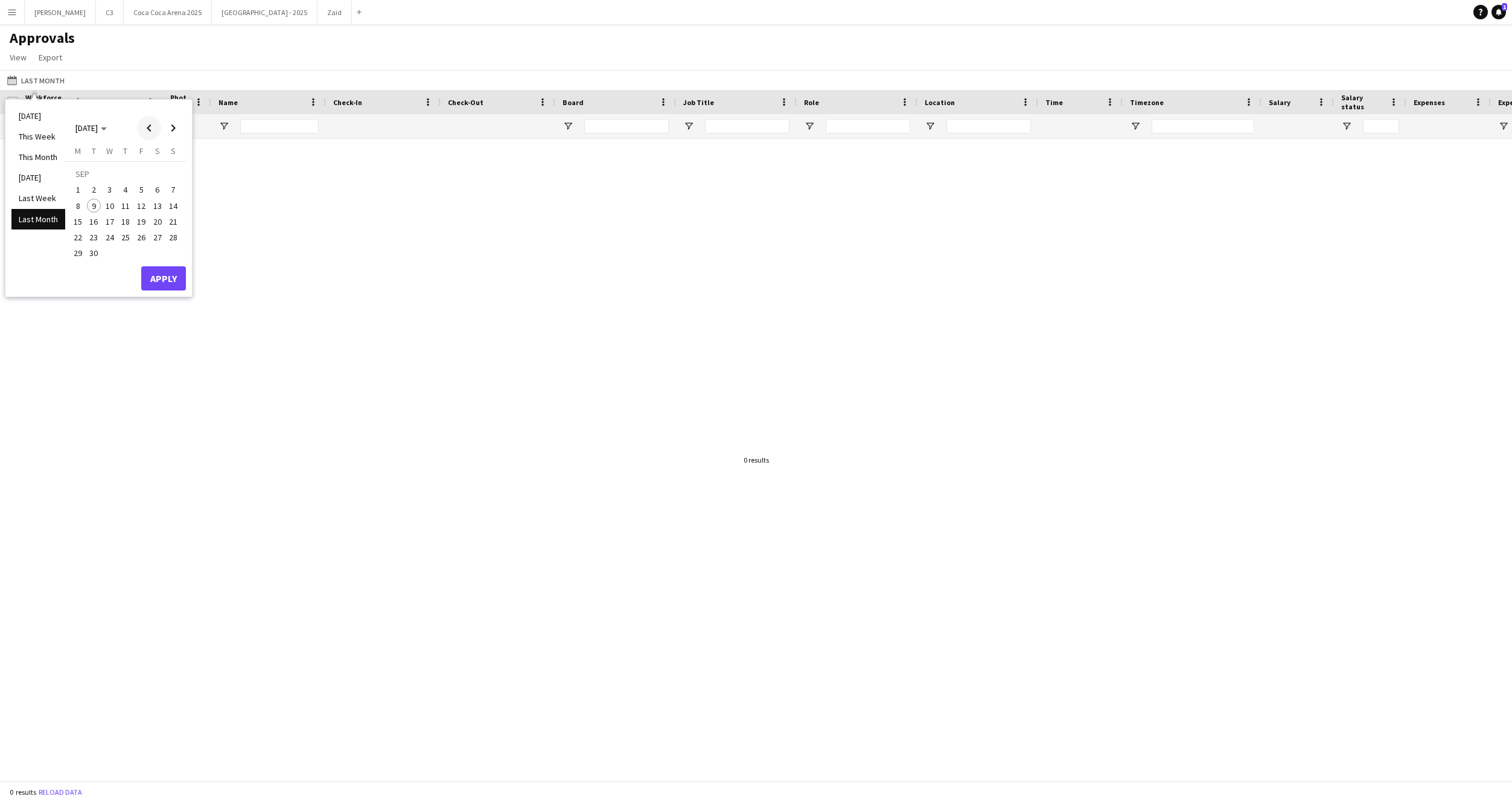
click at [150, 130] on span "Previous month" at bounding box center [149, 127] width 24 height 24
click at [162, 266] on button "Apply" at bounding box center [164, 265] width 44 height 24
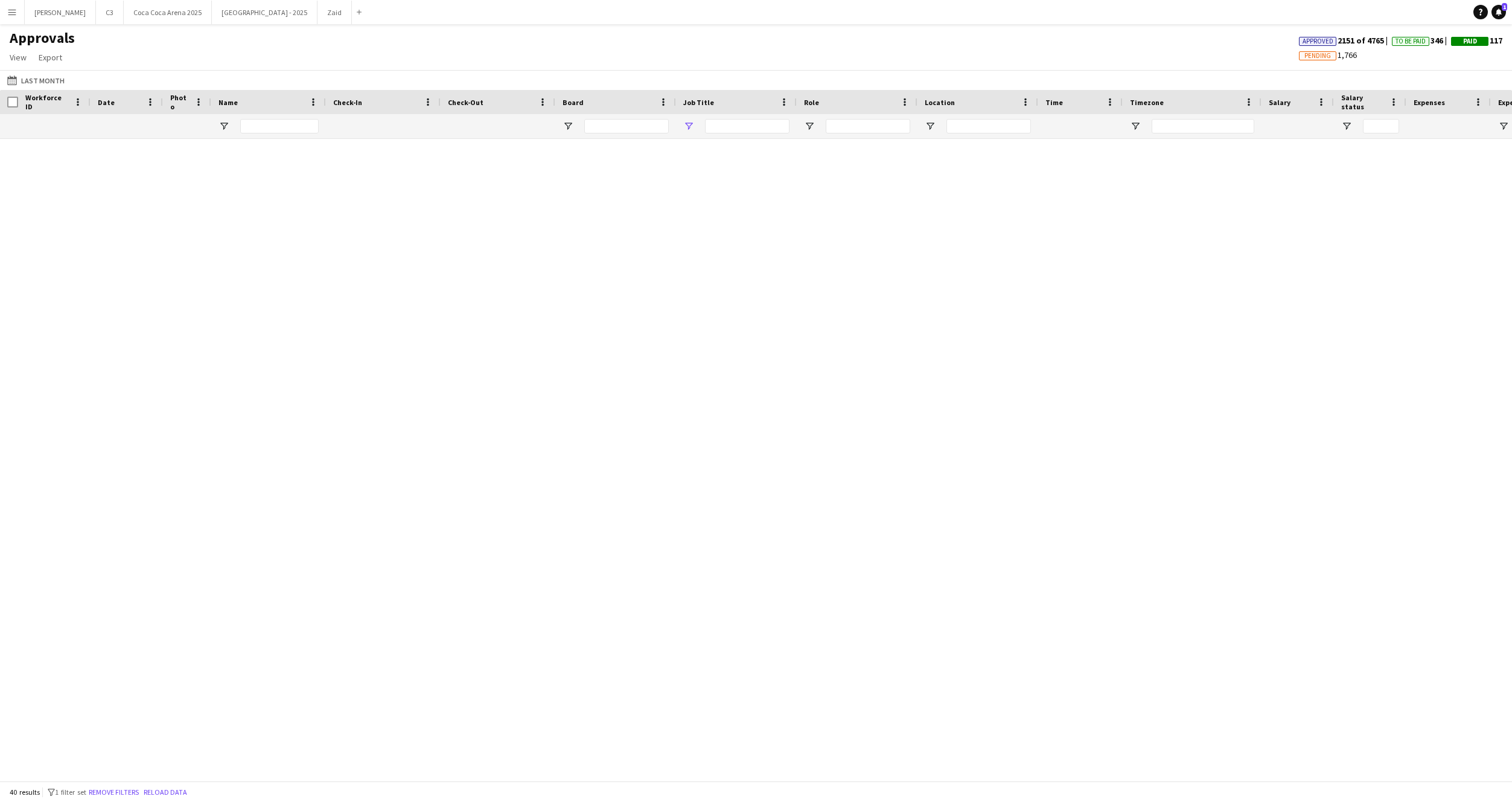
type input "**********"
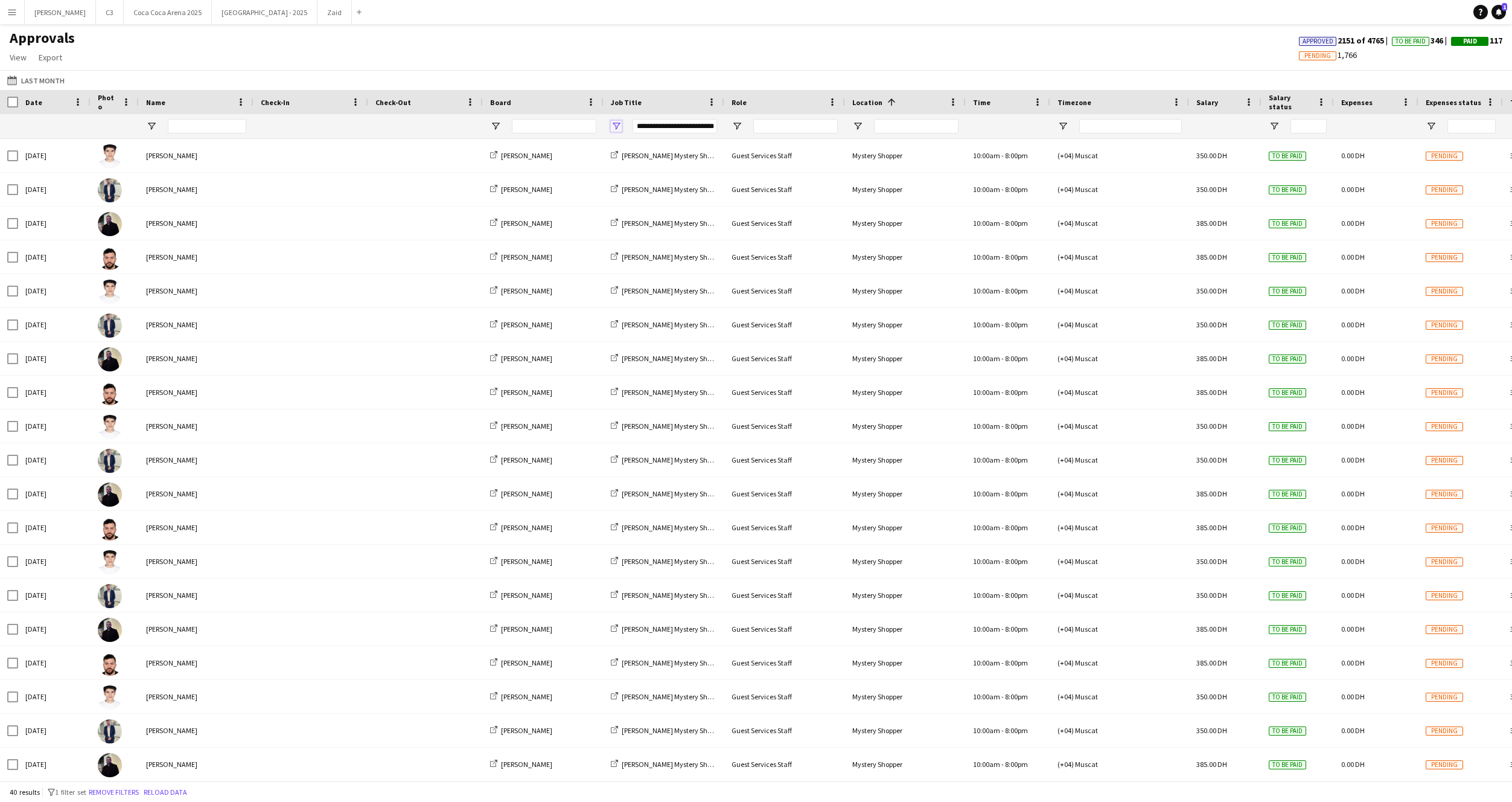
click at [618, 126] on span "Open Filter Menu" at bounding box center [616, 126] width 11 height 11
type input "***"
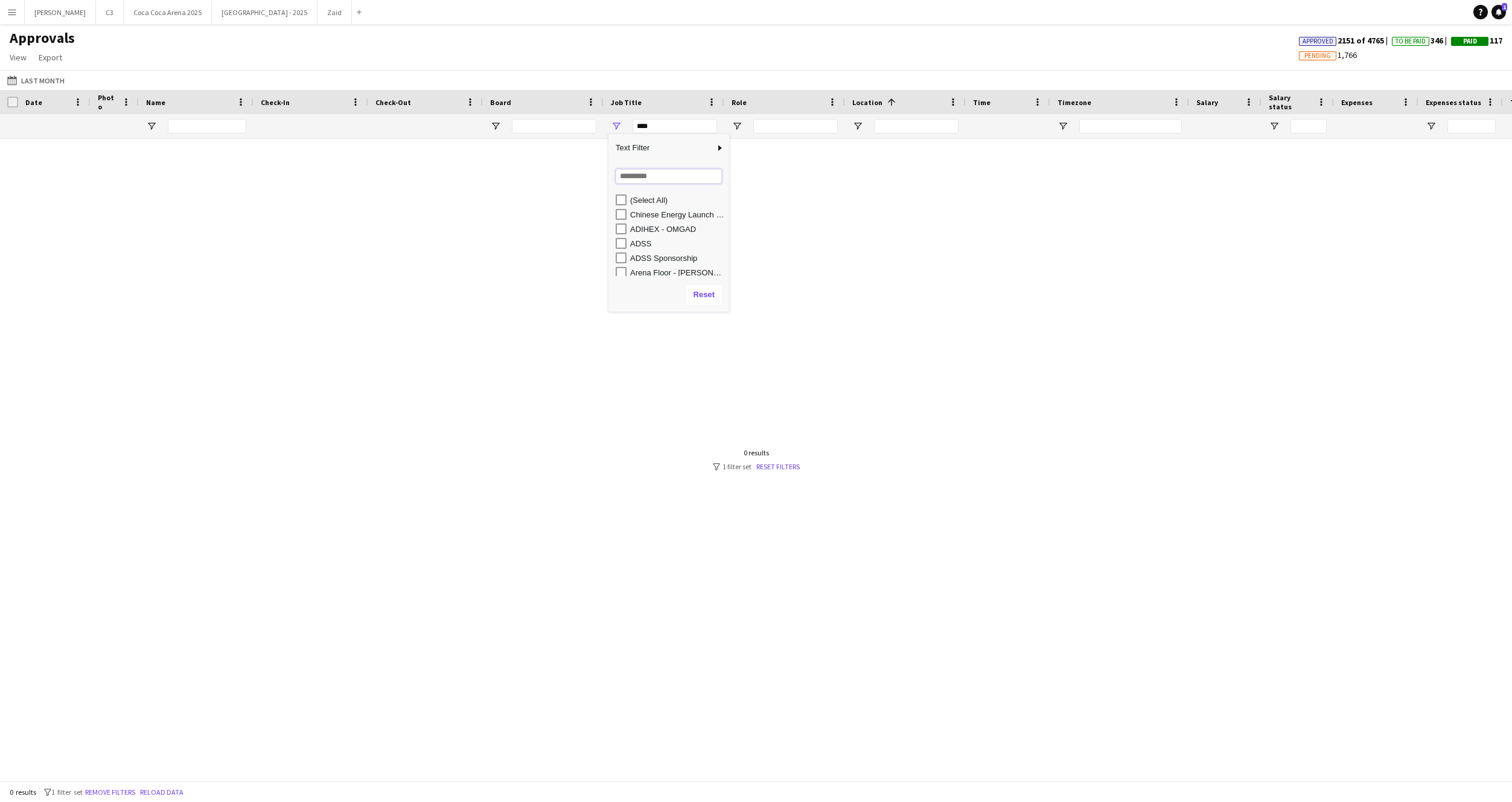
click at [644, 172] on input "Search filter values" at bounding box center [669, 176] width 106 height 14
type input "******"
type input "**********"
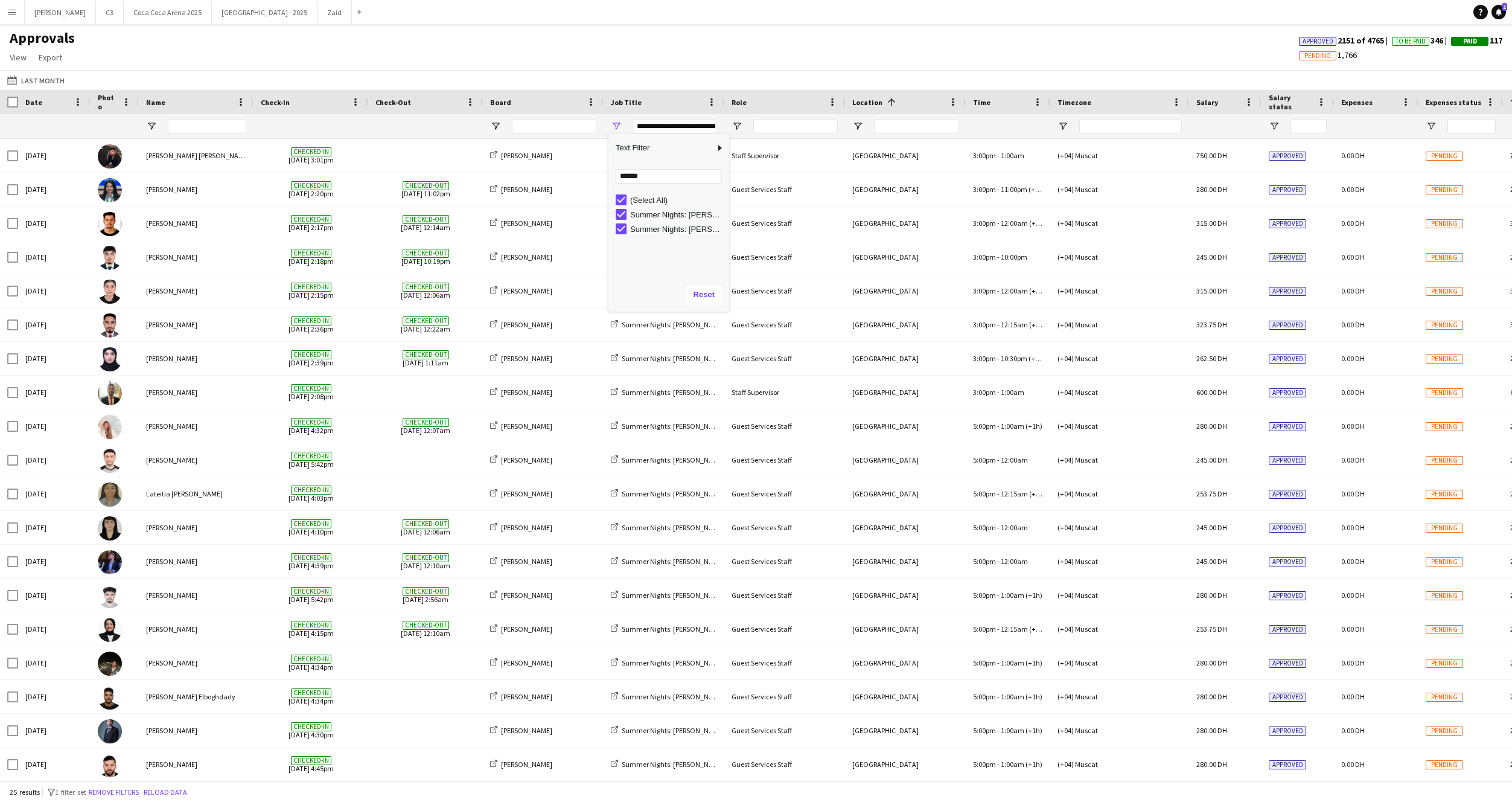
click at [590, 62] on div "Approvals View Customise view Customise filters Reset Filters Reset View Reset …" at bounding box center [756, 50] width 1512 height 41
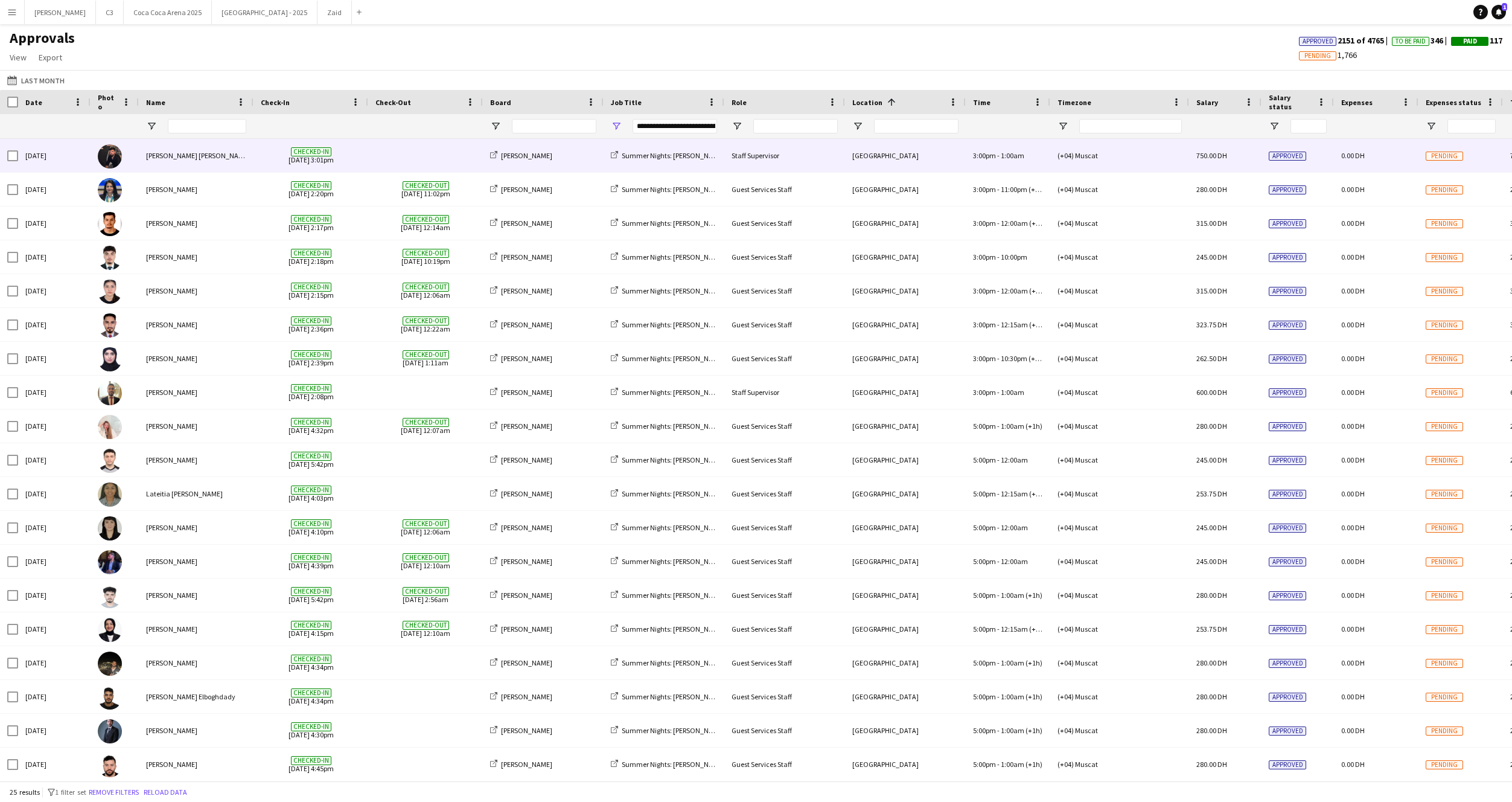
click at [403, 158] on span at bounding box center [425, 156] width 100 height 34
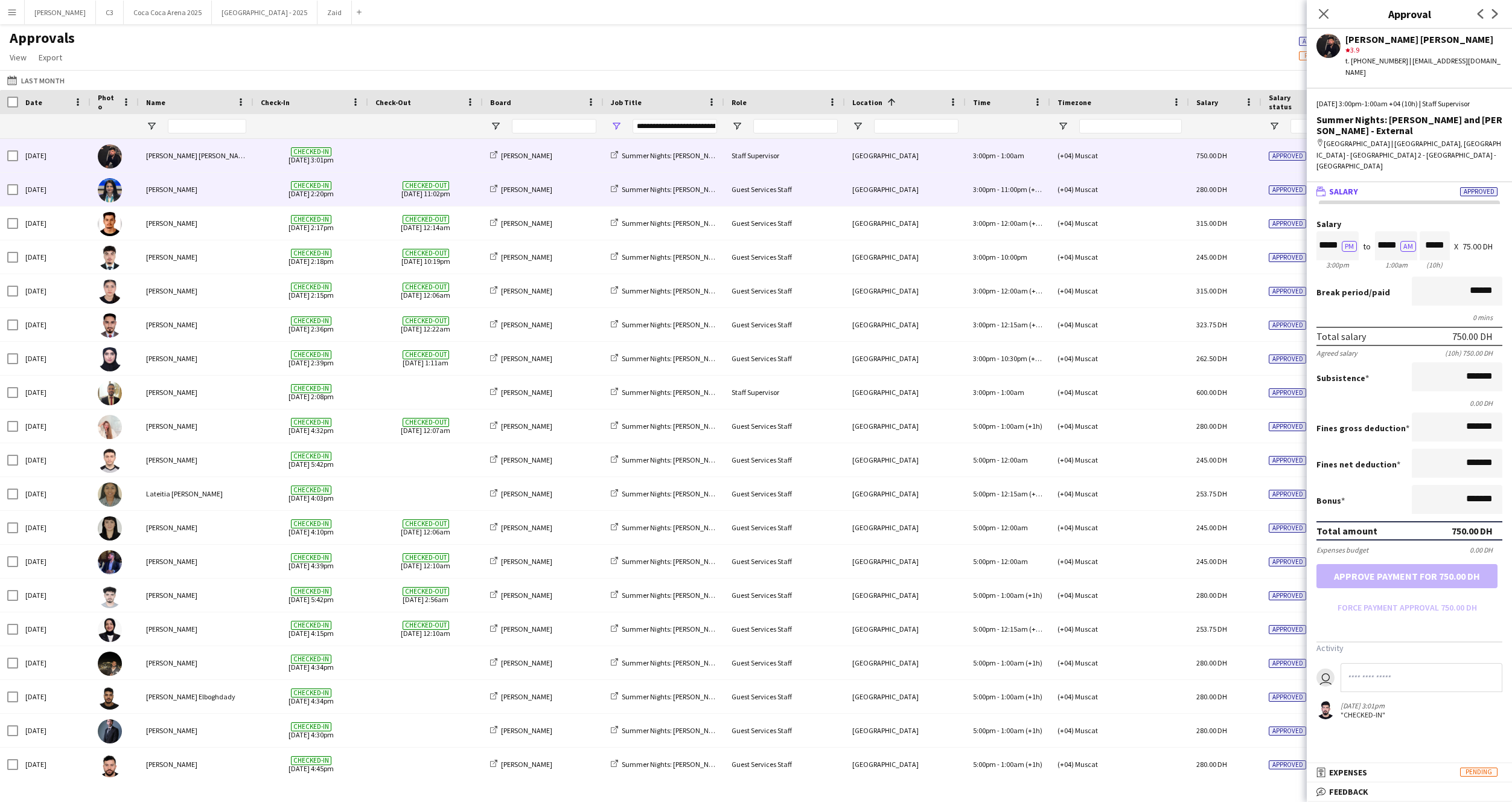
click at [379, 197] on span "Checked-out 30-08-2025 11:02pm" at bounding box center [425, 189] width 100 height 34
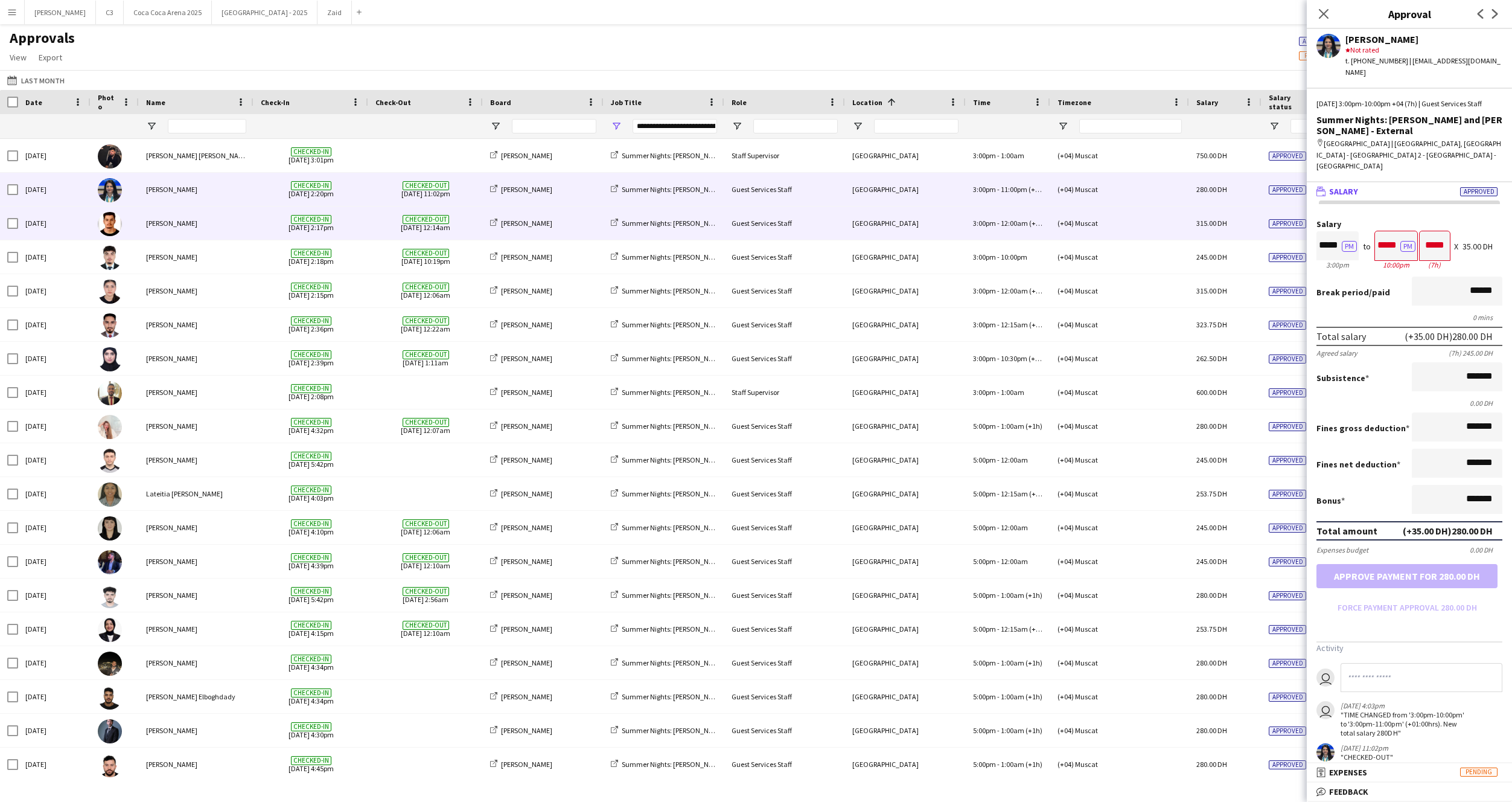
click at [233, 228] on div "[PERSON_NAME]" at bounding box center [196, 223] width 115 height 34
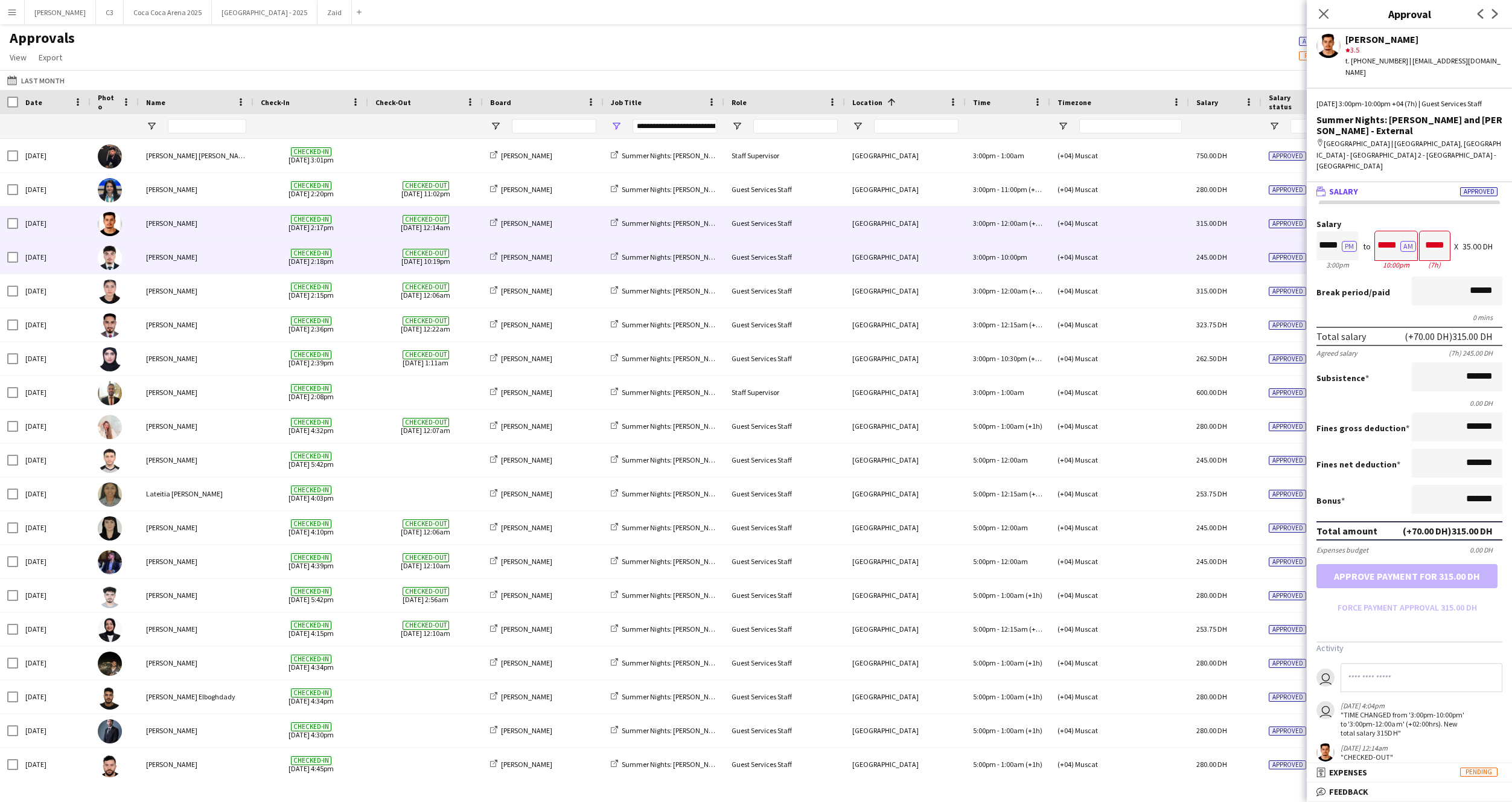
click at [221, 266] on div "[PERSON_NAME]" at bounding box center [196, 258] width 115 height 34
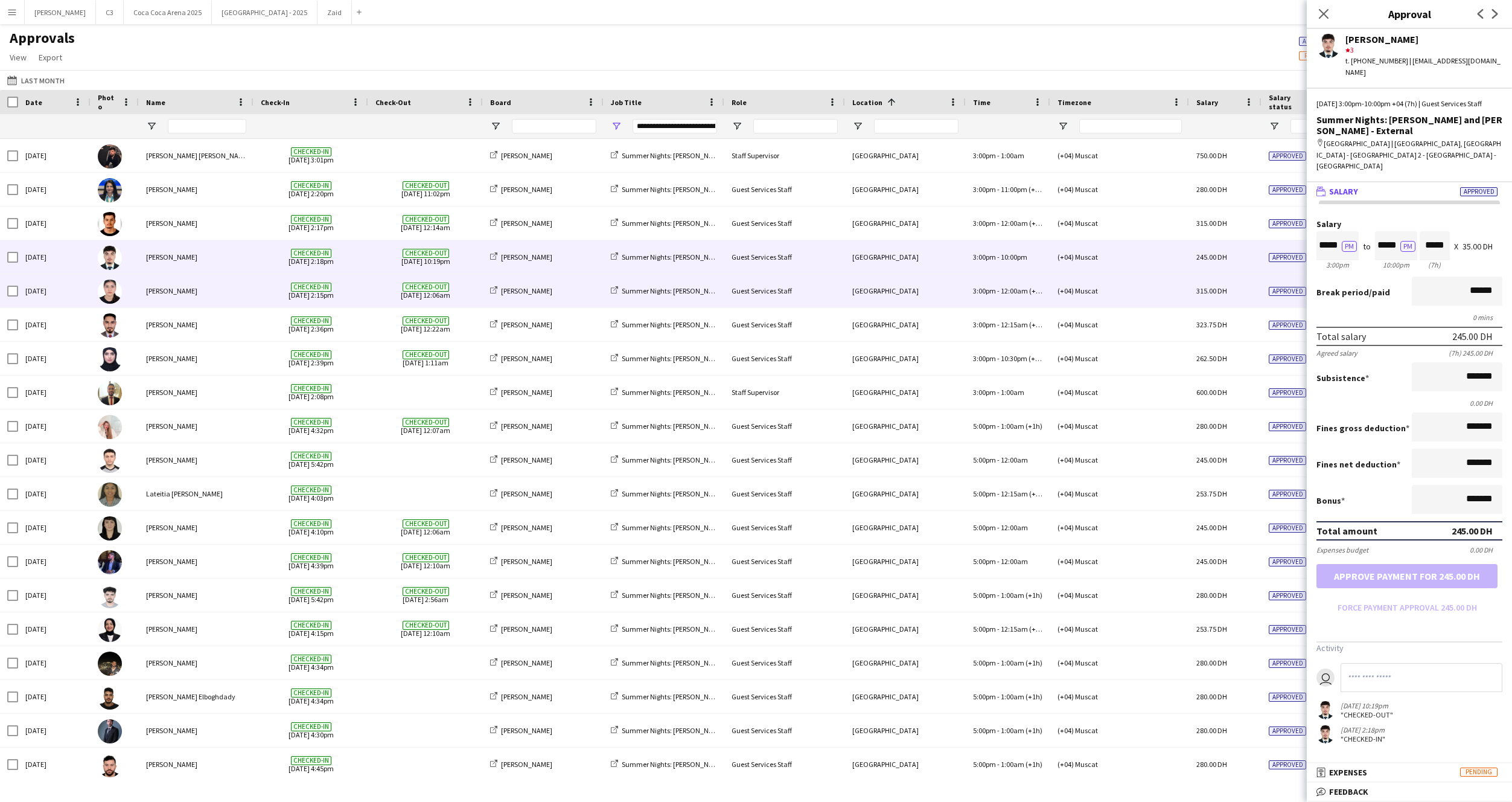
click at [234, 297] on div "[PERSON_NAME]" at bounding box center [196, 291] width 115 height 34
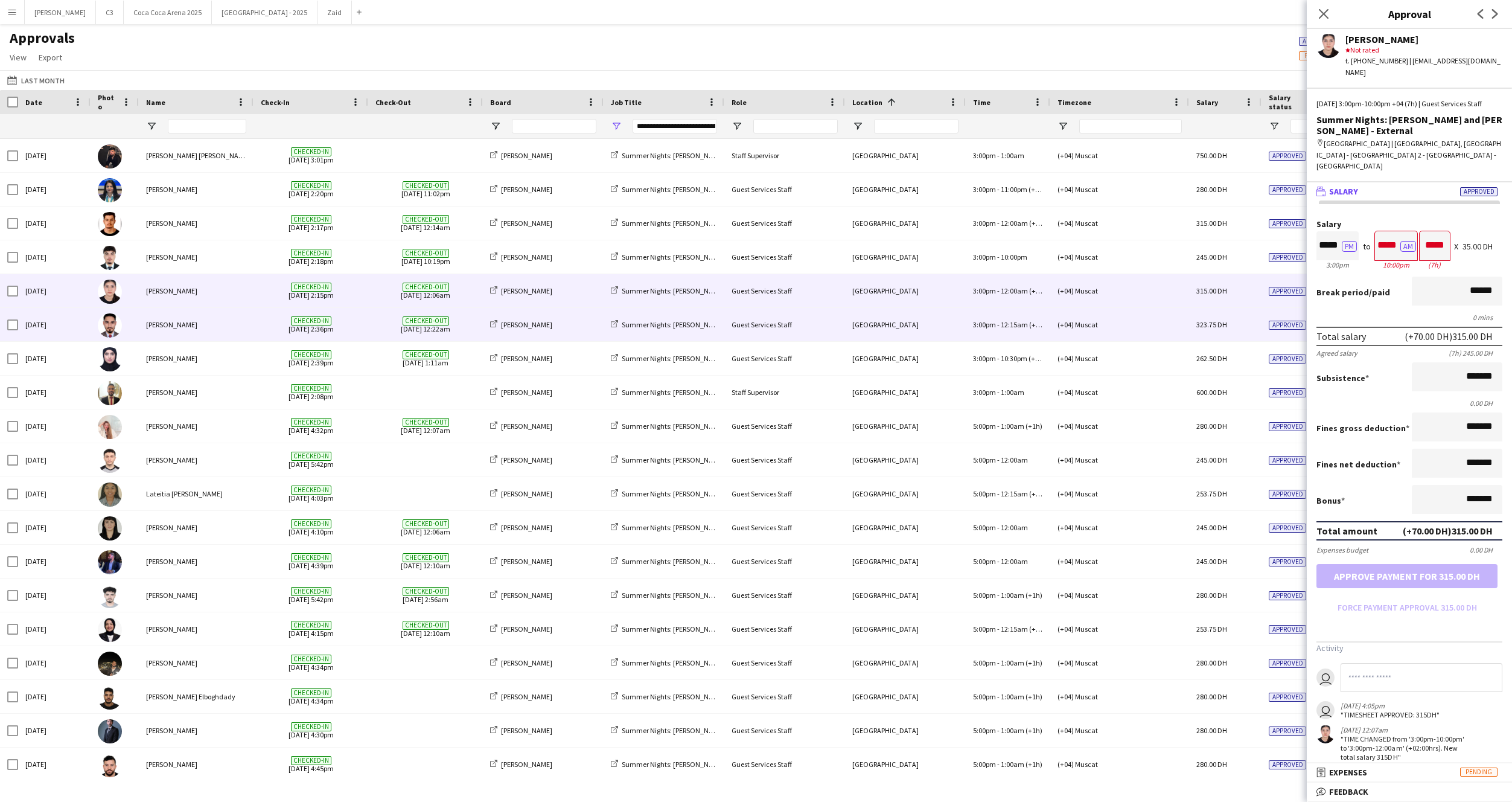
click at [240, 332] on div "[PERSON_NAME]" at bounding box center [196, 325] width 115 height 34
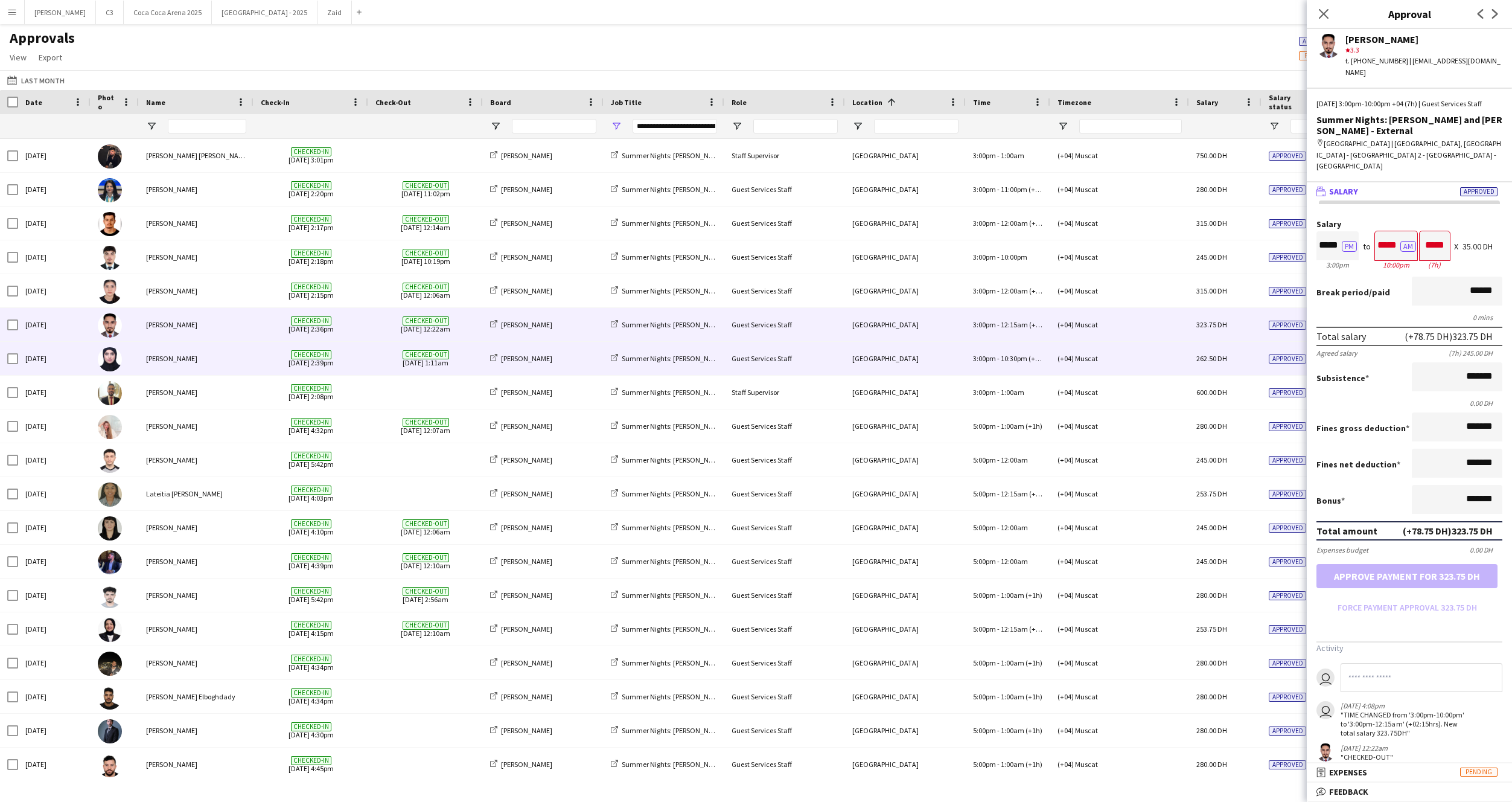
click at [244, 363] on div "[PERSON_NAME]" at bounding box center [196, 359] width 115 height 34
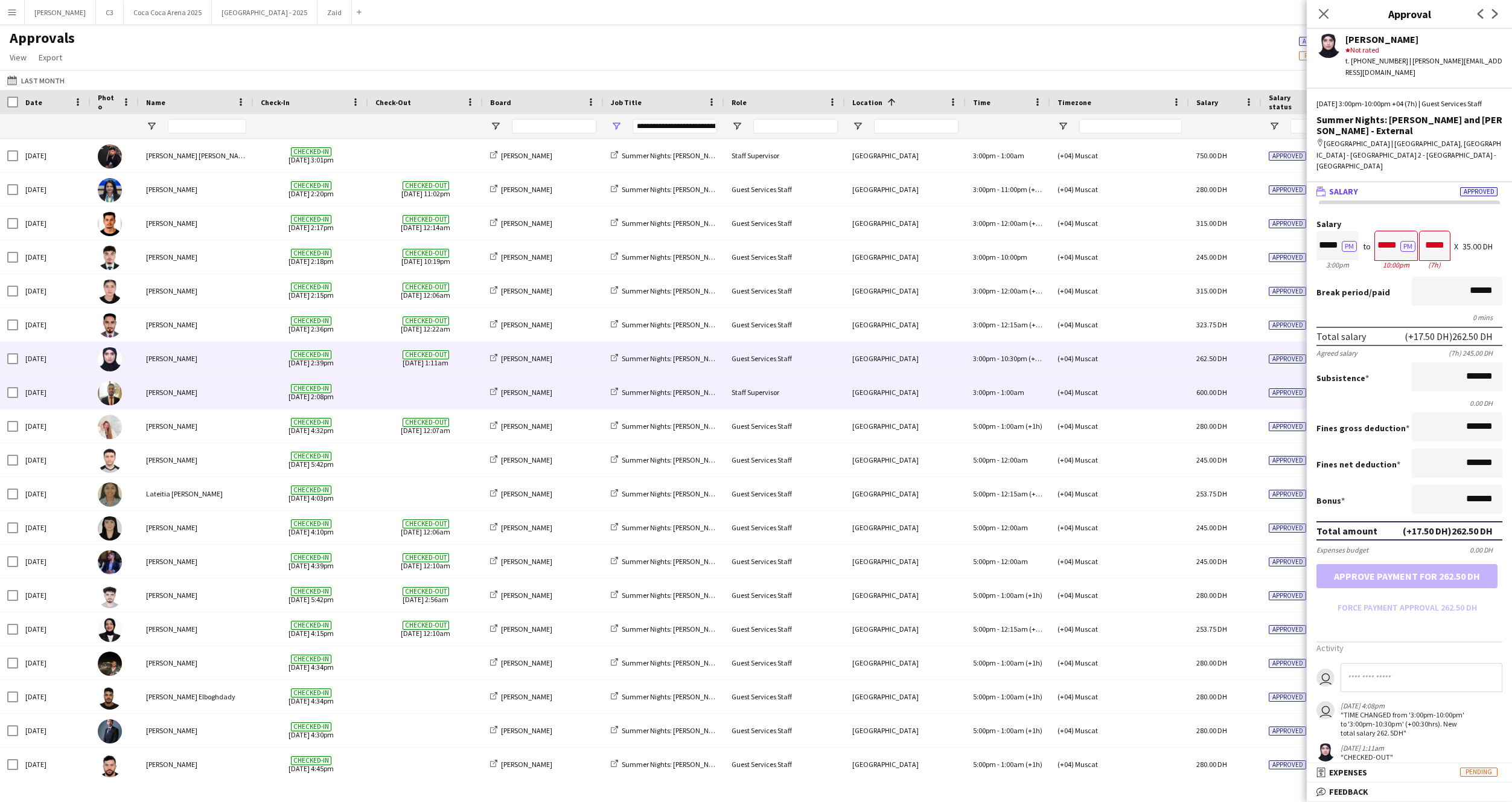
click at [267, 397] on span "Checked-in 30-08-2025 2:08pm" at bounding box center [311, 392] width 100 height 34
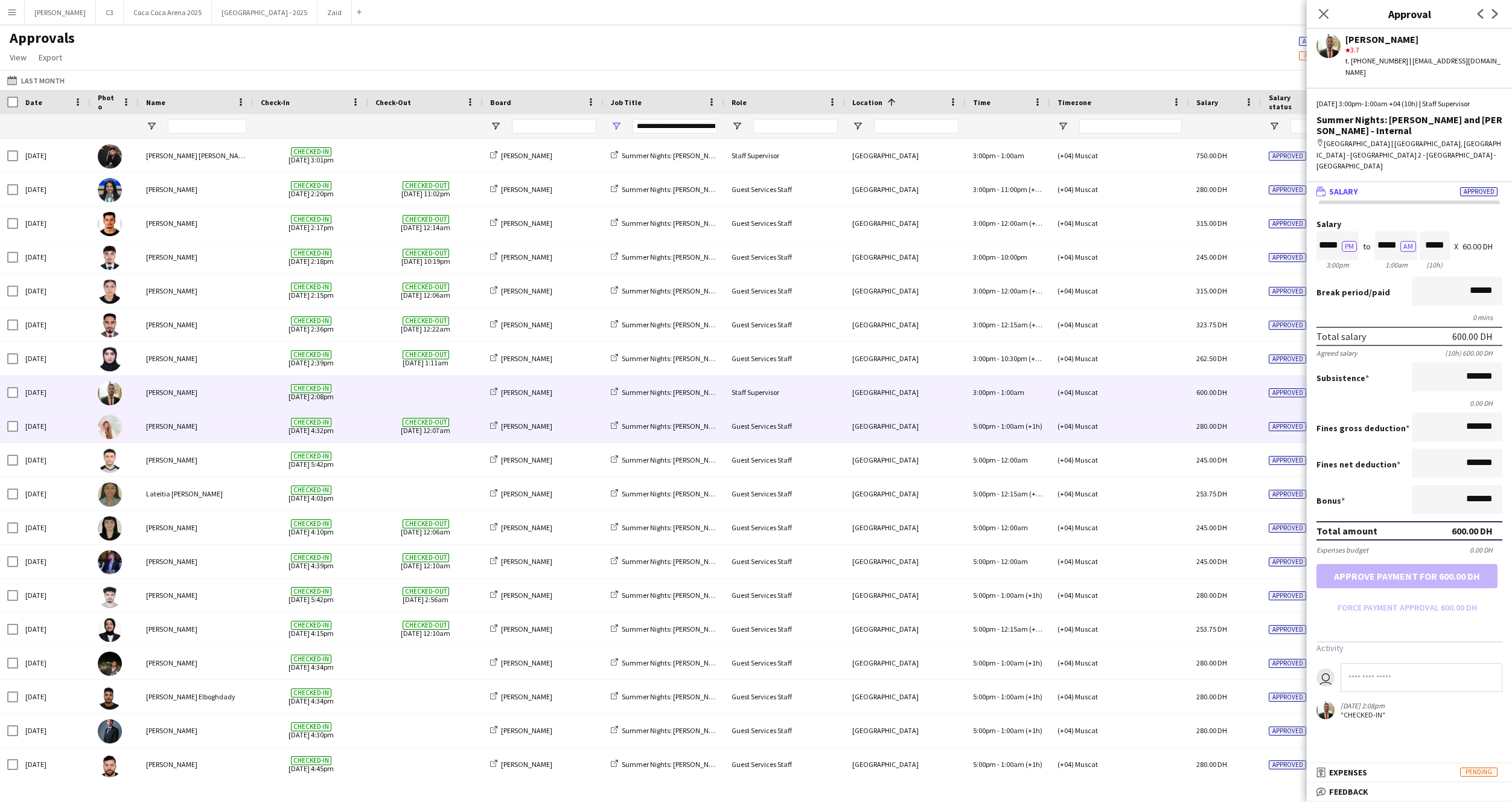
click at [269, 423] on span "Checked-in 30-08-2025 4:32pm" at bounding box center [311, 427] width 100 height 34
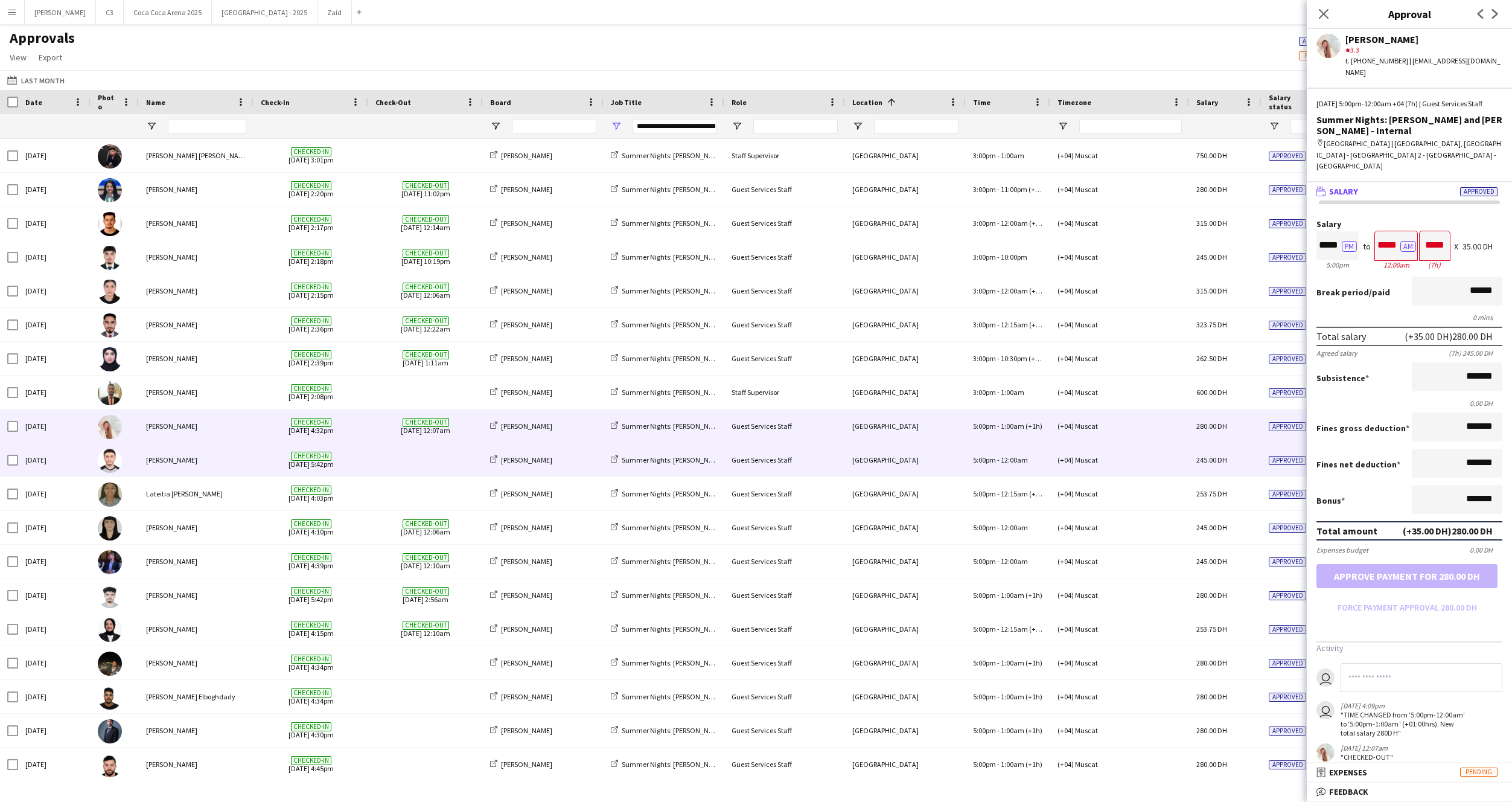
click at [262, 458] on span "Checked-in 30-08-2025 5:42pm" at bounding box center [311, 460] width 100 height 34
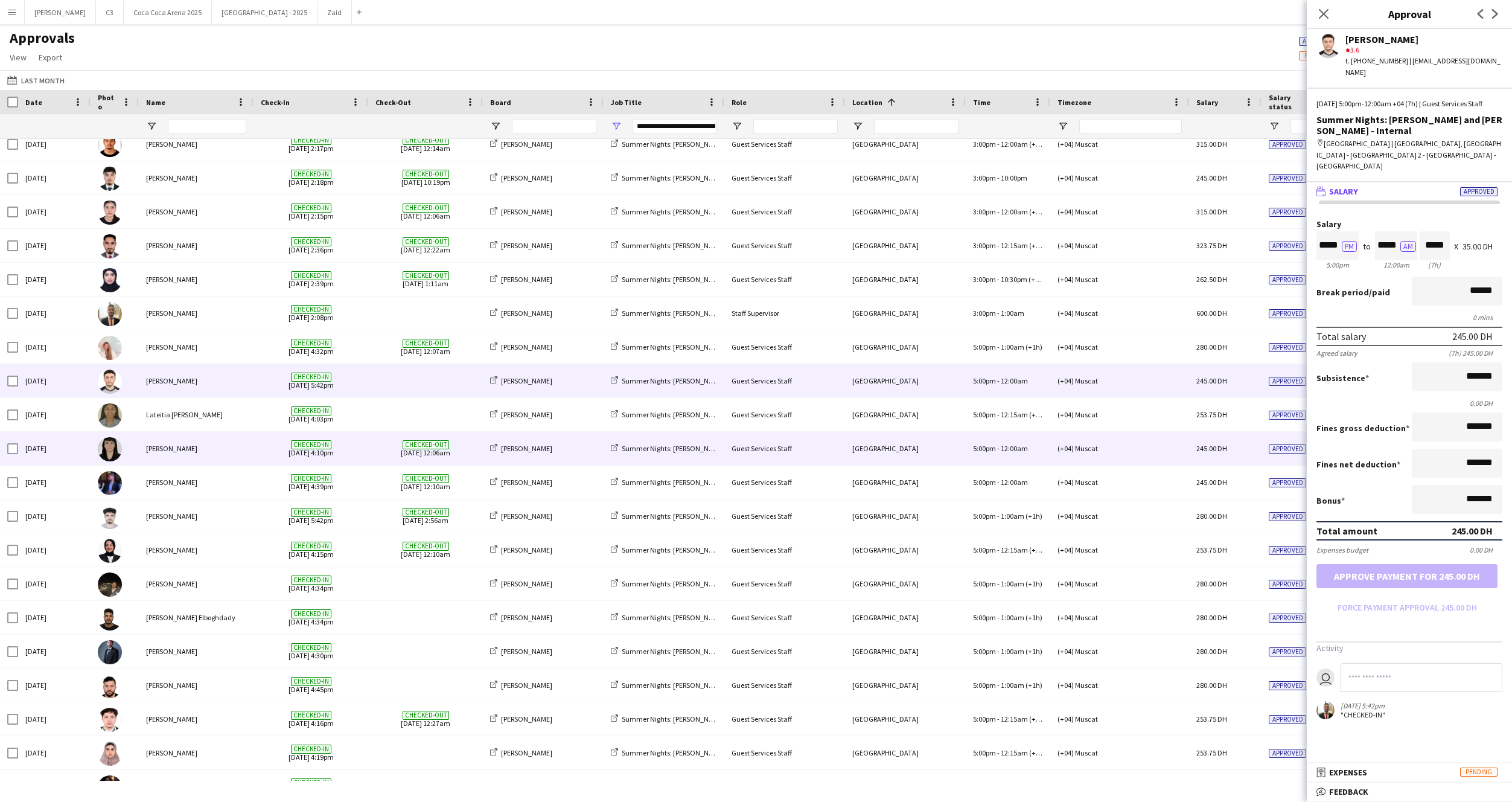
scroll to position [89, 0]
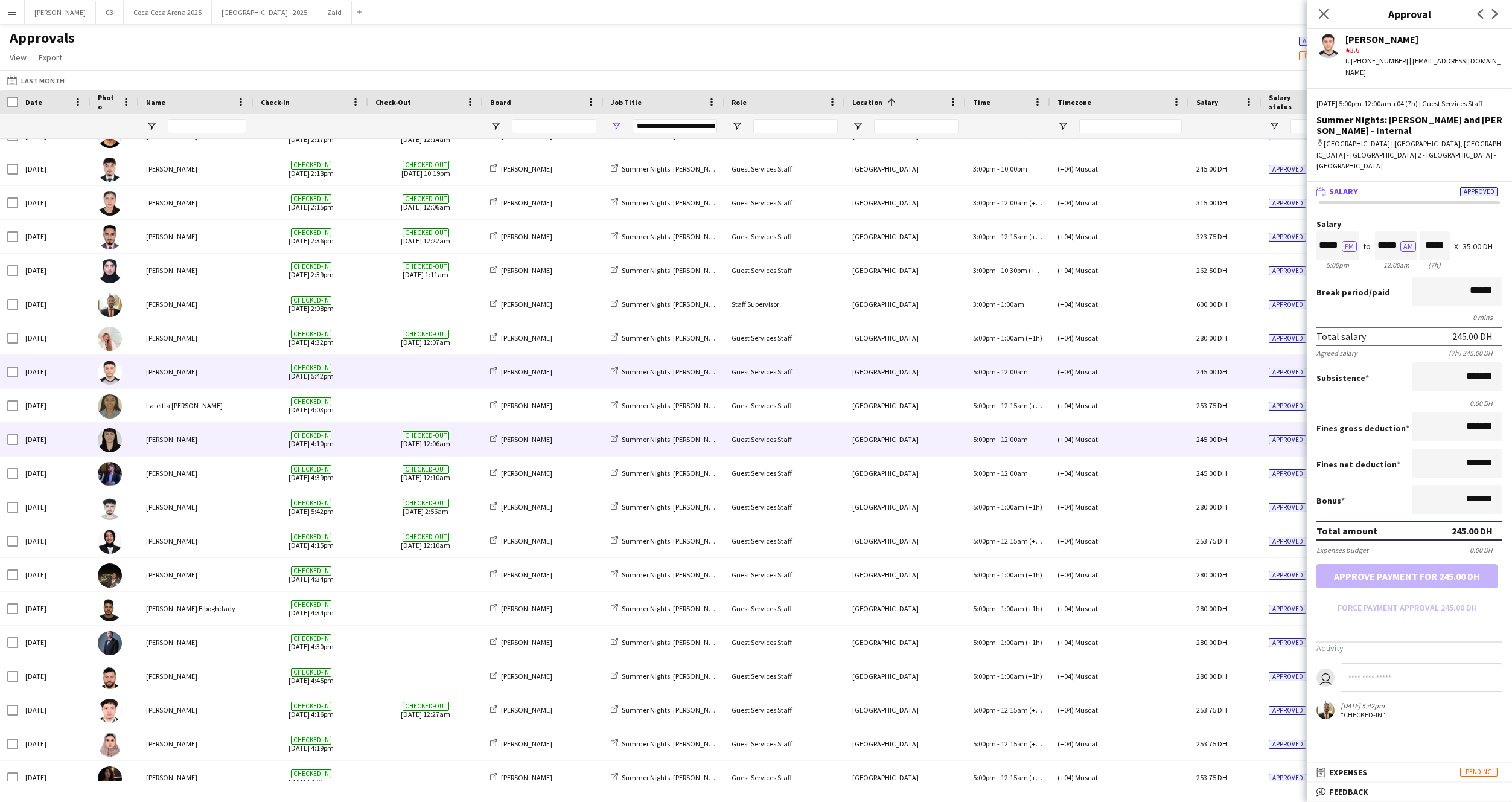
click at [251, 404] on div "Lateitia [PERSON_NAME]" at bounding box center [196, 405] width 115 height 34
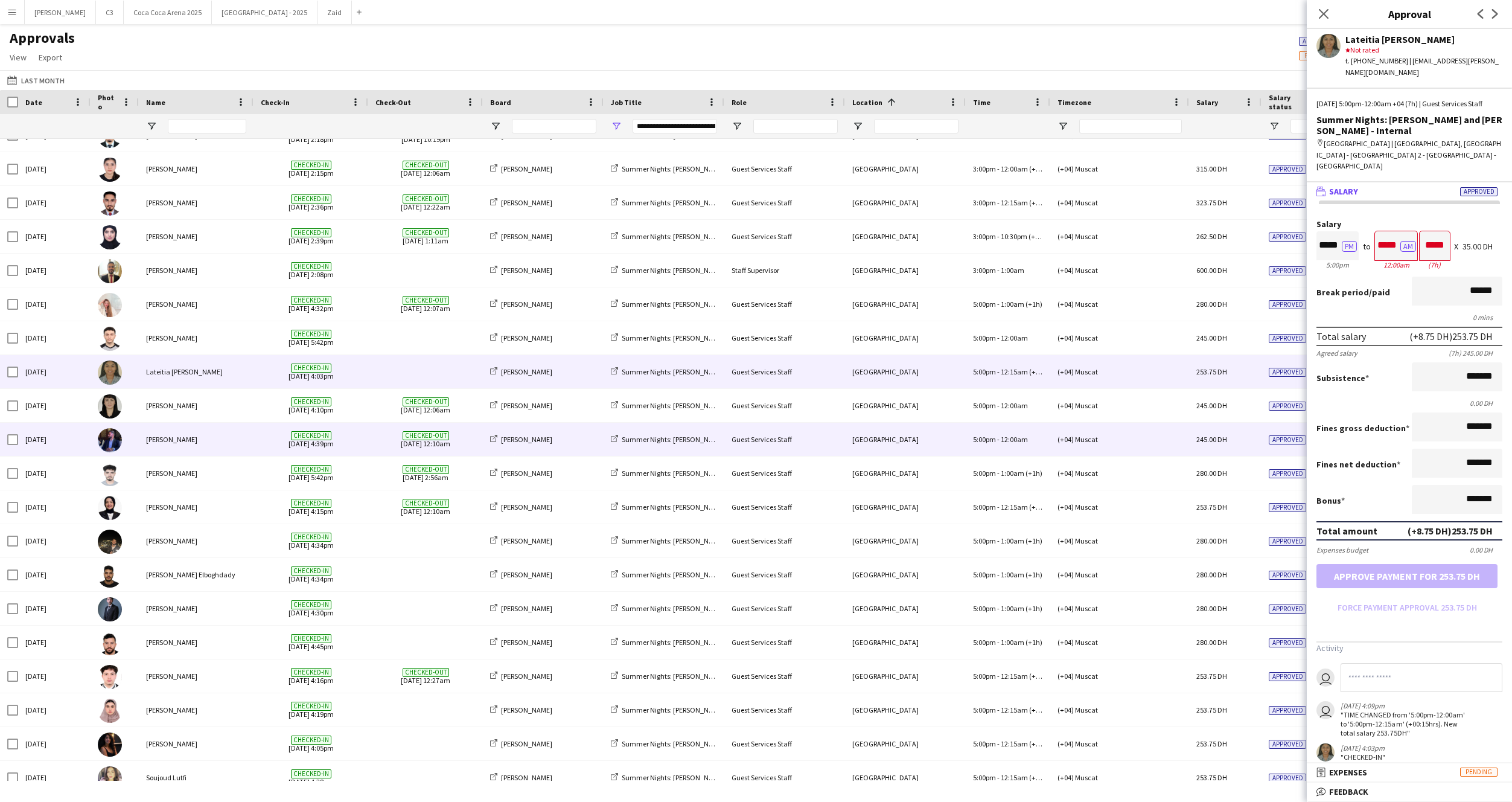
scroll to position [128, 0]
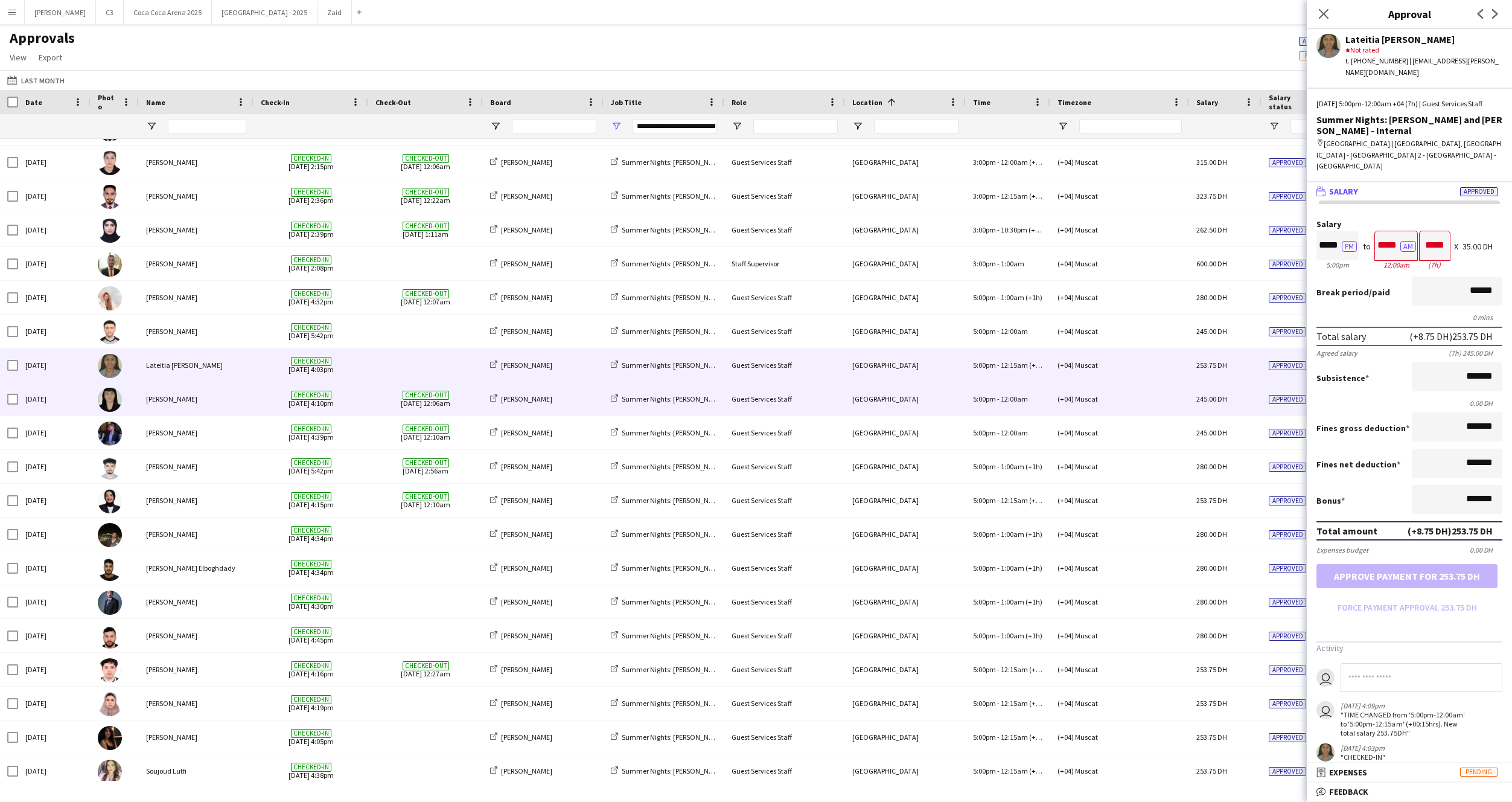
click at [242, 400] on div "[PERSON_NAME]" at bounding box center [196, 399] width 115 height 34
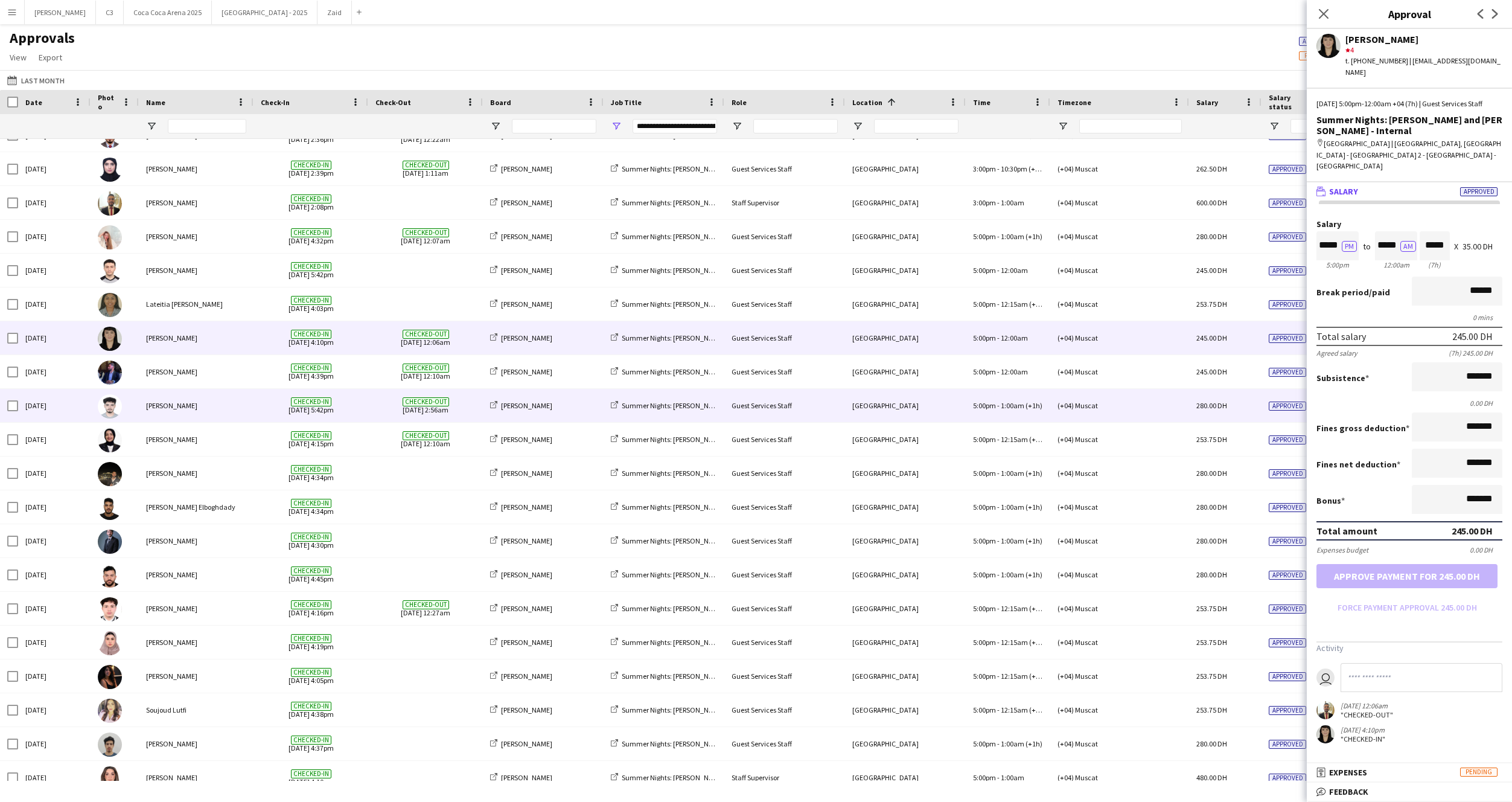
scroll to position [190, 0]
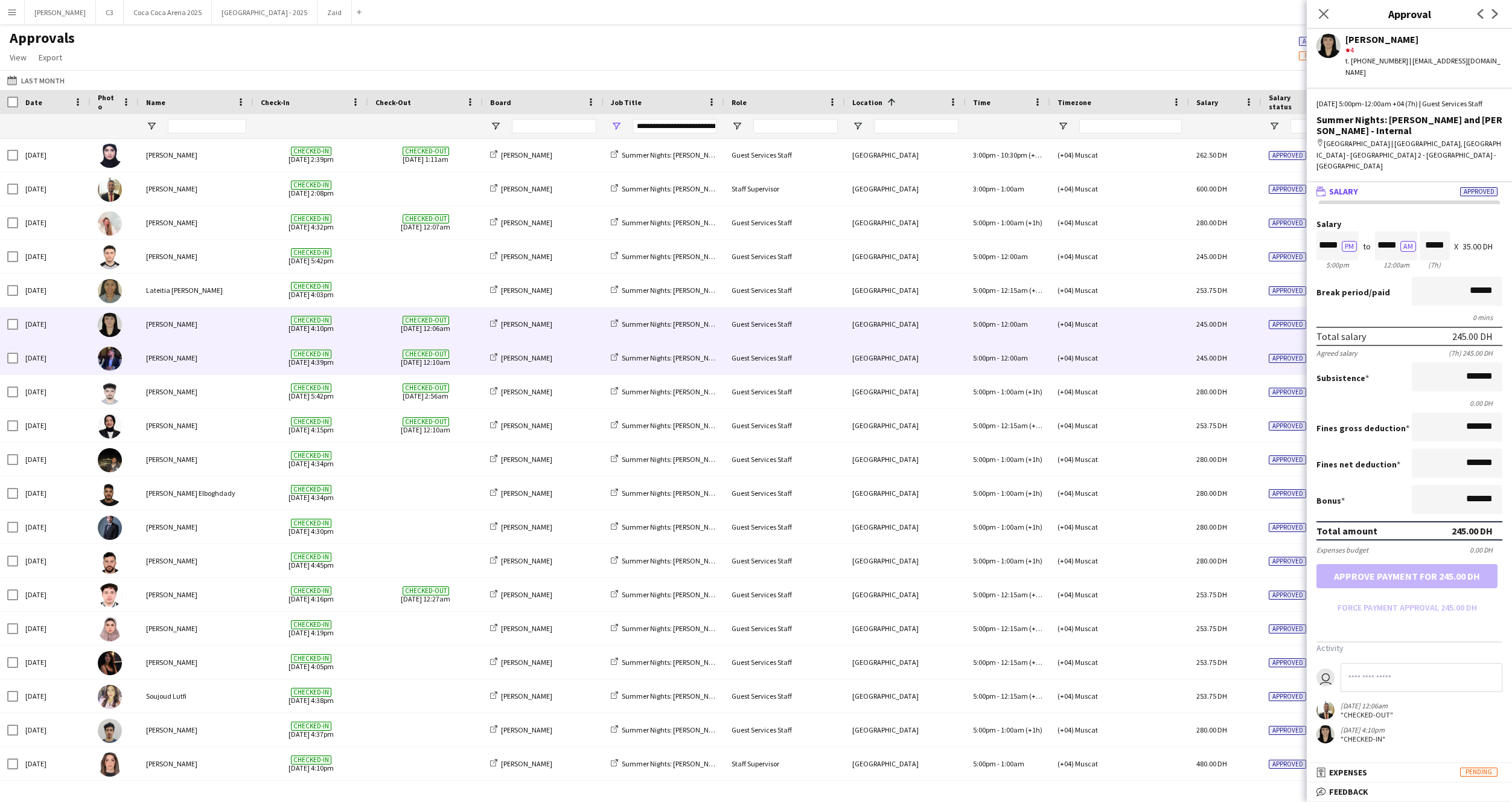
click at [249, 362] on div "[PERSON_NAME]" at bounding box center [196, 358] width 115 height 34
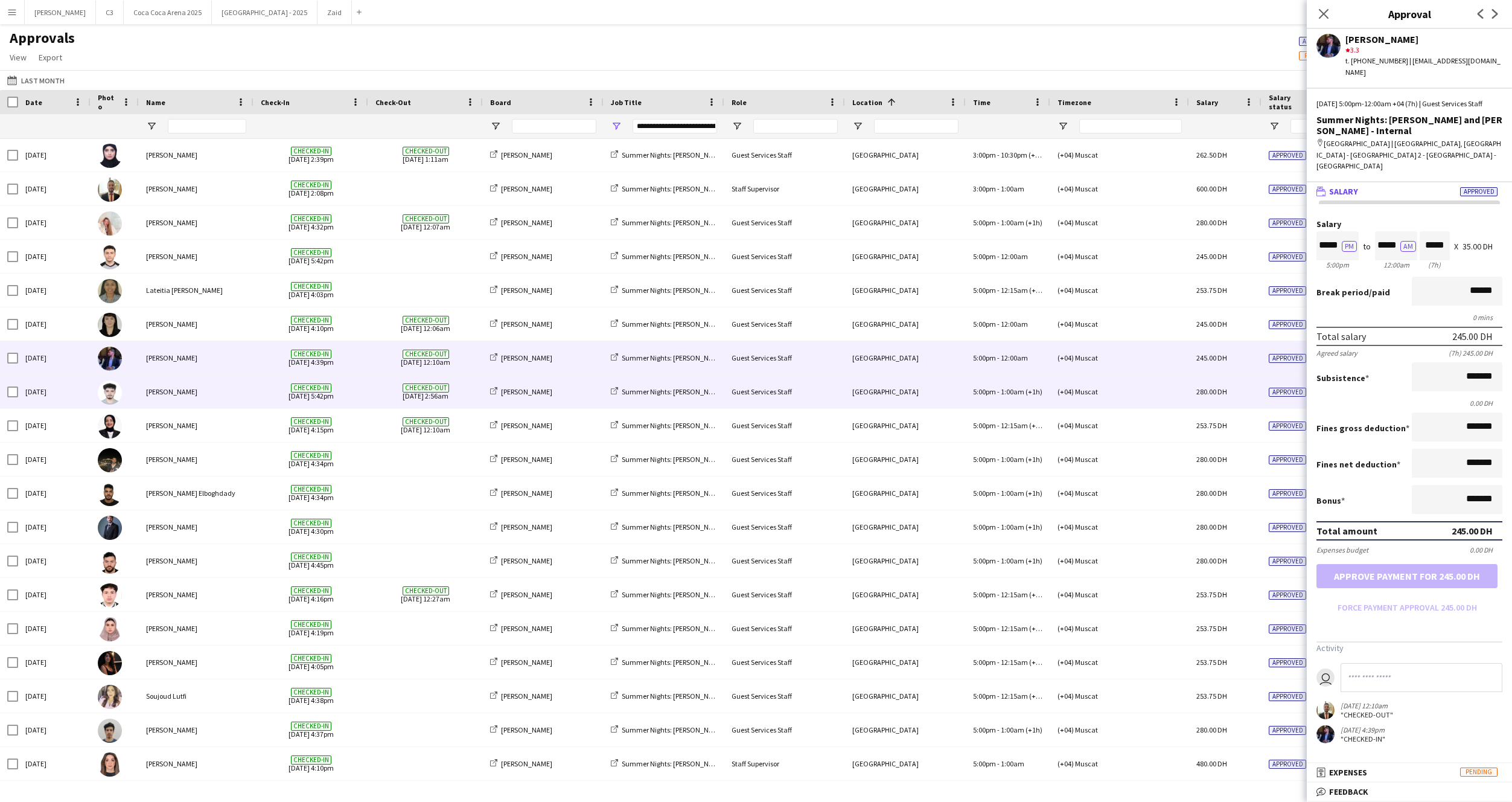
click at [243, 405] on div "[PERSON_NAME]" at bounding box center [196, 392] width 115 height 34
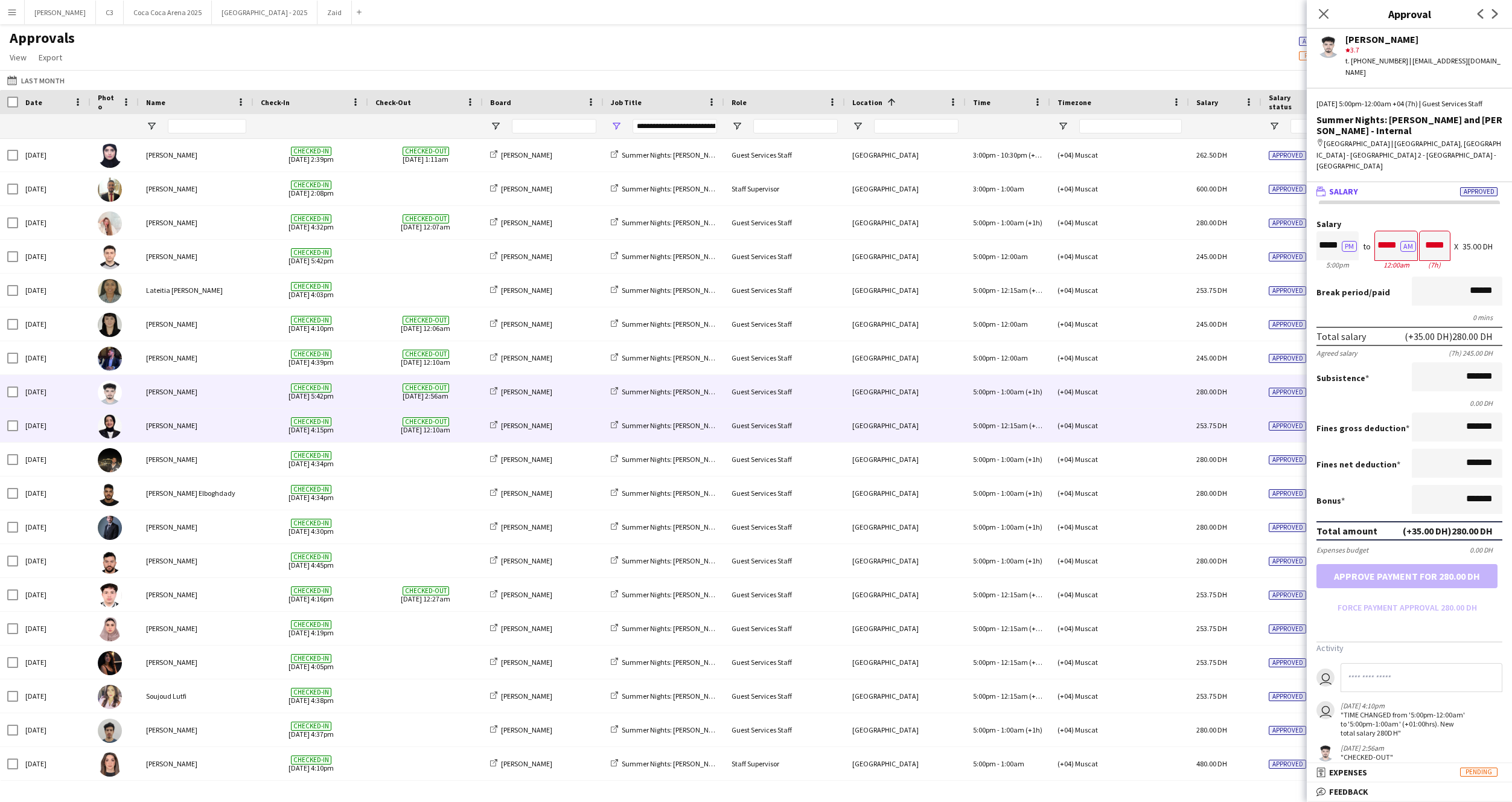
click at [248, 431] on div "[PERSON_NAME]" at bounding box center [196, 426] width 115 height 34
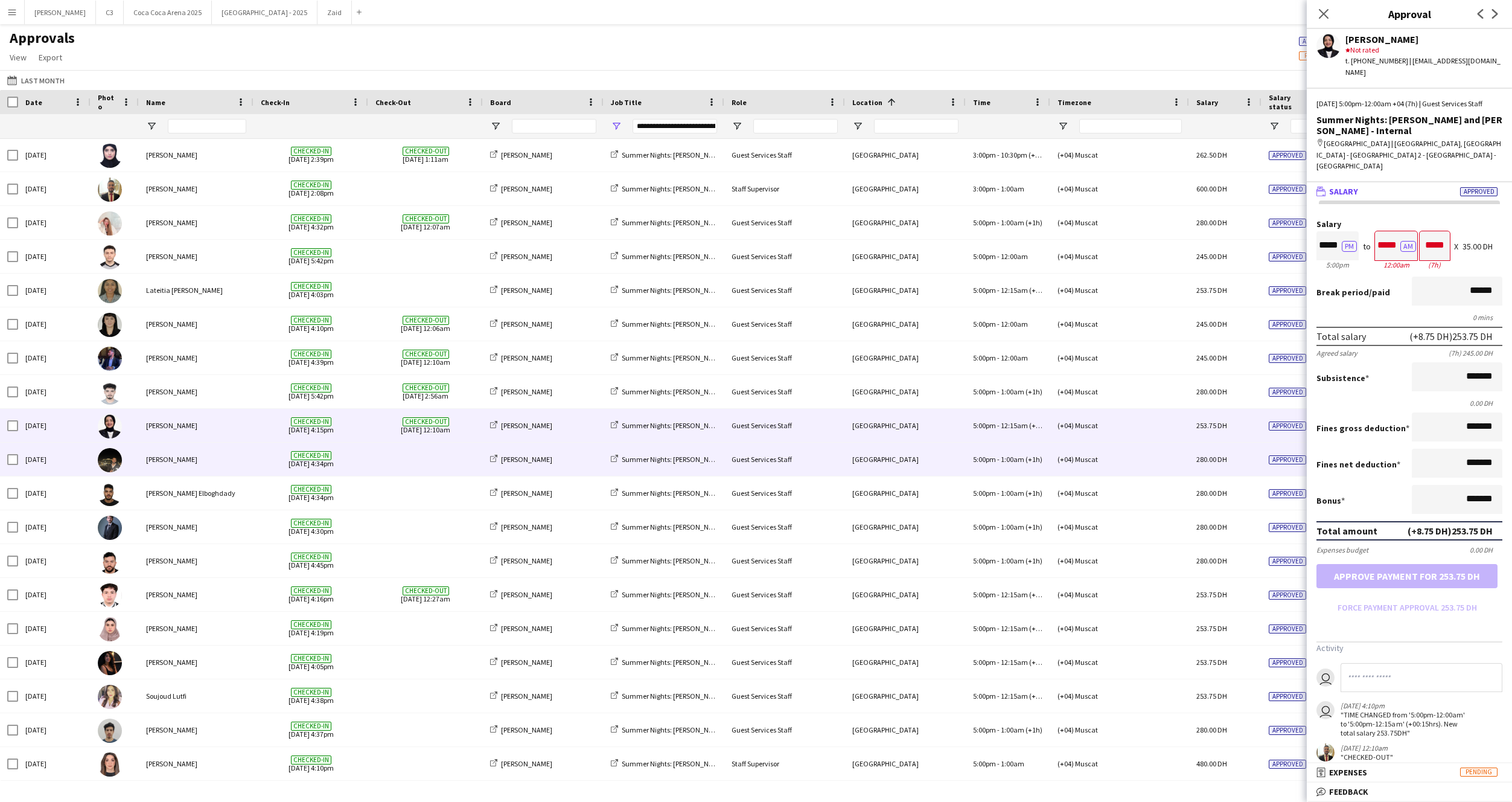
click at [229, 454] on div "[PERSON_NAME]" at bounding box center [196, 459] width 115 height 34
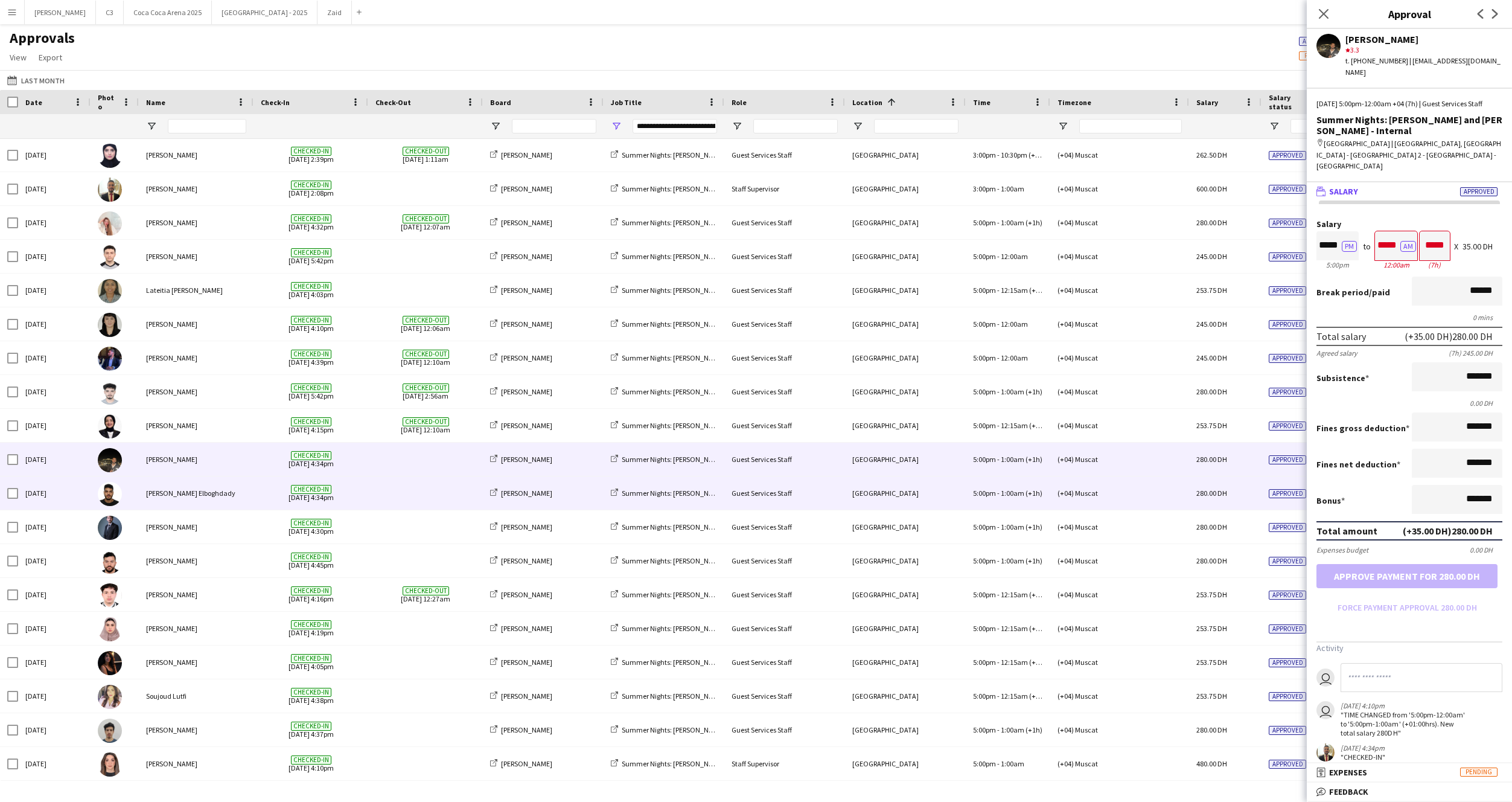
click at [240, 491] on div "[PERSON_NAME] Elboghdady" at bounding box center [196, 493] width 115 height 34
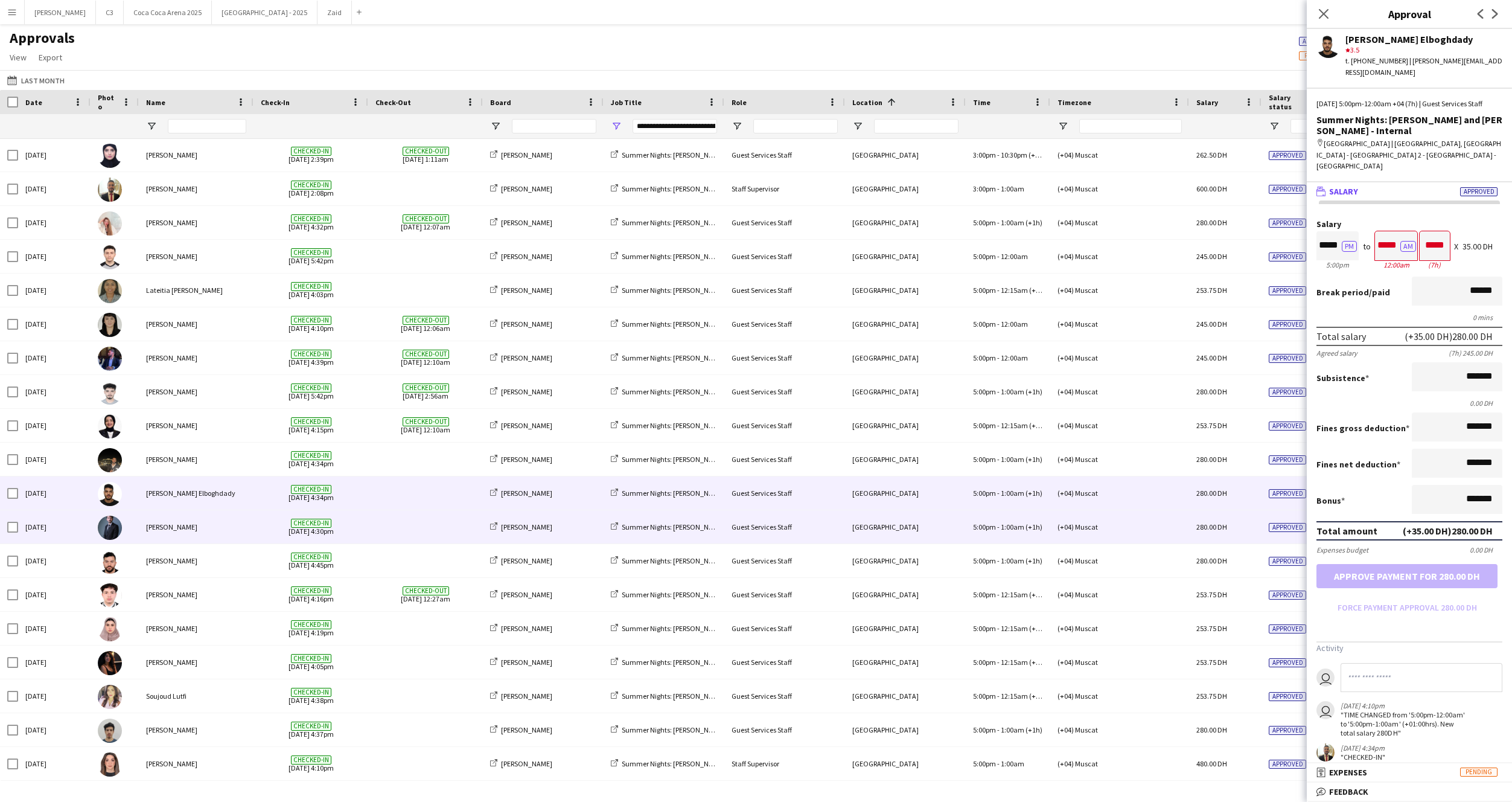
click at [234, 532] on div "[PERSON_NAME]" at bounding box center [196, 527] width 115 height 34
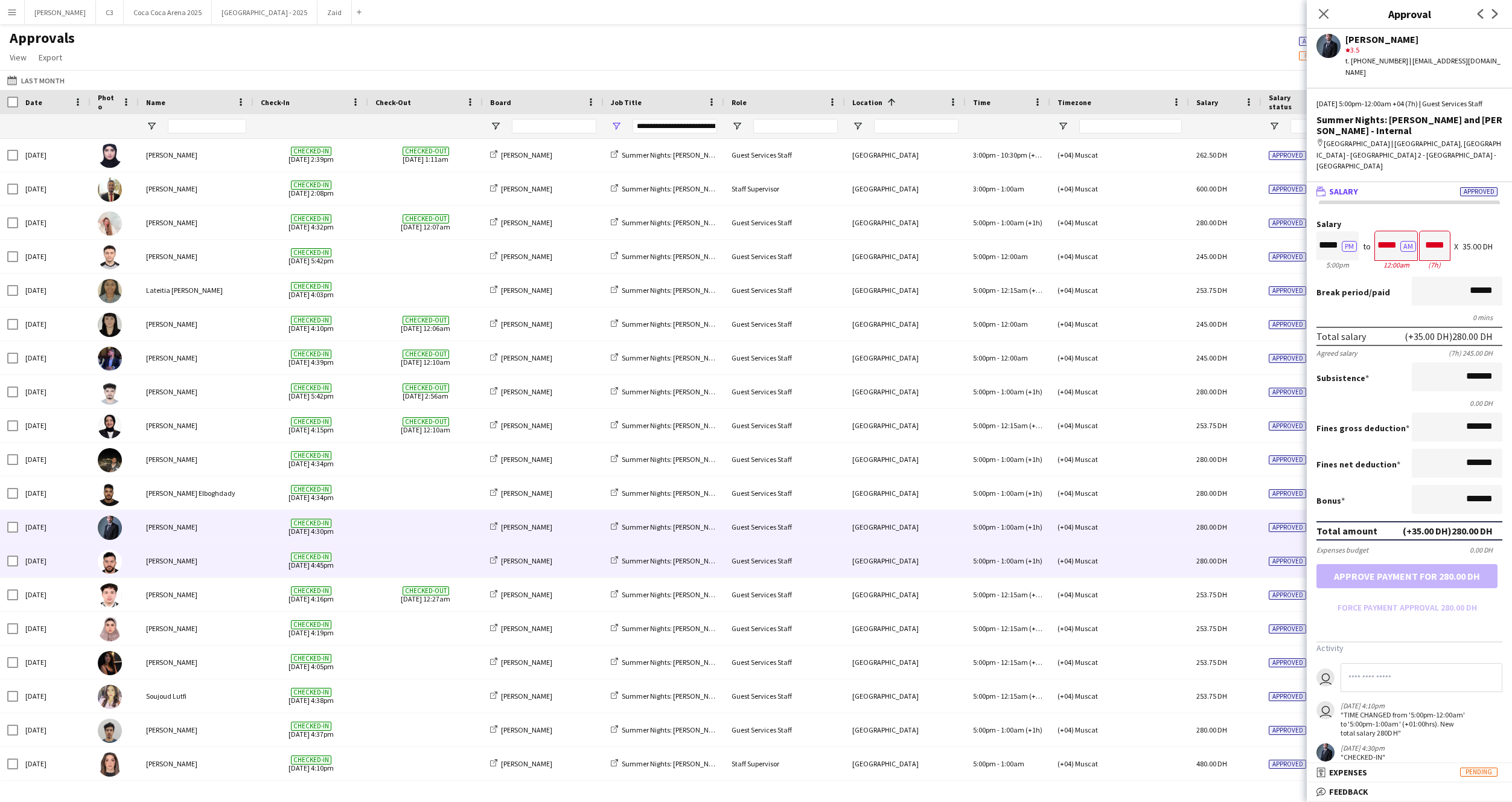
click at [257, 560] on div "Checked-in 30-08-2025 4:45pm" at bounding box center [311, 561] width 115 height 34
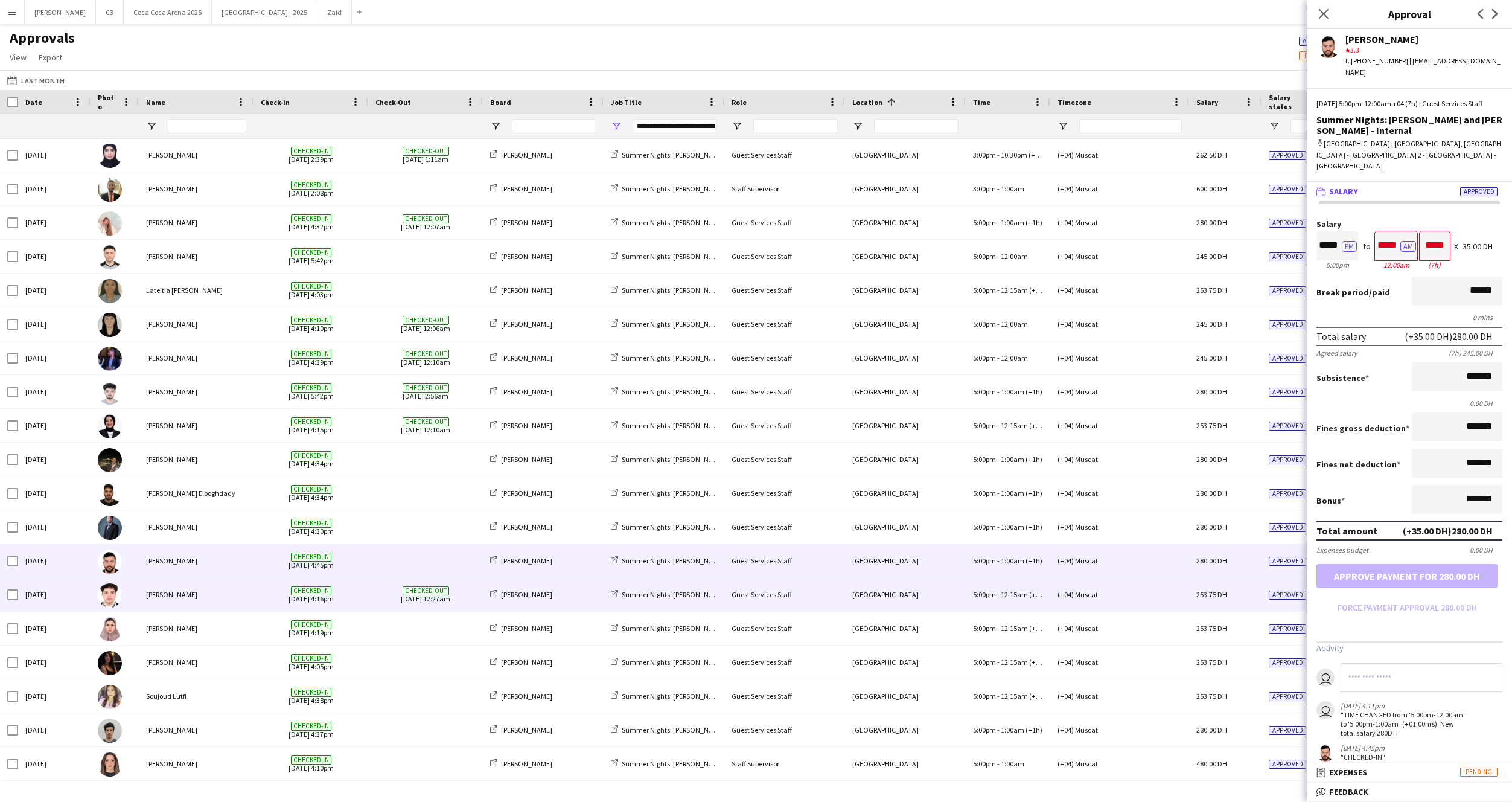
click at [264, 595] on span "Checked-in 30-08-2025 4:16pm" at bounding box center [311, 595] width 100 height 34
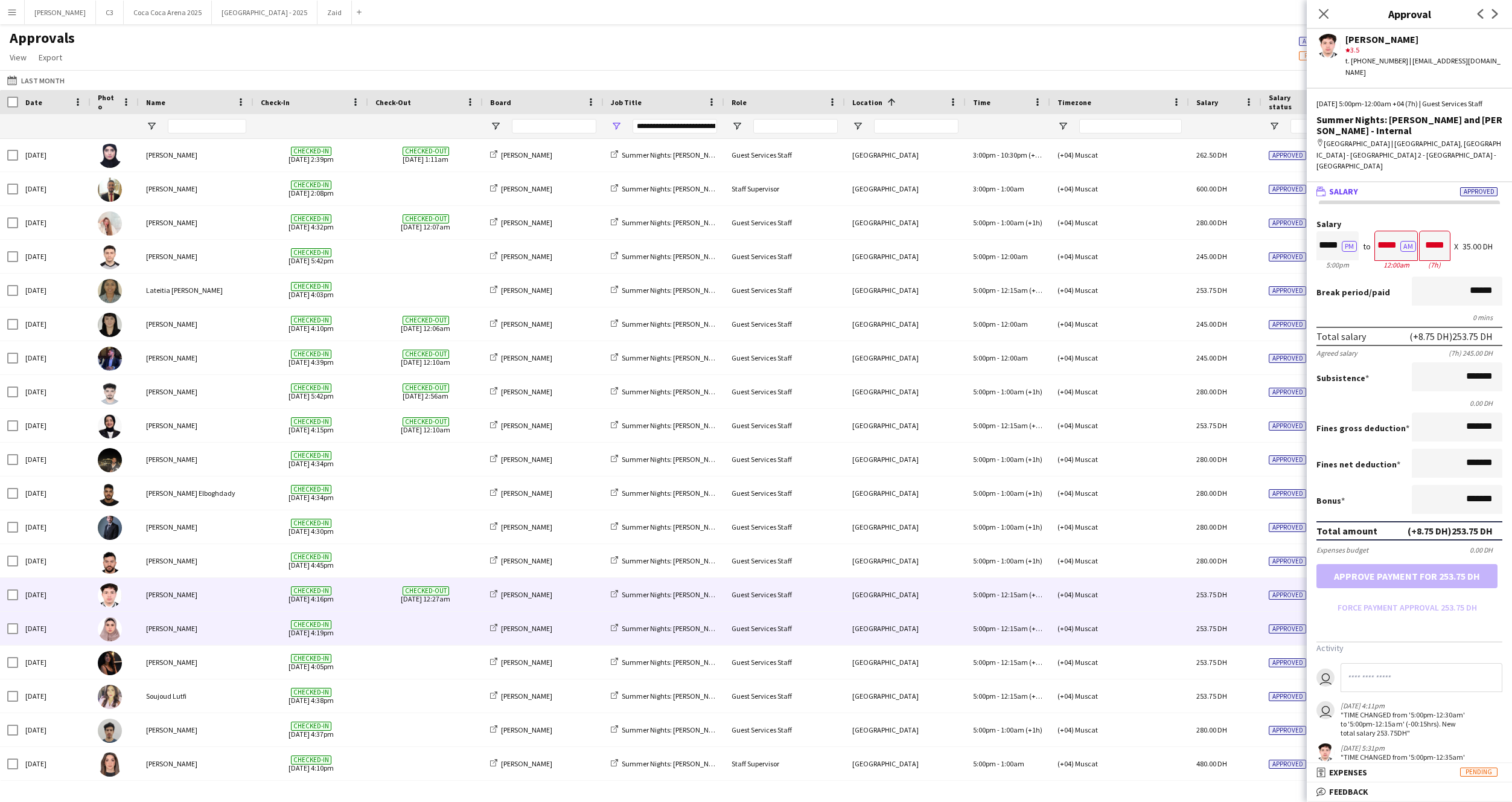
click at [265, 623] on span "Checked-in 30-08-2025 4:19pm" at bounding box center [311, 628] width 100 height 34
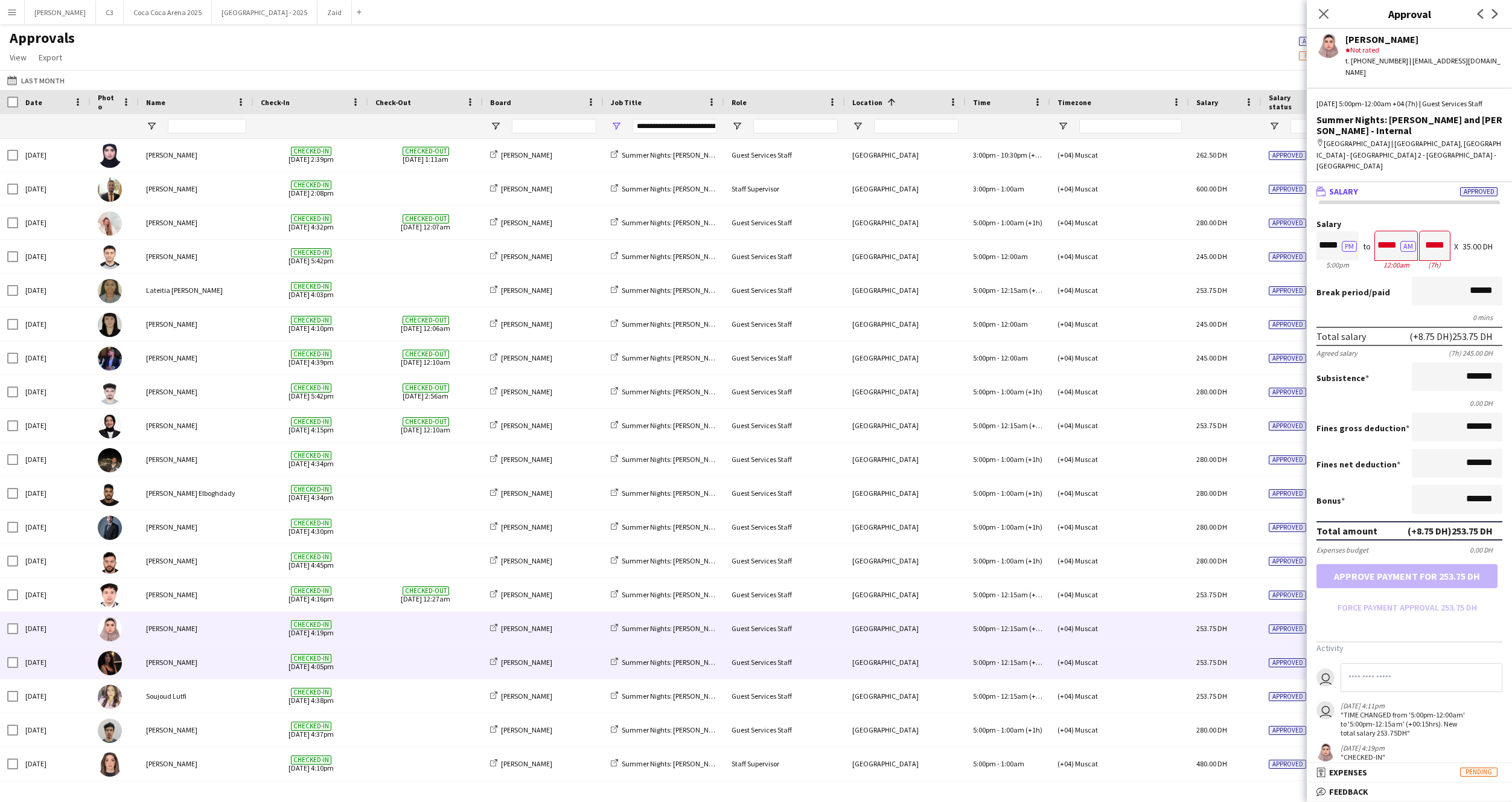
click at [254, 667] on div "Checked-in 30-08-2025 4:05pm" at bounding box center [311, 662] width 115 height 34
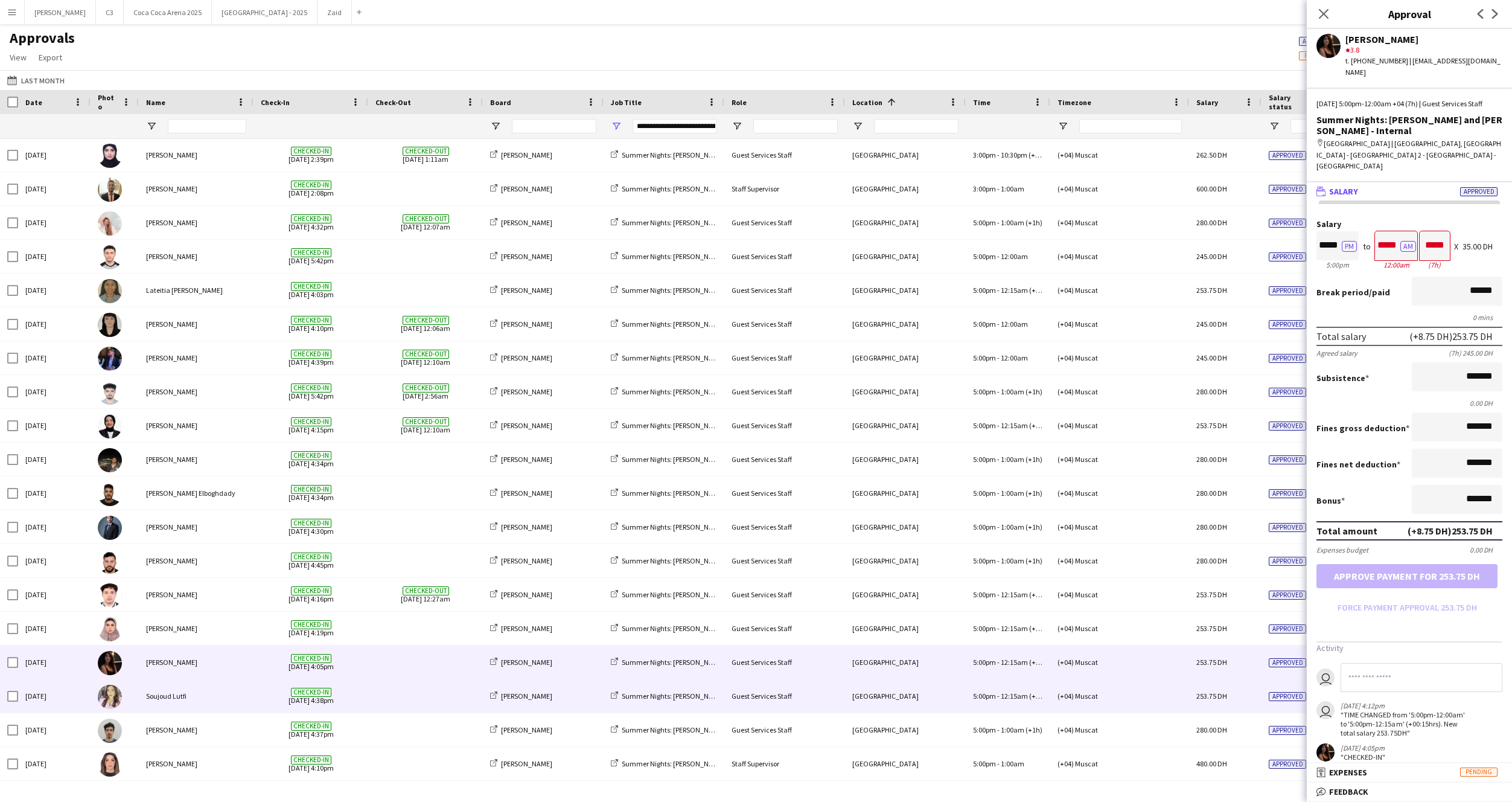
click at [251, 696] on div "Soujoud Lutfi" at bounding box center [196, 697] width 115 height 34
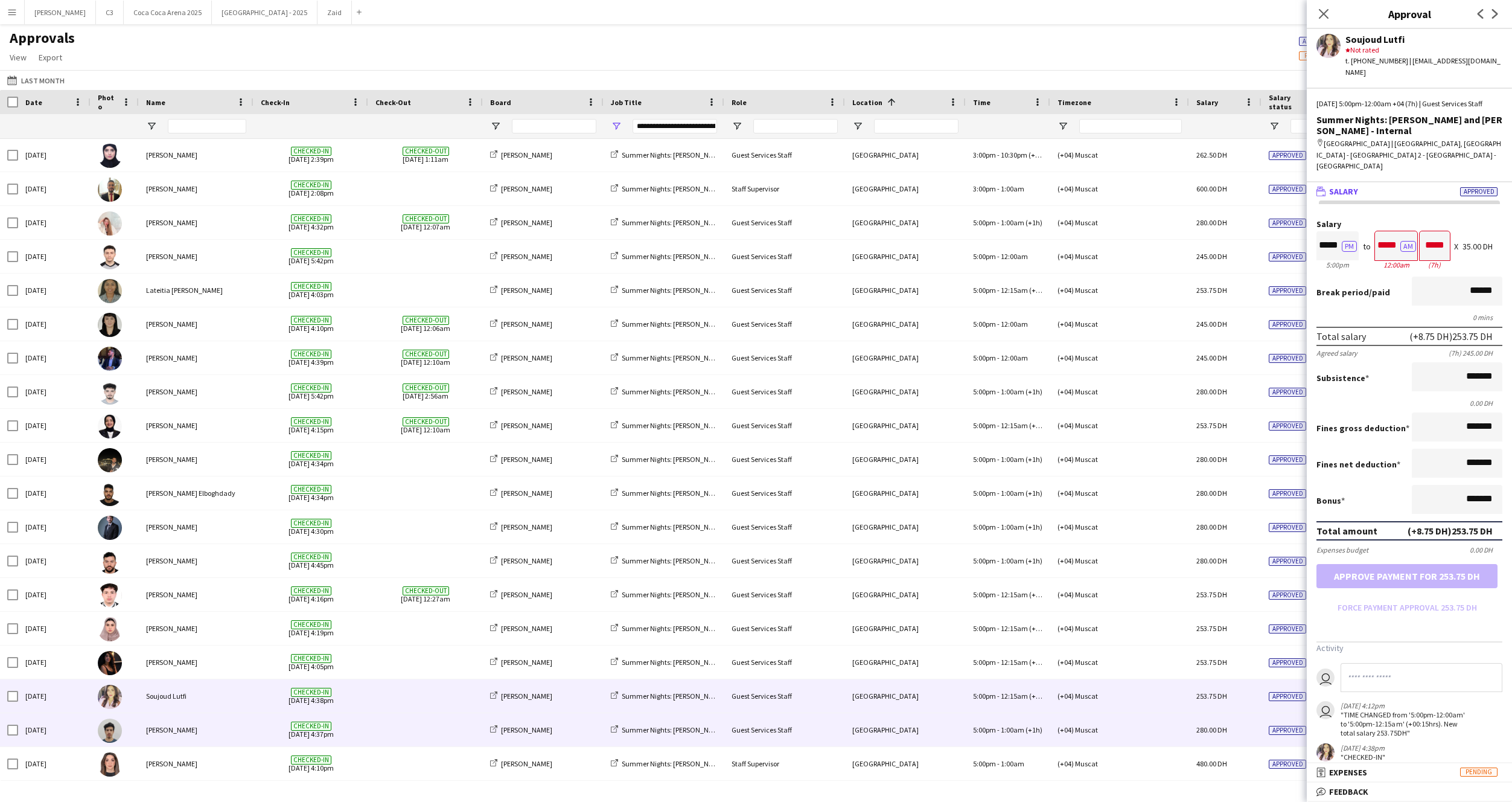
click at [254, 735] on div "Checked-in 30-08-2025 4:37pm" at bounding box center [311, 730] width 115 height 34
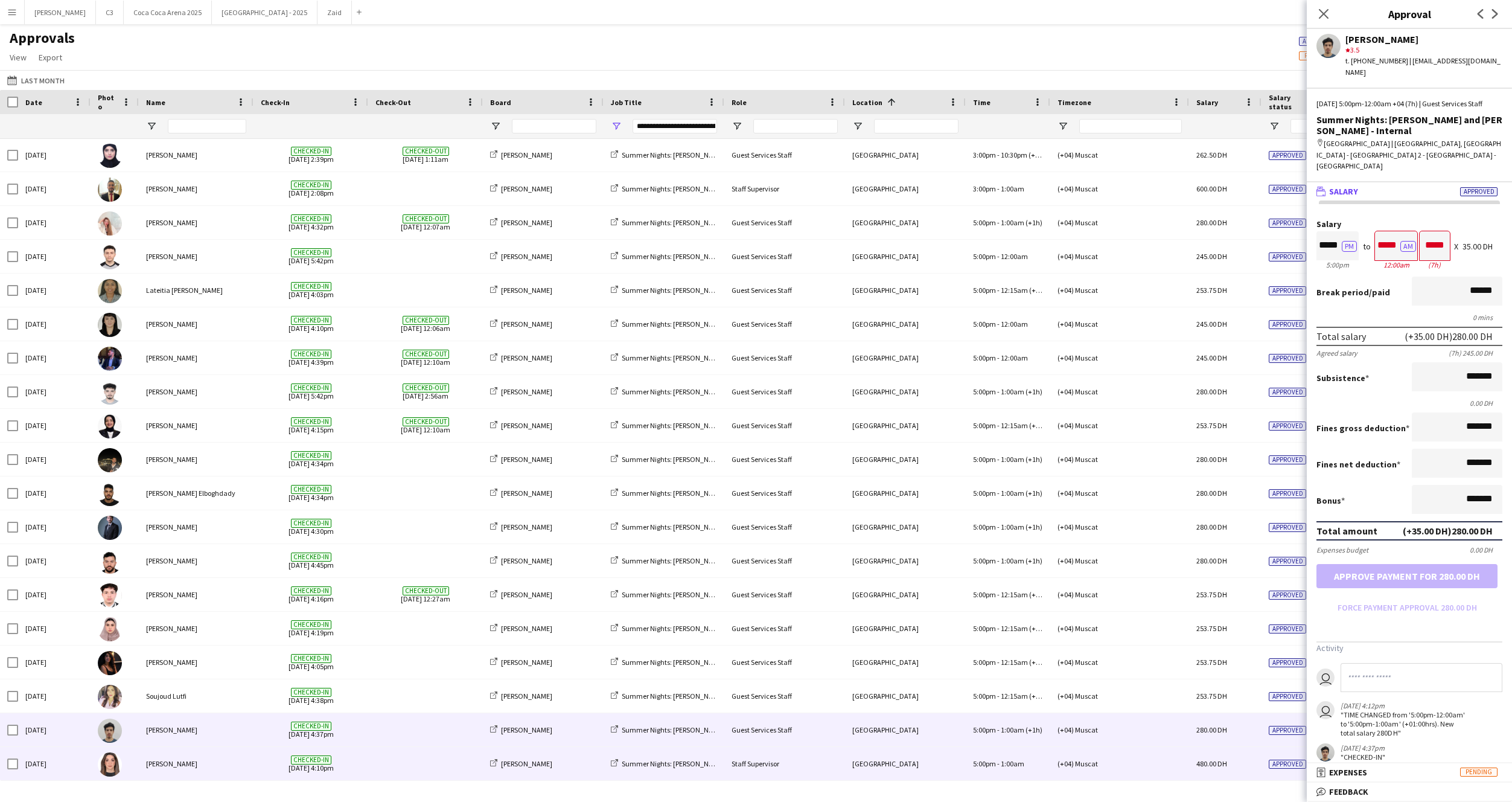
click at [263, 758] on span "Checked-in 30-08-2025 4:10pm" at bounding box center [311, 764] width 100 height 34
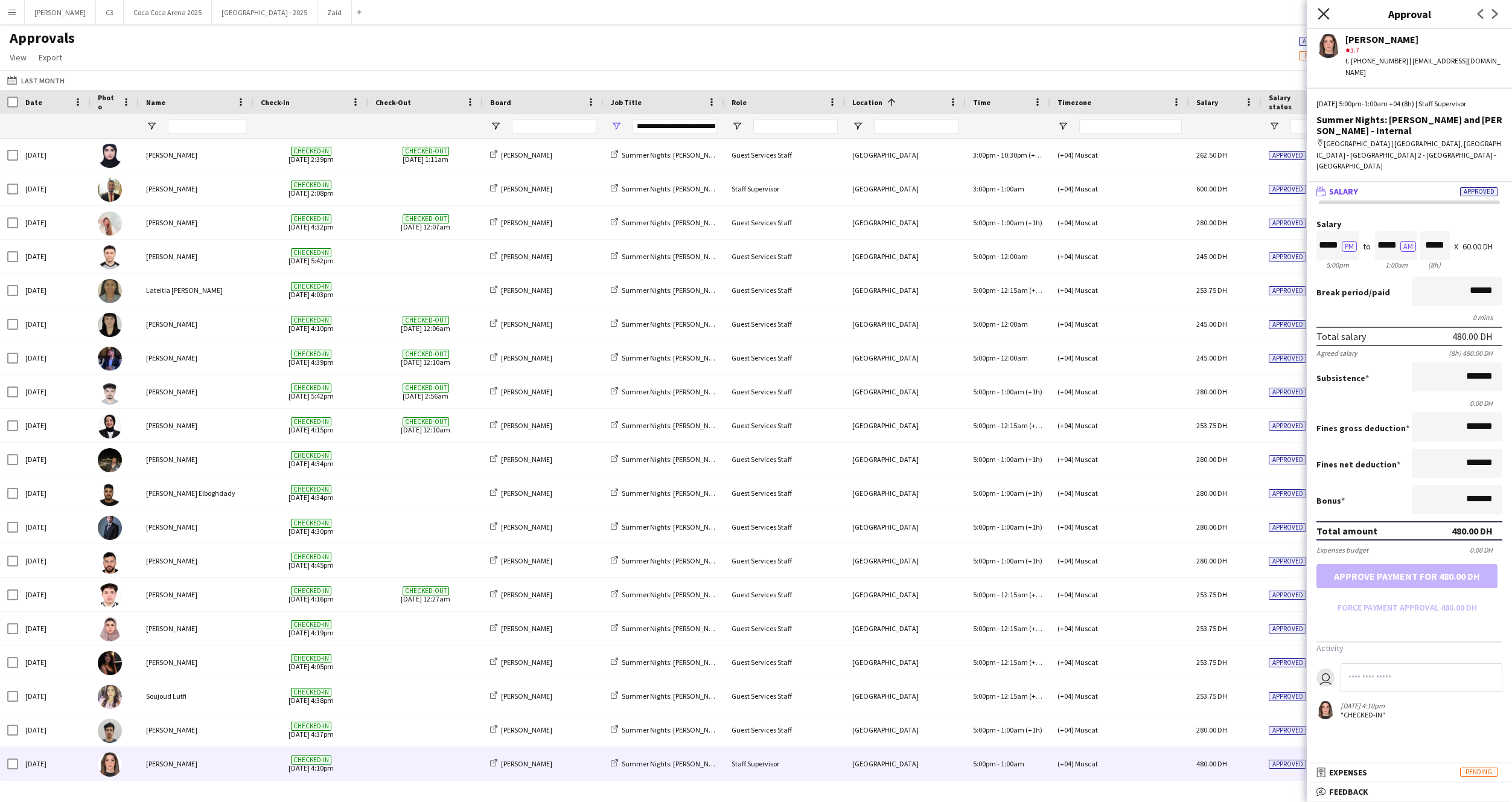
click at [1326, 10] on icon at bounding box center [1323, 13] width 12 height 12
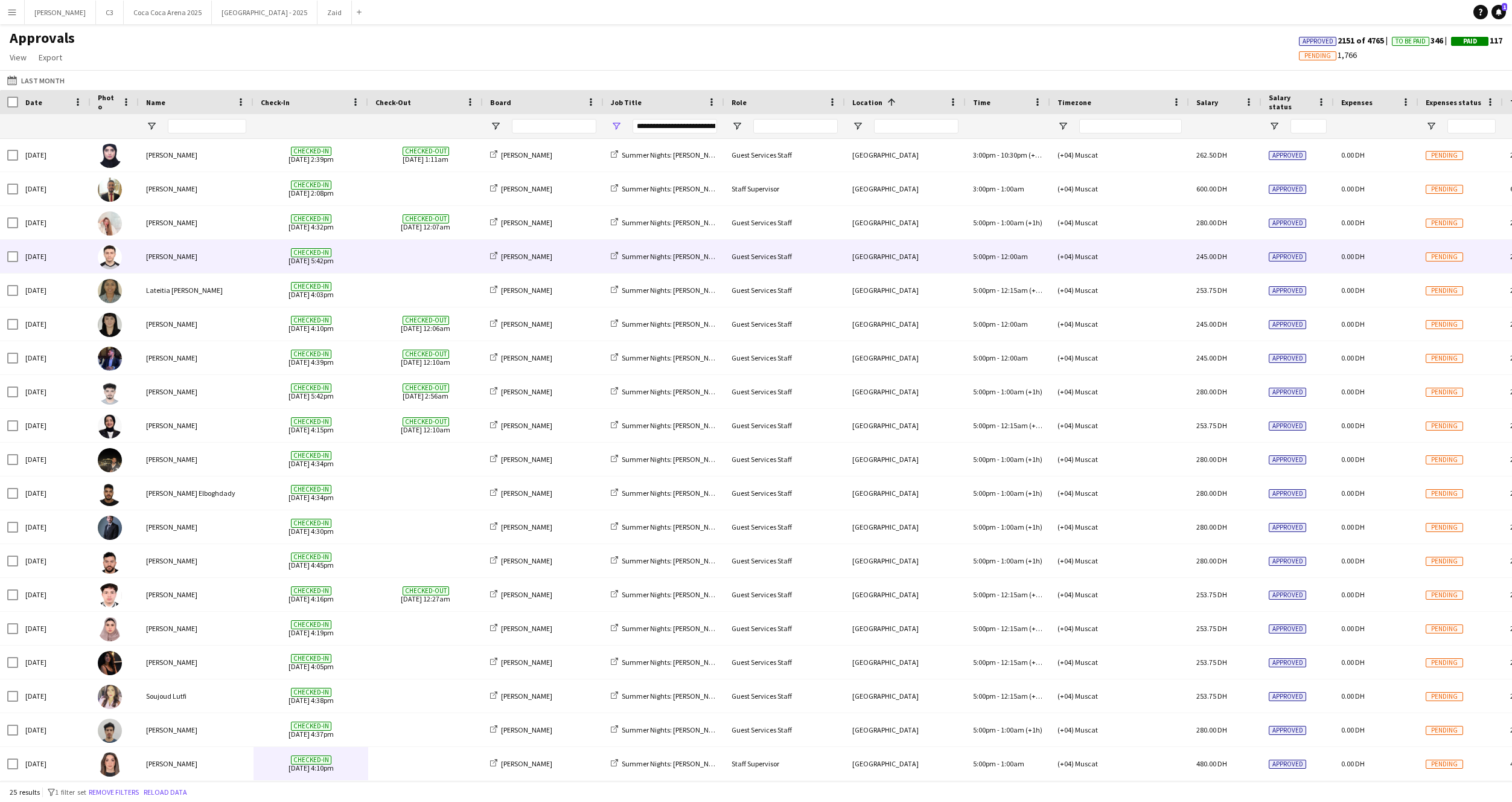
scroll to position [0, 0]
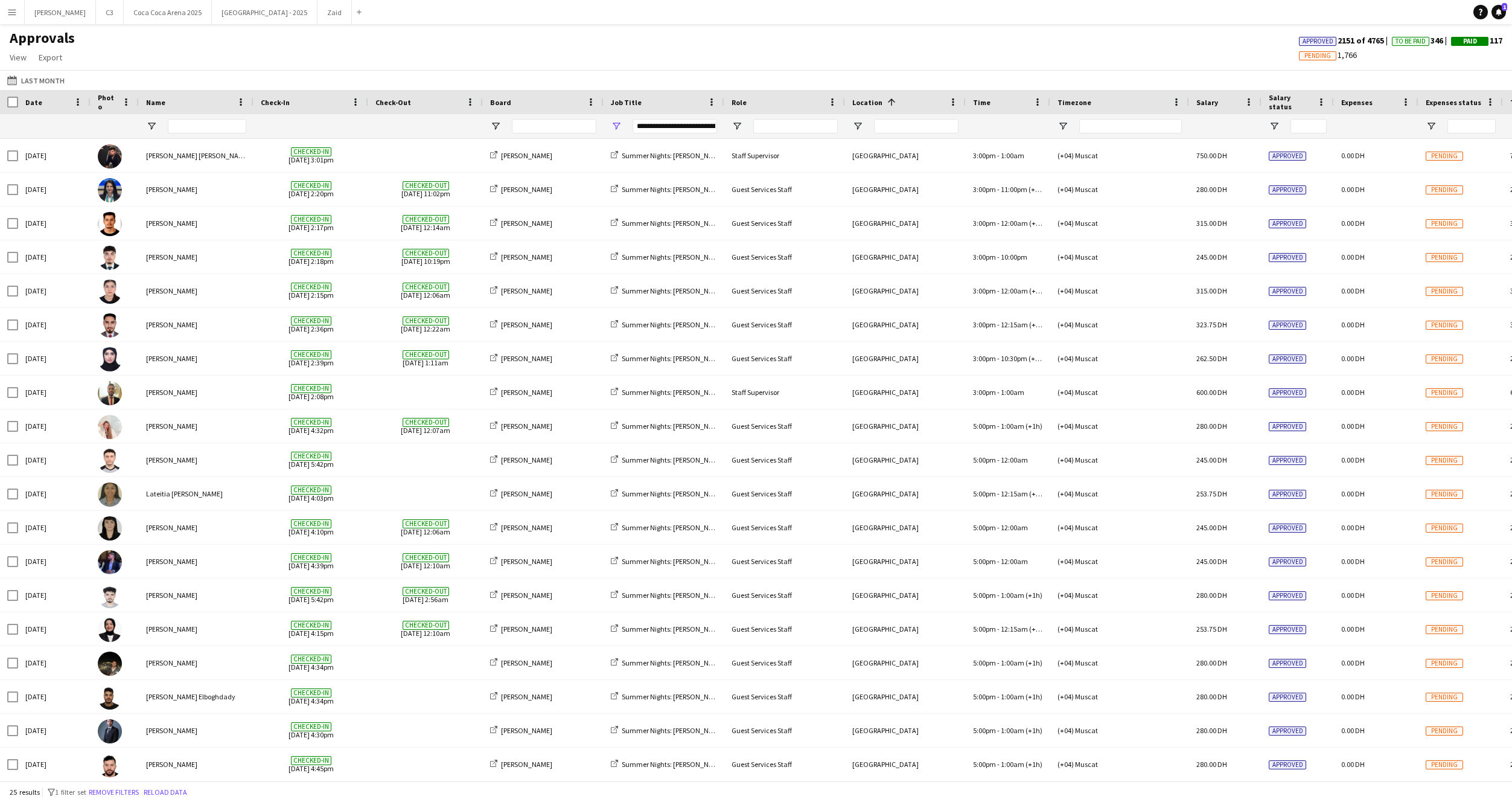
click at [12, 8] on app-icon "Menu" at bounding box center [12, 12] width 10 height 10
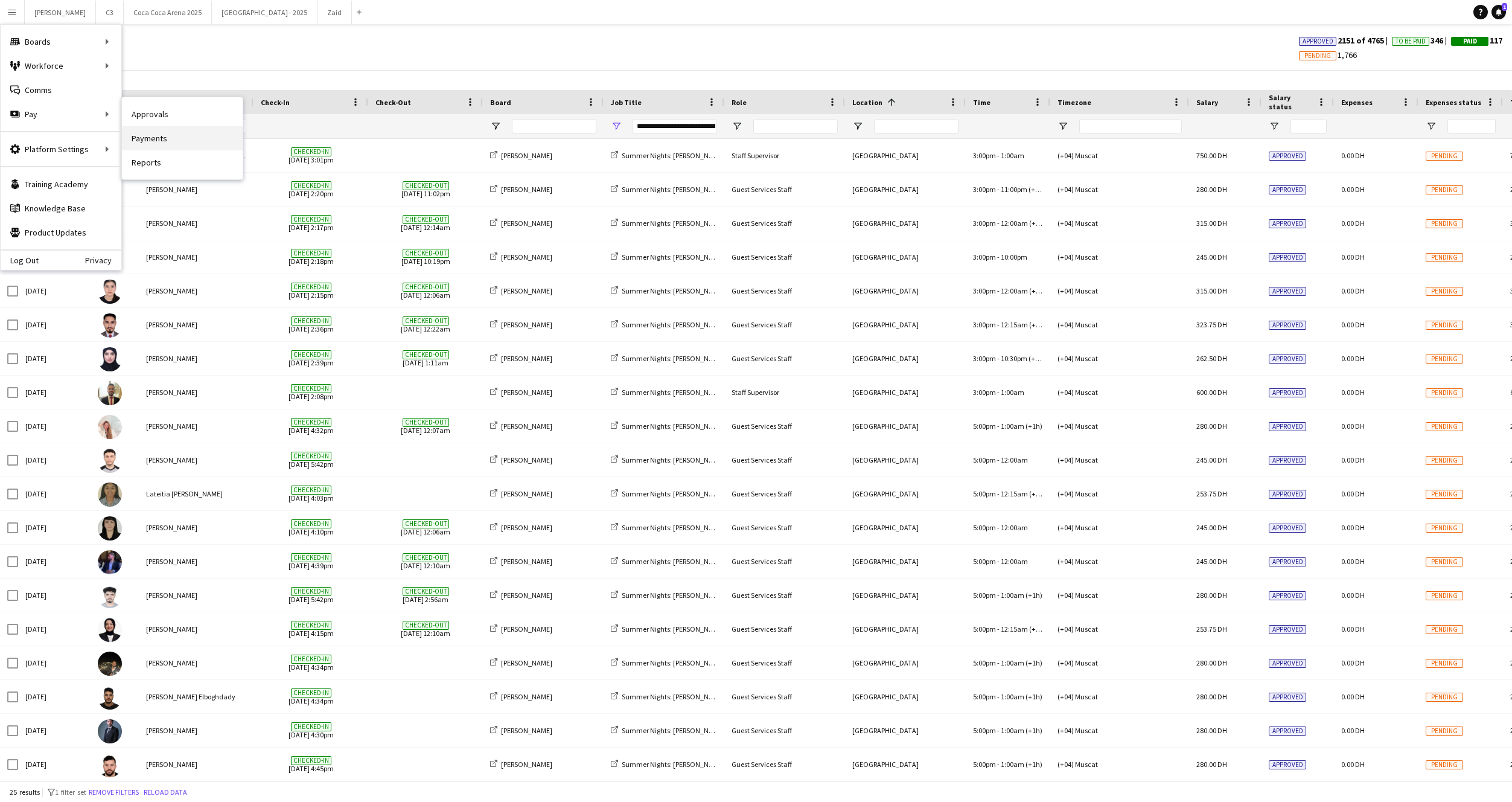
click at [188, 149] on link "Payments" at bounding box center [182, 138] width 120 height 24
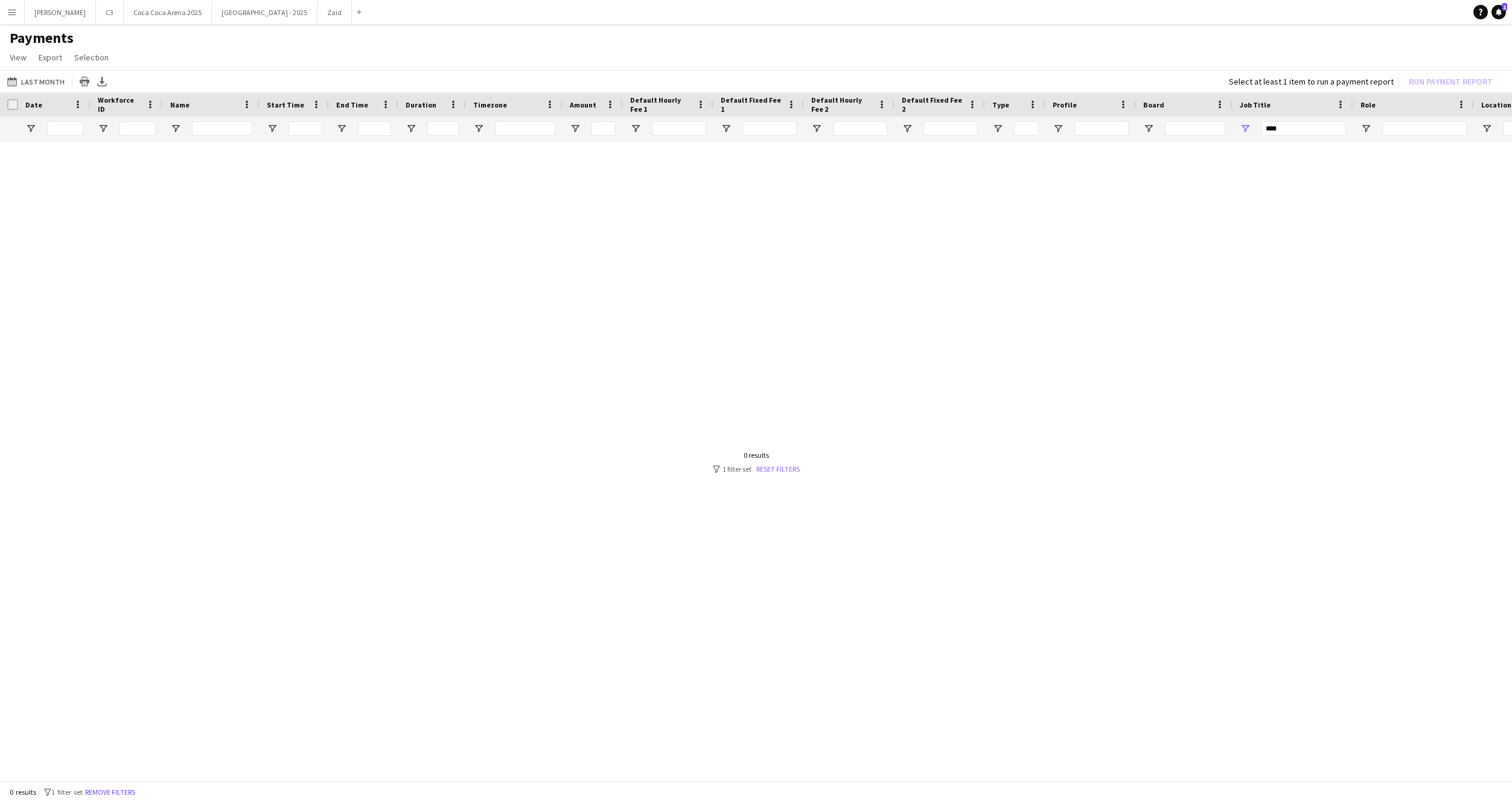
click at [781, 470] on link "Reset filters" at bounding box center [778, 469] width 43 height 9
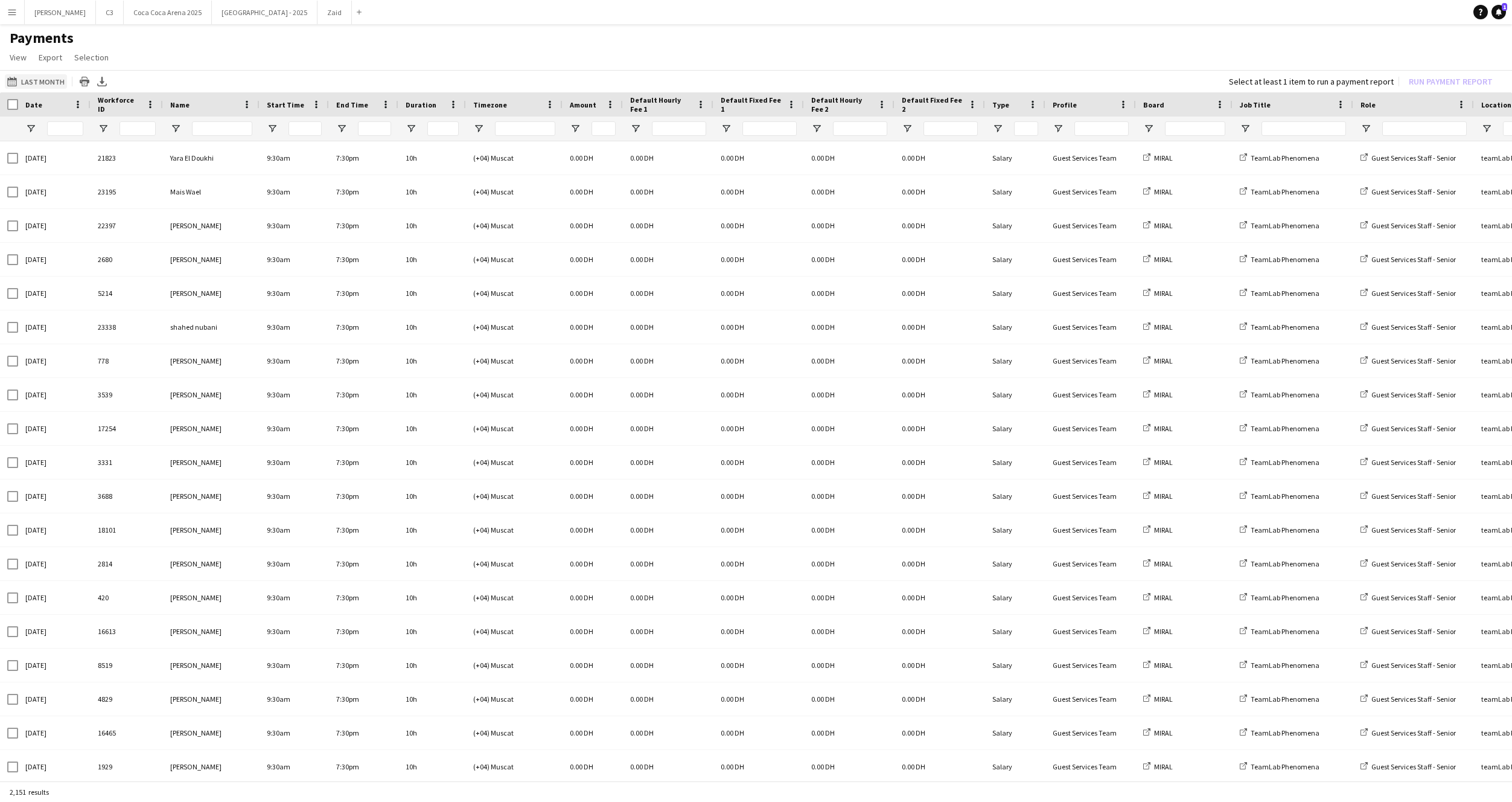
click at [37, 82] on button "Last Month Last Month" at bounding box center [35, 81] width 62 height 14
click at [154, 127] on span "Previous month" at bounding box center [149, 128] width 24 height 24
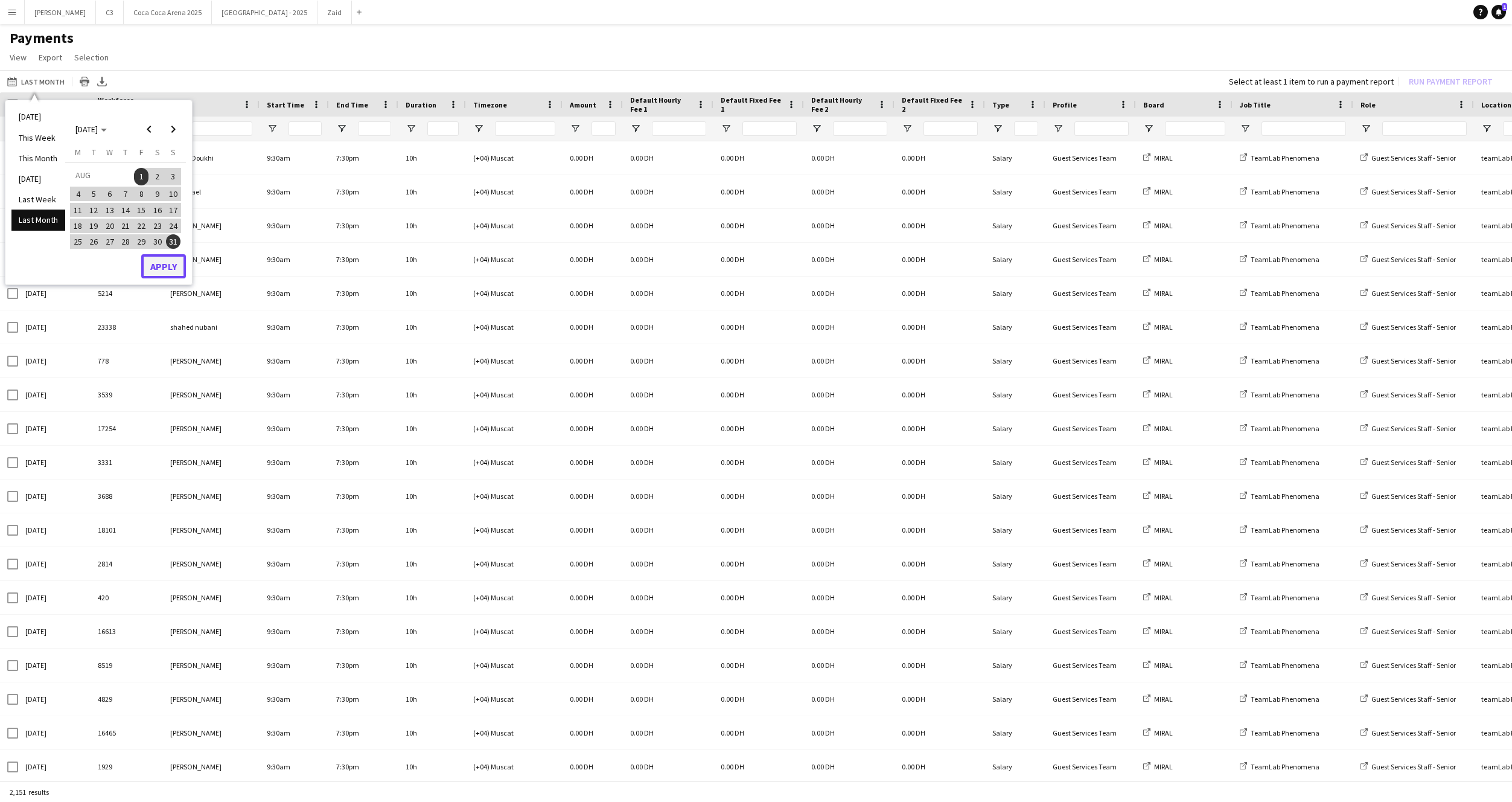
click at [164, 267] on button "Apply" at bounding box center [164, 266] width 44 height 24
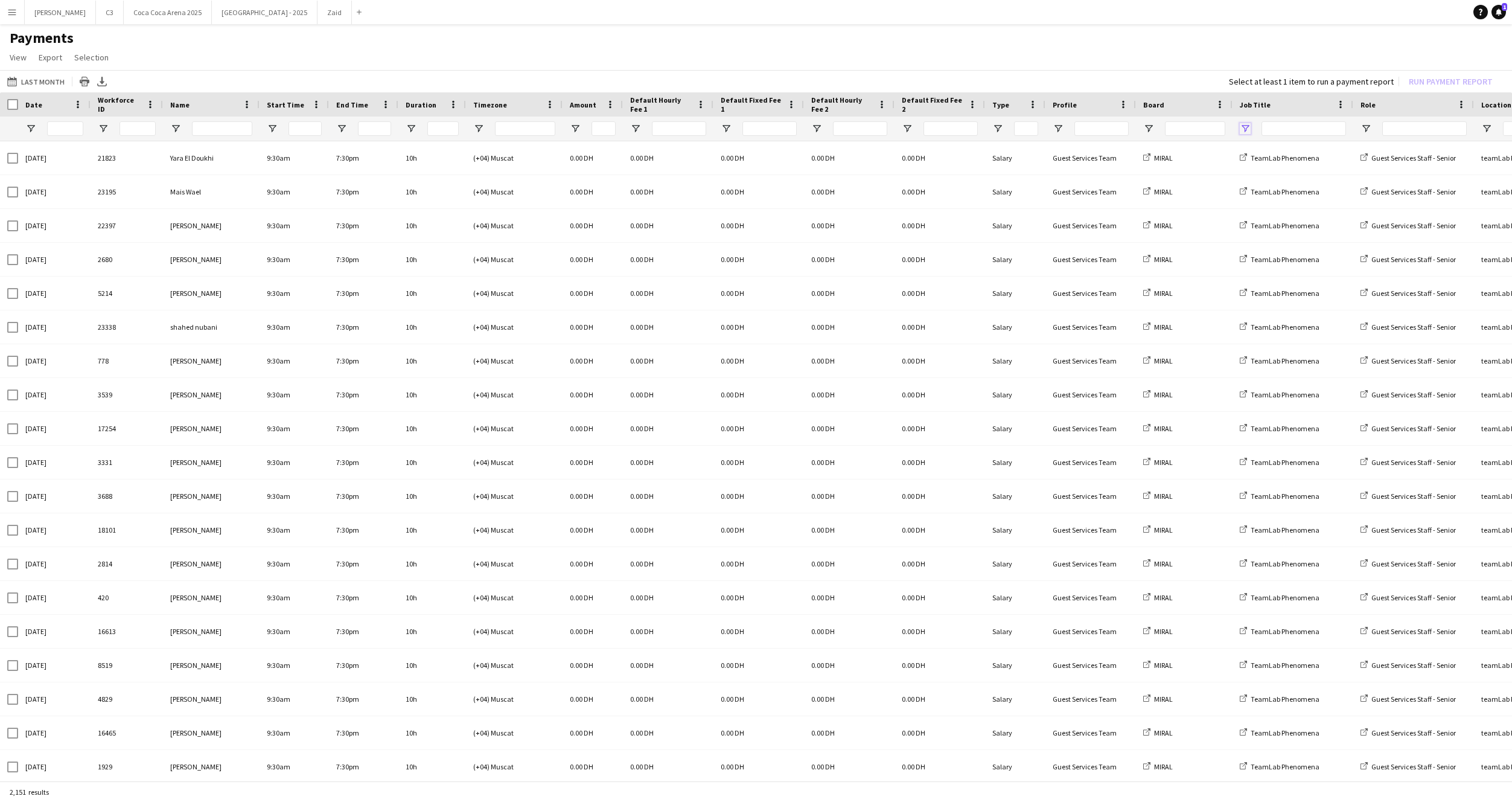
click at [1244, 127] on span "Open Filter Menu" at bounding box center [1245, 128] width 11 height 11
type input "***"
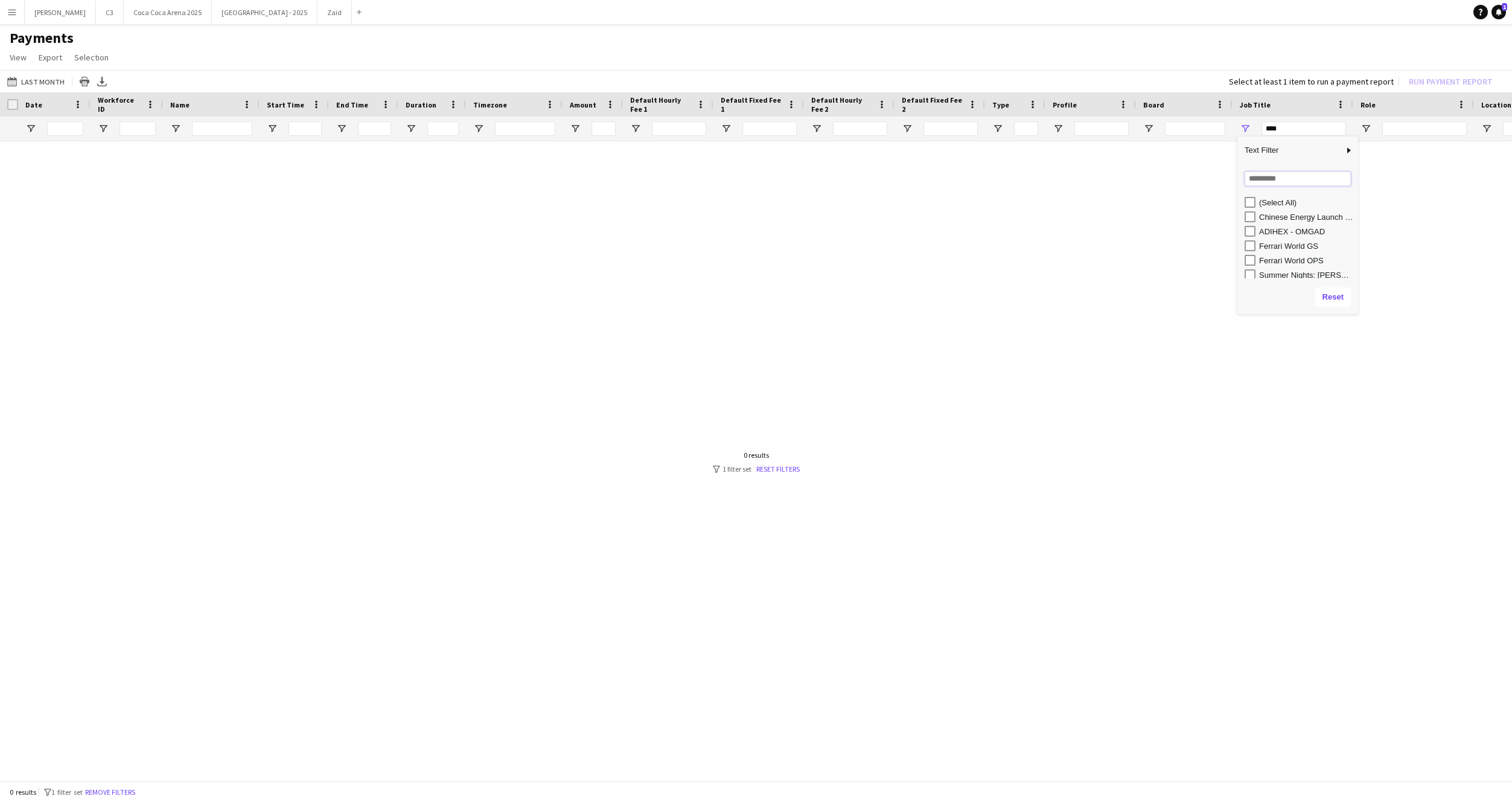
click at [1274, 176] on input "Search filter values" at bounding box center [1298, 179] width 106 height 14
type input "******"
type input "**********"
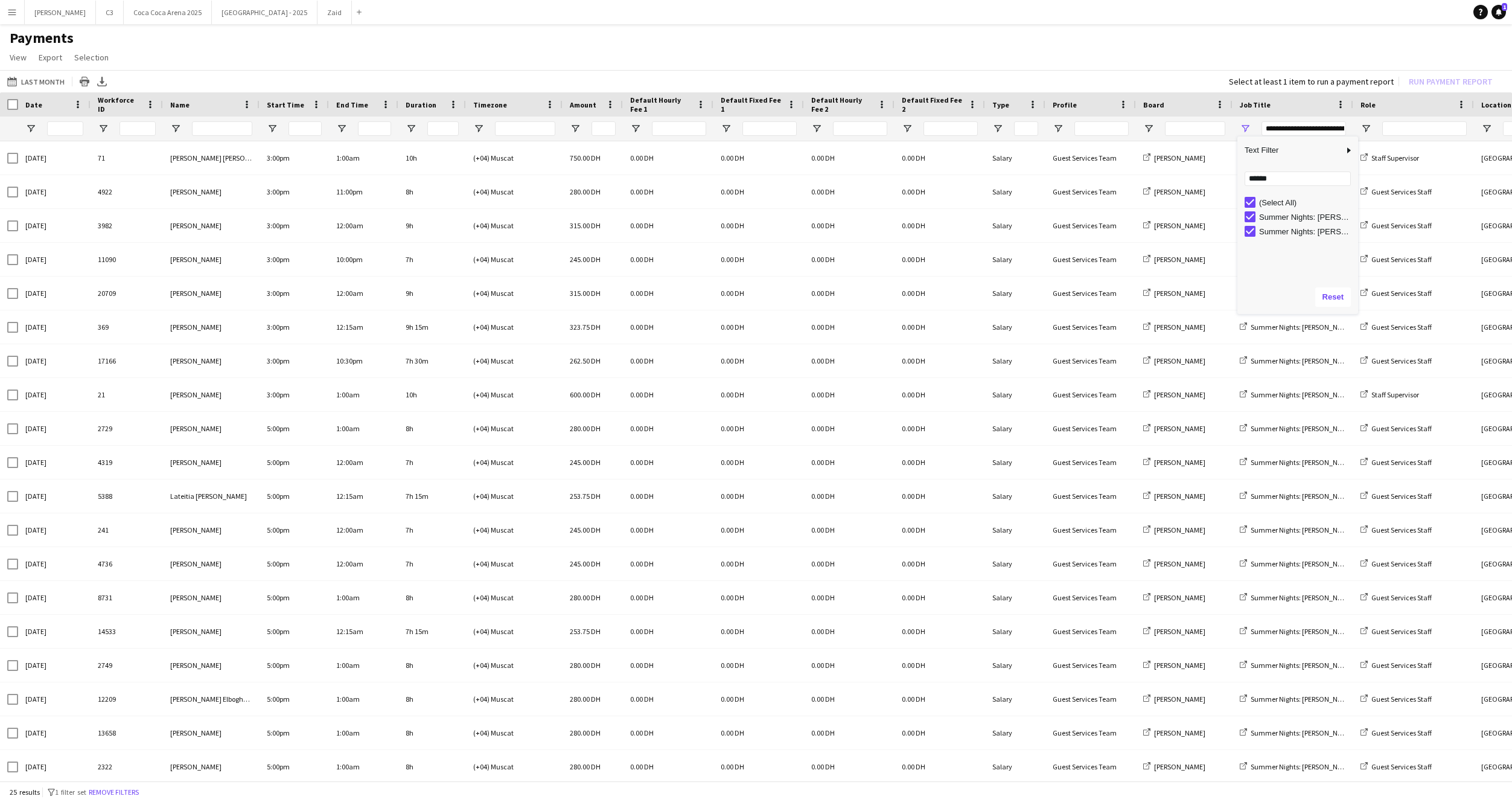
click at [1022, 44] on h1 "Payments" at bounding box center [756, 38] width 1512 height 18
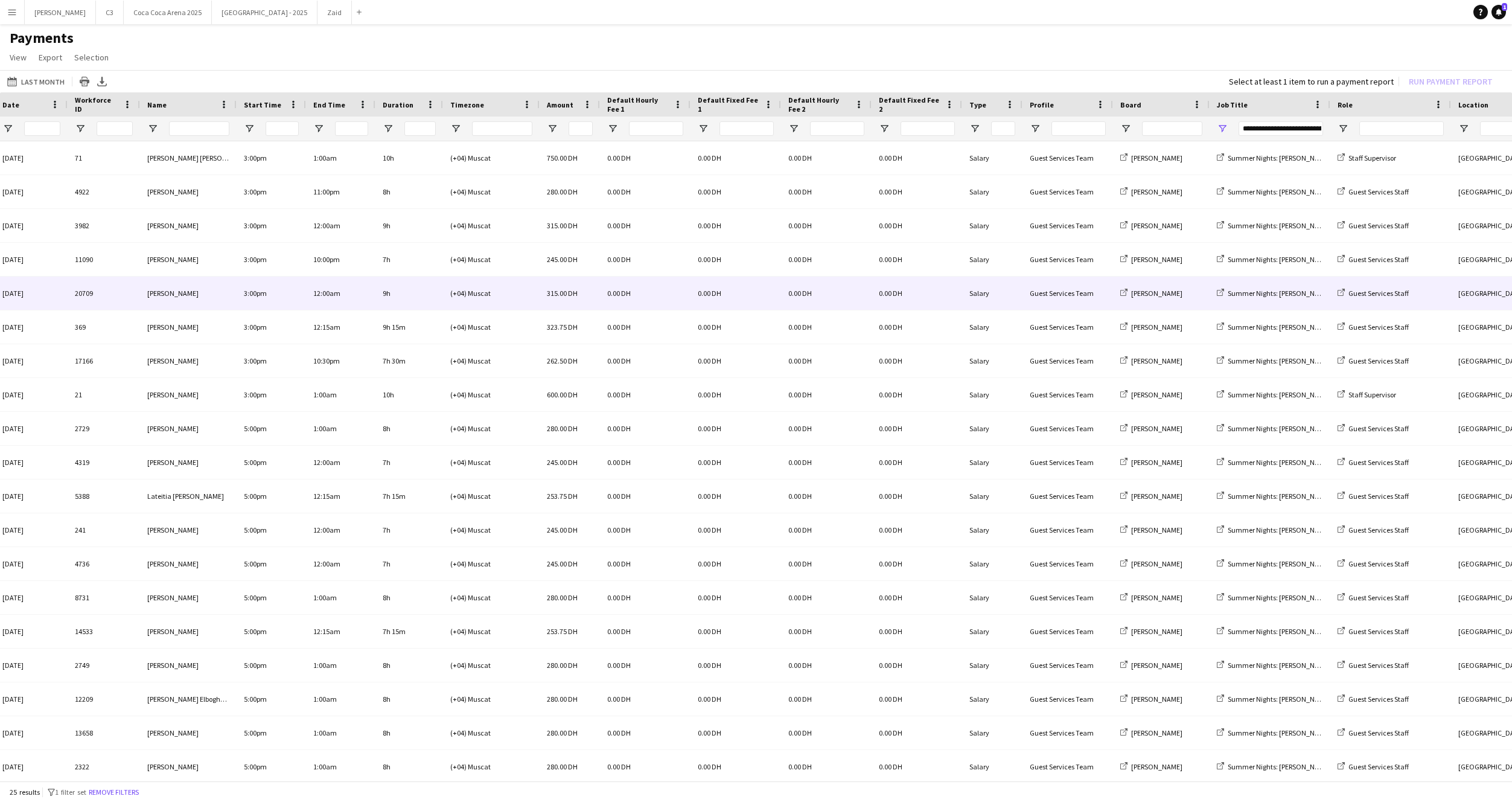
scroll to position [0, 36]
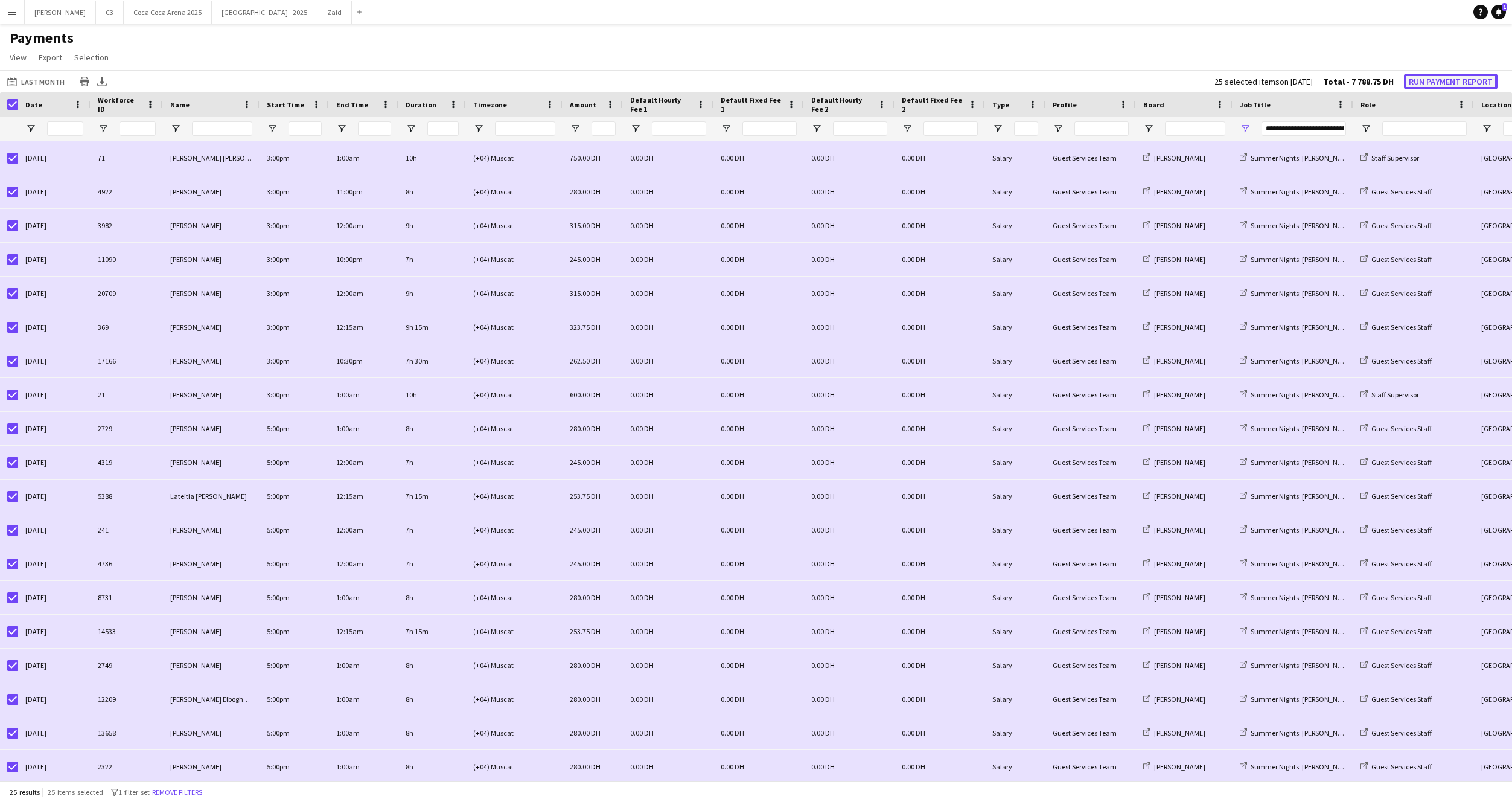
click at [1425, 78] on button "Run Payment Report" at bounding box center [1451, 81] width 94 height 16
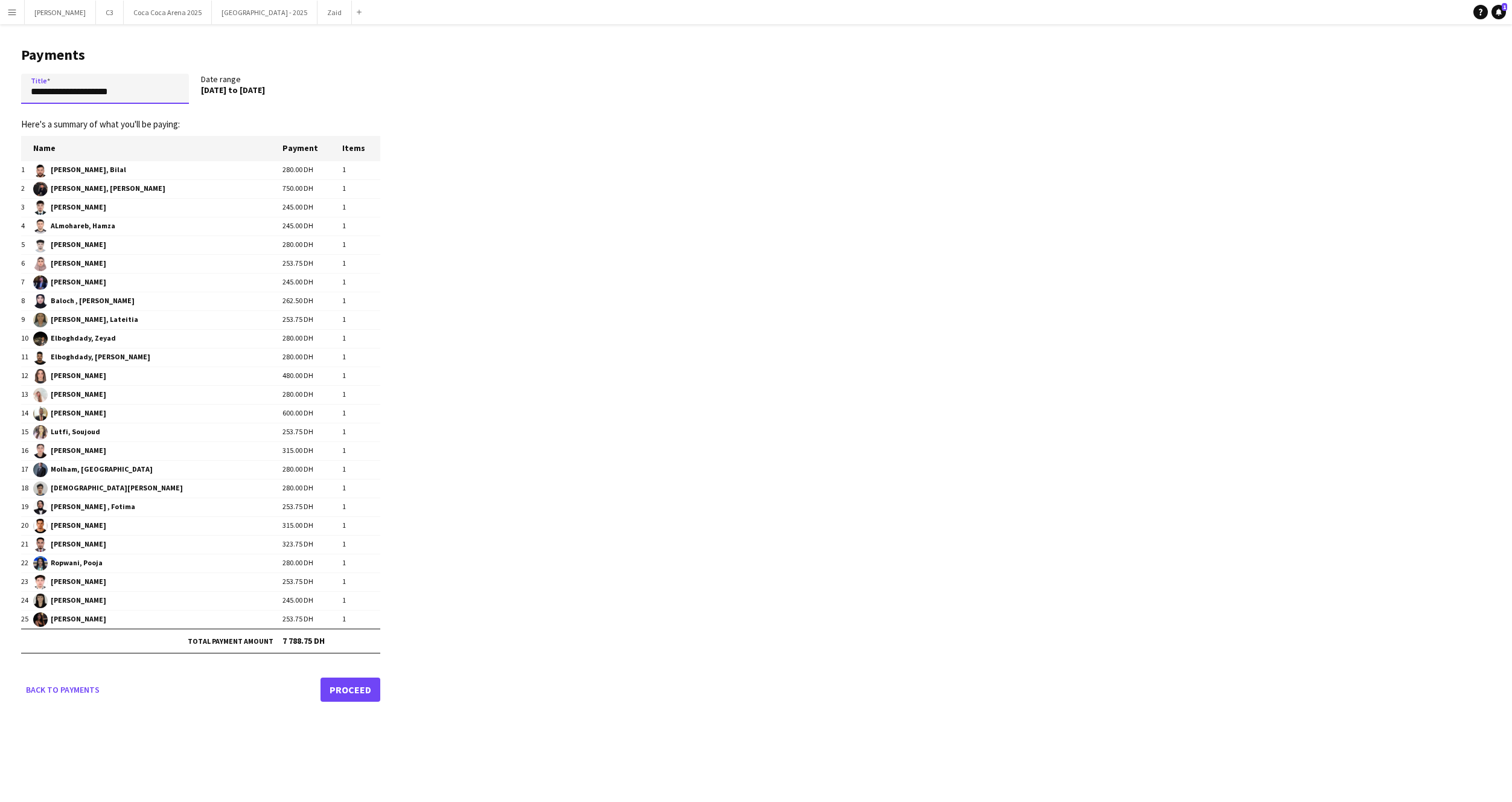
click at [99, 95] on input "**********" at bounding box center [105, 89] width 168 height 30
paste input "**********"
click at [65, 90] on input "**********" at bounding box center [105, 89] width 168 height 30
type input "**********"
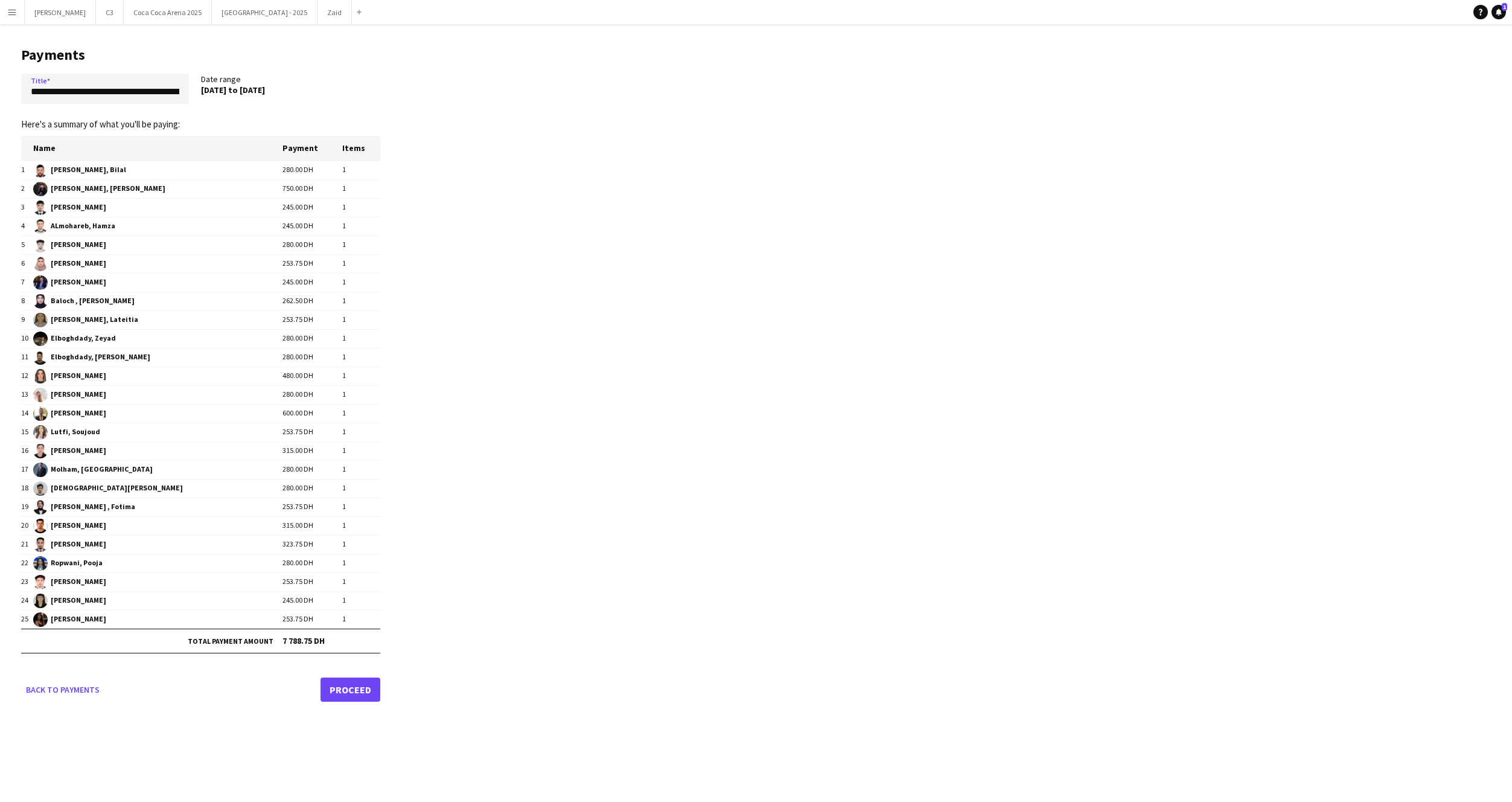
click at [341, 695] on link "Proceed" at bounding box center [350, 689] width 60 height 24
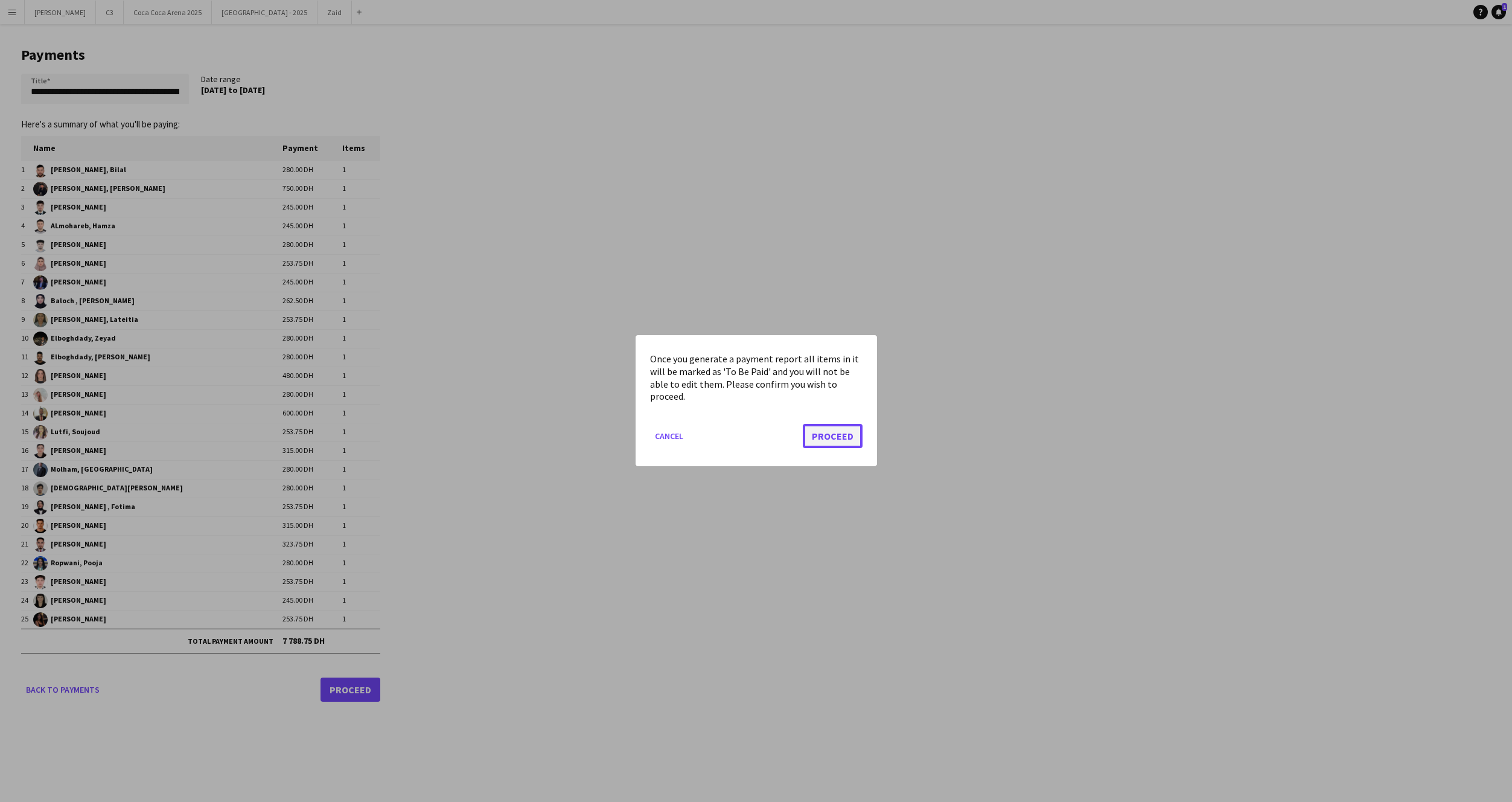
click at [841, 428] on button "Proceed" at bounding box center [833, 436] width 60 height 24
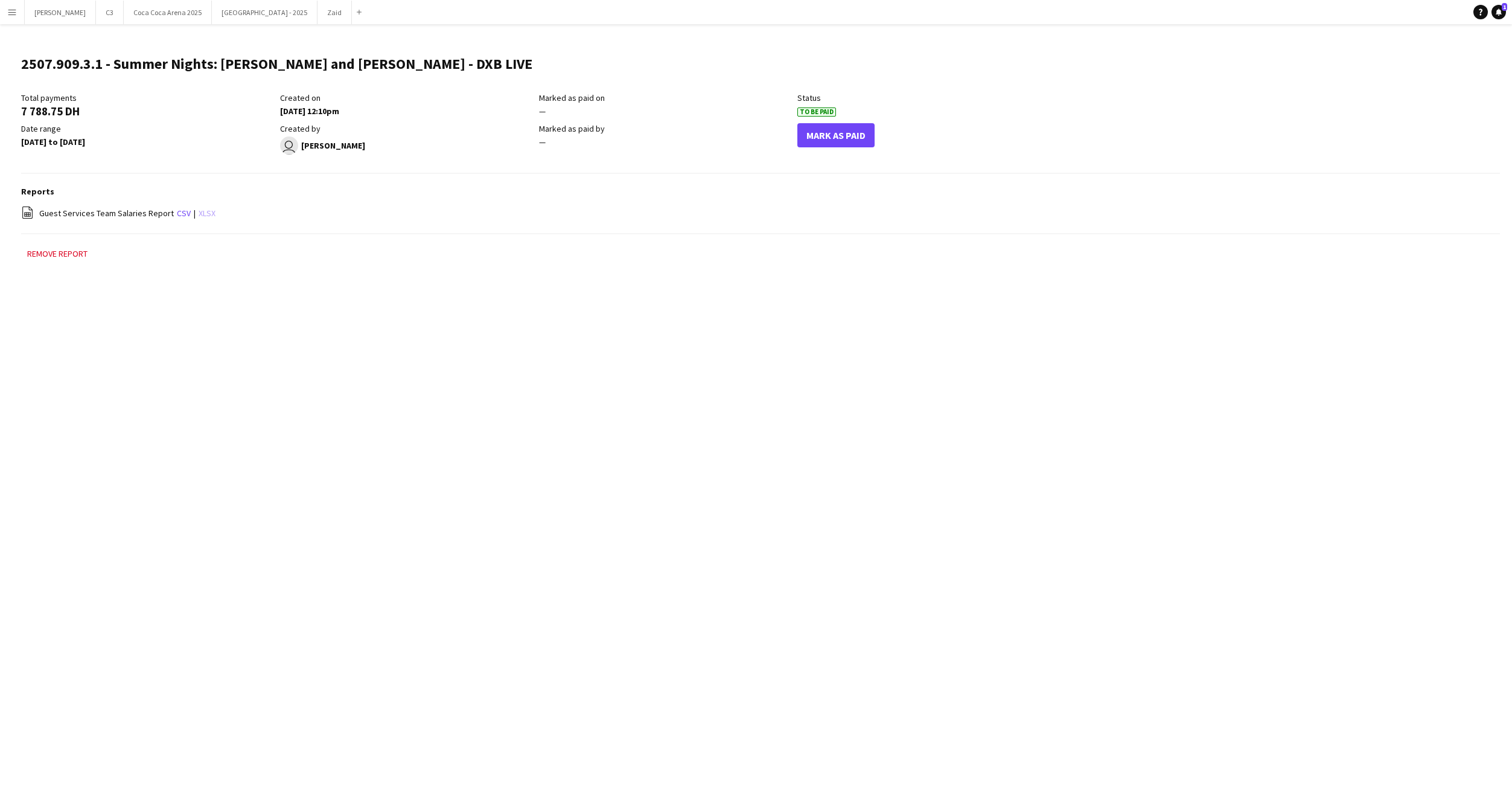
click at [203, 212] on link "xlsx" at bounding box center [206, 213] width 17 height 11
click at [132, 16] on button "Coca Coca Arena 2025 Close" at bounding box center [168, 12] width 88 height 24
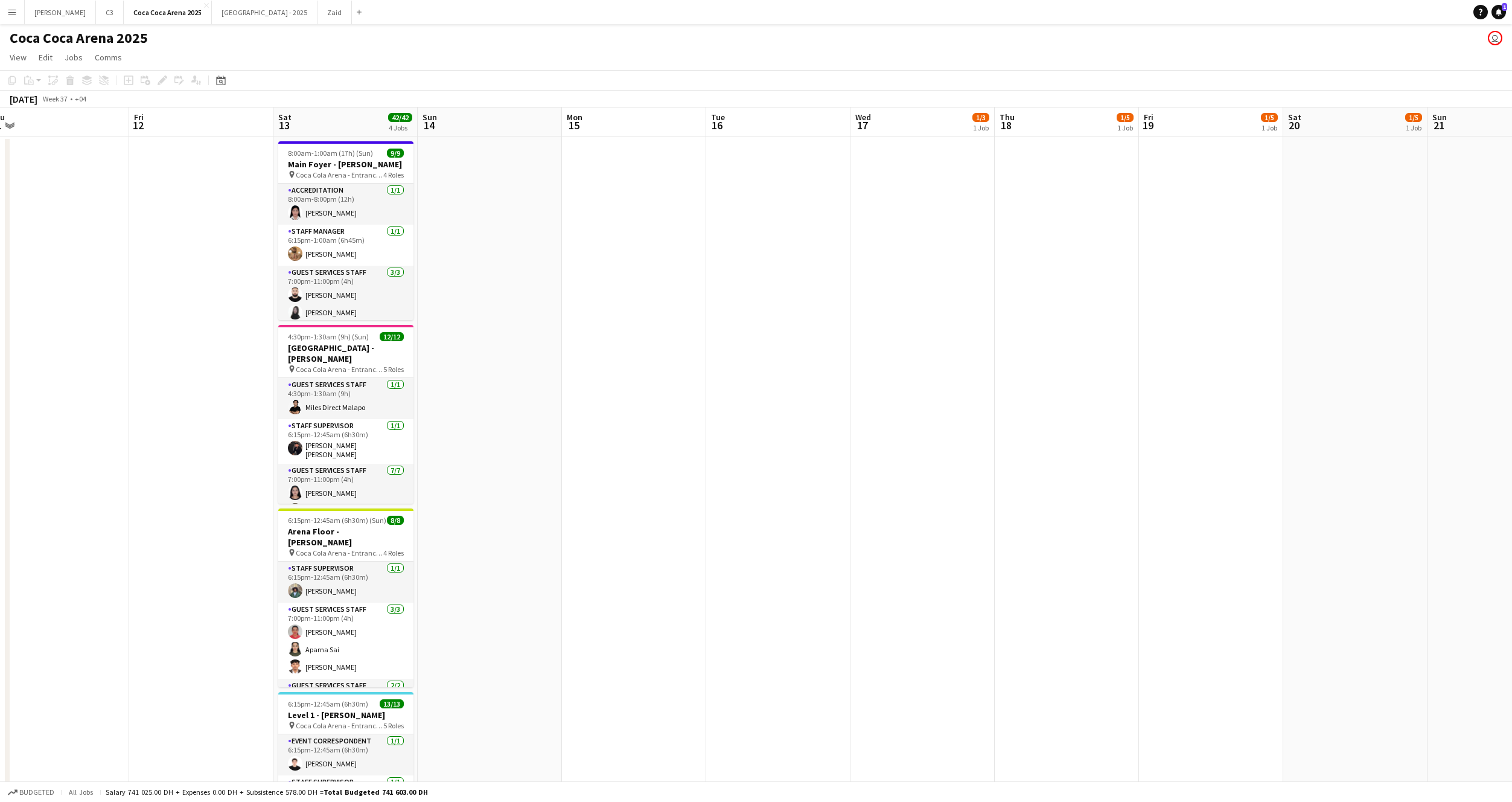
scroll to position [0, 324]
